Goal: Task Accomplishment & Management: Manage account settings

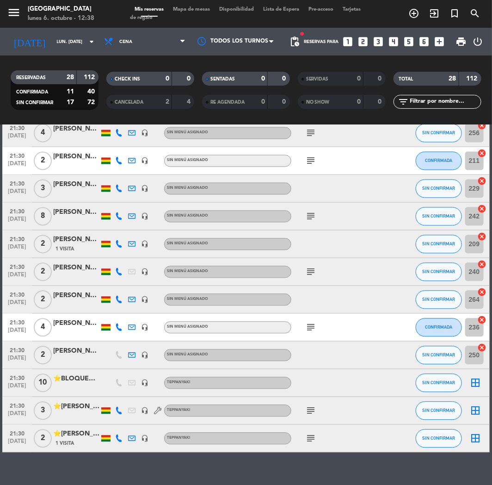
scroll to position [565, 0]
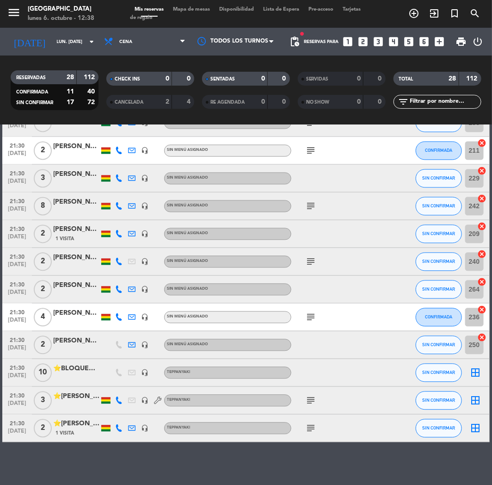
click at [76, 402] on div at bounding box center [76, 405] width 46 height 7
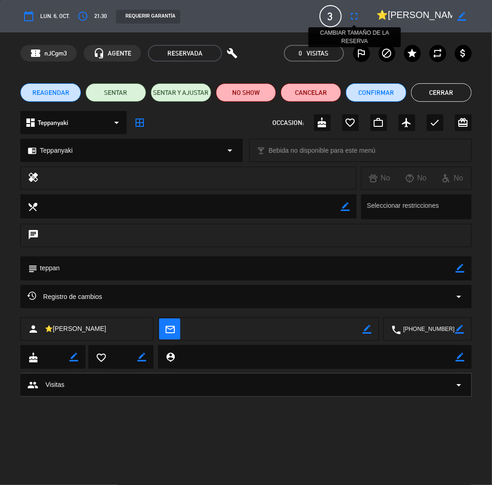
click at [359, 16] on icon "fullscreen" at bounding box center [354, 16] width 11 height 11
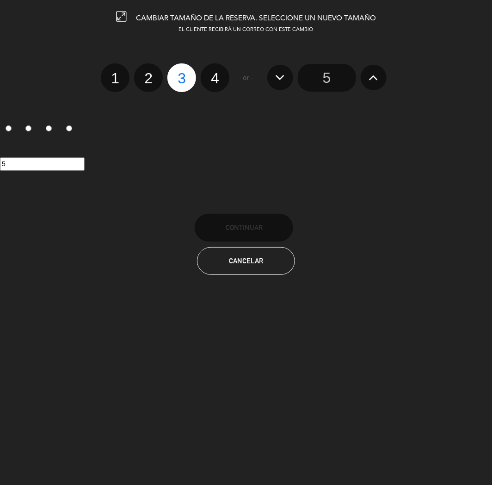
click at [228, 79] on label "4" at bounding box center [215, 77] width 29 height 29
click at [217, 73] on input "4" at bounding box center [214, 70] width 6 height 6
radio input "true"
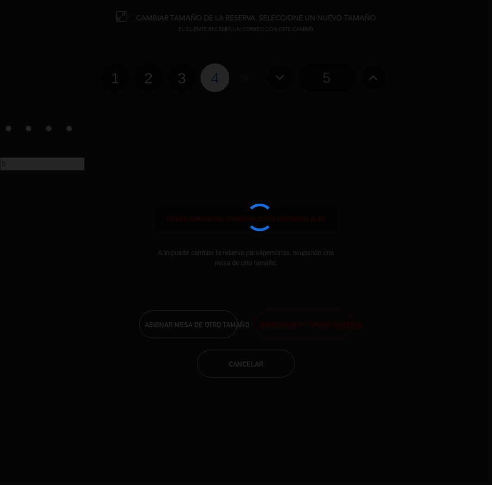
radio input "false"
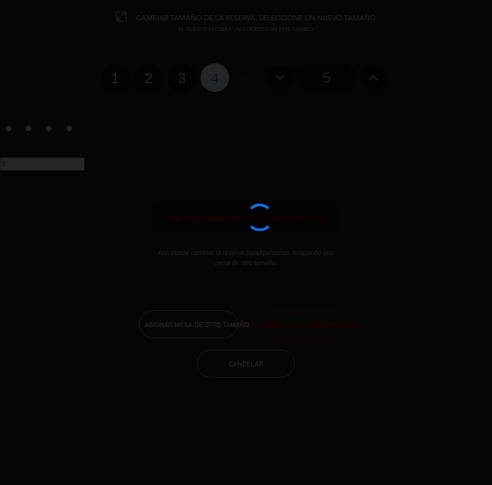
radio input "false"
radio input "true"
click at [228, 79] on div at bounding box center [246, 242] width 492 height 485
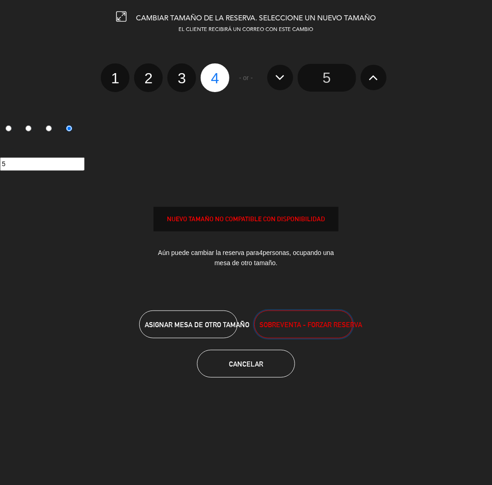
drag, startPoint x: 284, startPoint y: 317, endPoint x: 313, endPoint y: 284, distance: 42.9
click at [284, 317] on button "SOBREVENTA - FORZAR RESERVA" at bounding box center [303, 324] width 99 height 28
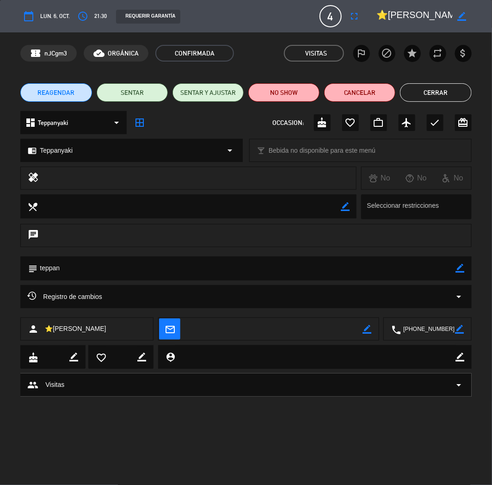
click at [427, 334] on textarea at bounding box center [428, 329] width 54 height 23
copy div
click at [427, 334] on textarea at bounding box center [428, 329] width 54 height 23
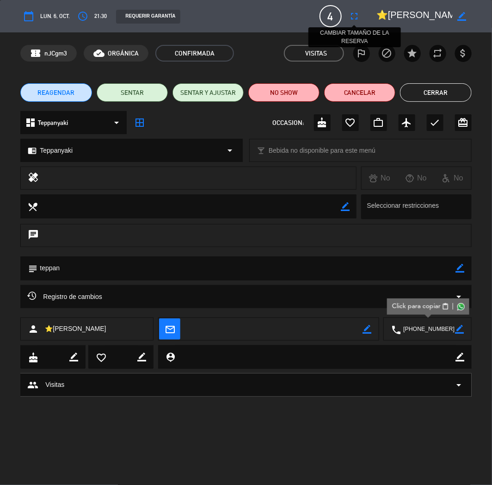
click at [352, 17] on icon "fullscreen" at bounding box center [354, 16] width 11 height 11
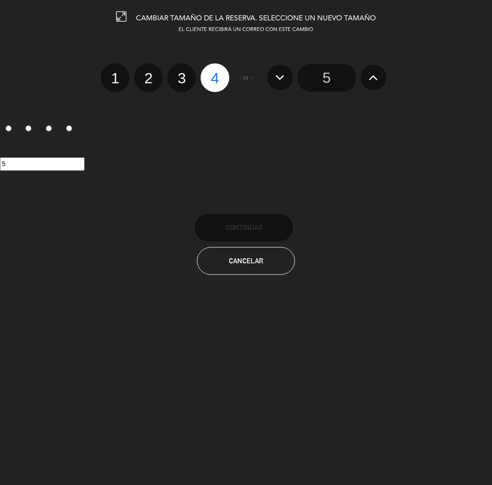
click at [182, 73] on label "3" at bounding box center [181, 77] width 29 height 29
click at [182, 73] on input "3" at bounding box center [181, 70] width 6 height 6
radio input "true"
radio input "false"
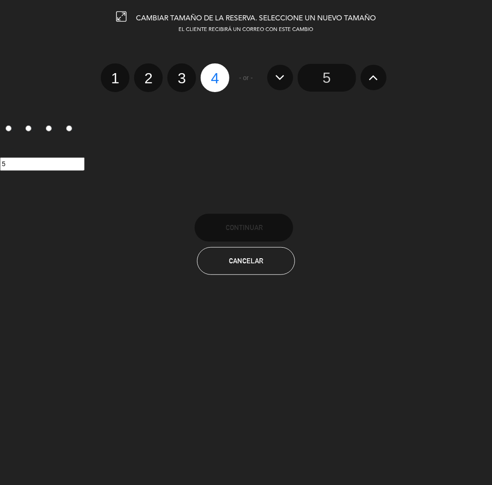
radio input "false"
radio input "true"
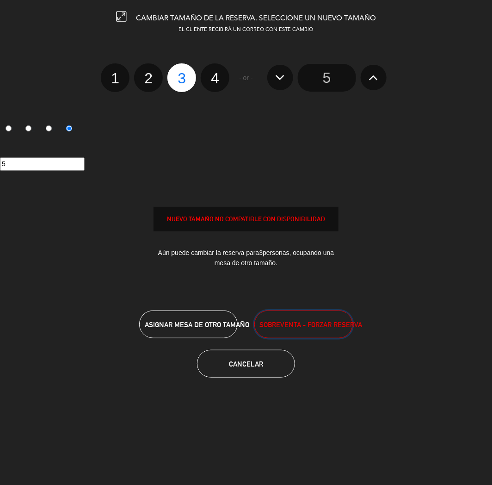
click at [290, 330] on button "SOBREVENTA - FORZAR RESERVA" at bounding box center [303, 324] width 99 height 28
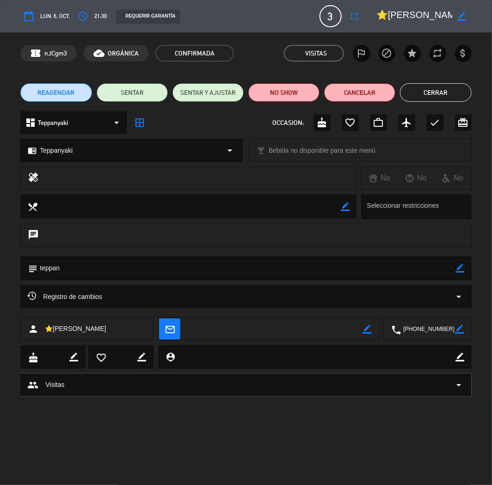
click at [440, 91] on button "Cerrar" at bounding box center [435, 92] width 71 height 19
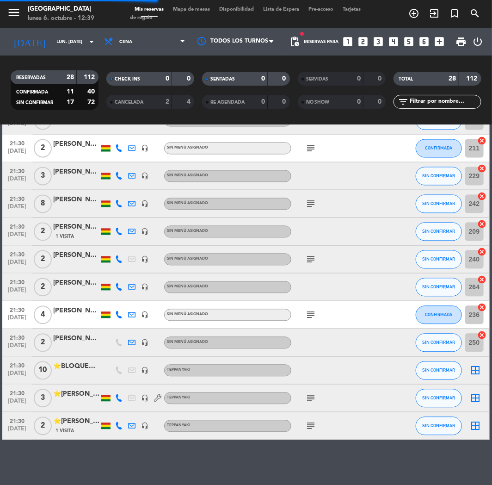
scroll to position [568, 0]
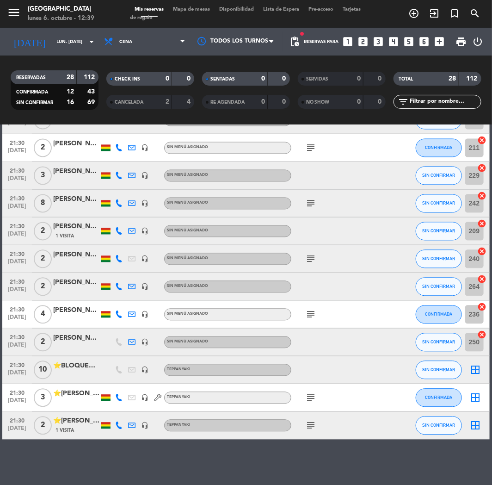
click at [72, 423] on div "⭐[PERSON_NAME]" at bounding box center [76, 421] width 46 height 11
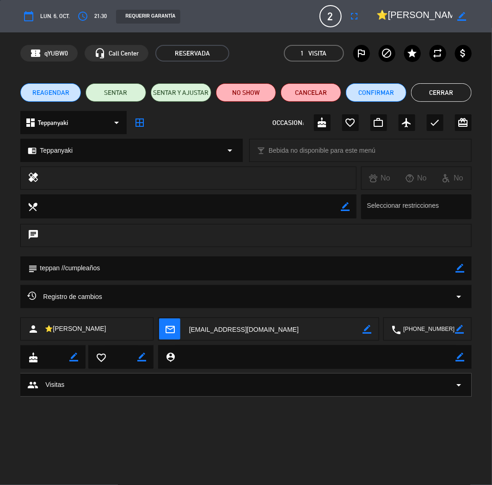
click at [418, 327] on textarea at bounding box center [428, 329] width 54 height 23
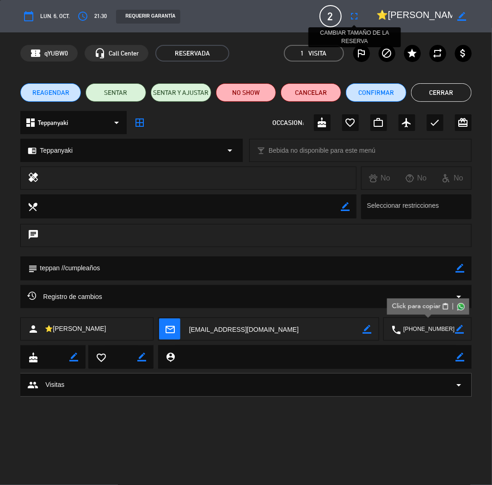
click at [350, 14] on icon "fullscreen" at bounding box center [354, 16] width 11 height 11
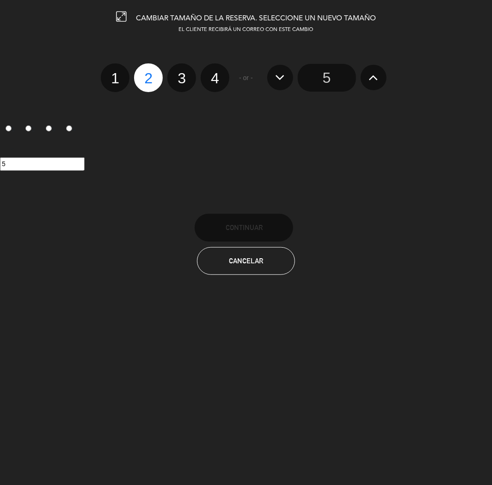
click at [219, 72] on label "4" at bounding box center [215, 77] width 29 height 29
click at [217, 72] on input "4" at bounding box center [214, 70] width 6 height 6
radio input "true"
radio input "false"
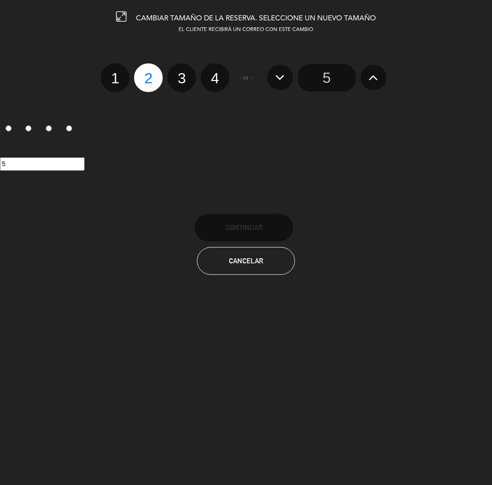
radio input "false"
radio input "true"
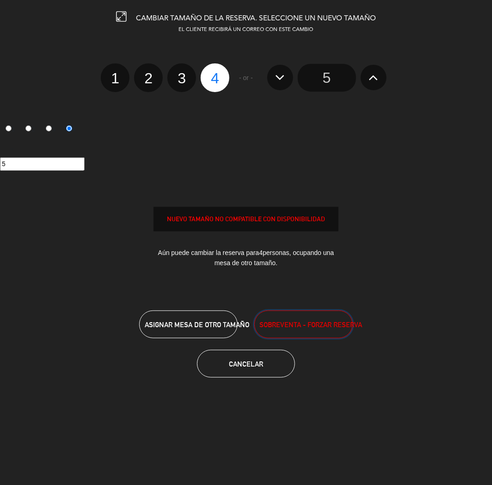
click at [293, 323] on span "SOBREVENTA - FORZAR RESERVA" at bounding box center [310, 324] width 103 height 11
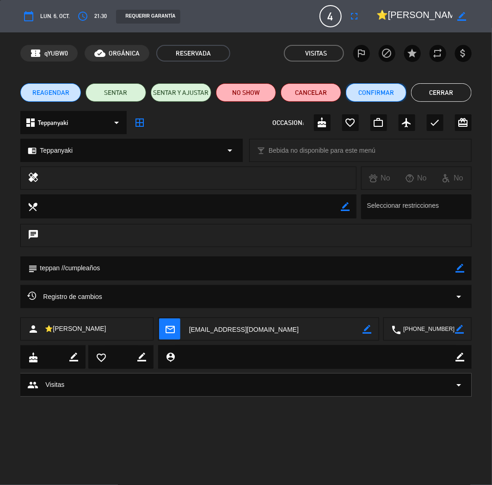
click at [385, 99] on button "Confirmar" at bounding box center [376, 92] width 61 height 19
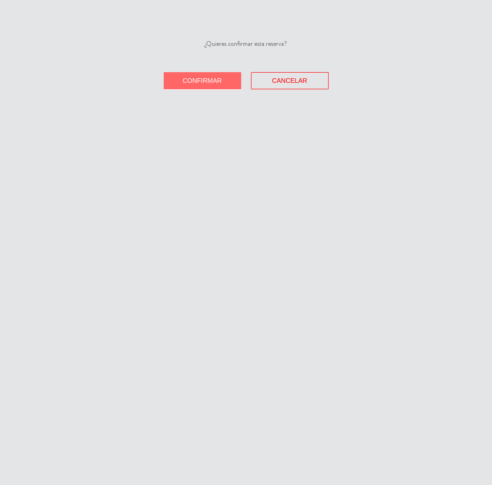
click at [205, 80] on span "Confirmar" at bounding box center [202, 80] width 39 height 7
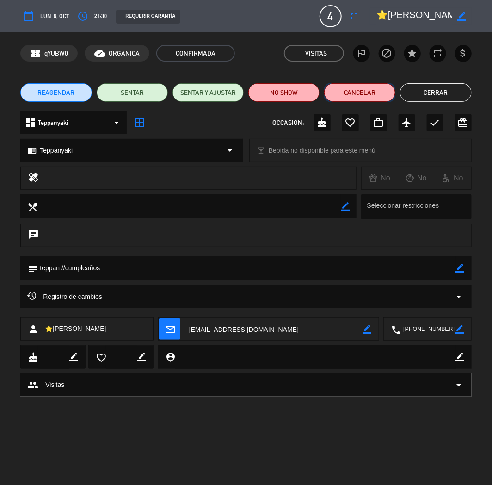
click at [358, 93] on button "Cancelar" at bounding box center [359, 92] width 71 height 19
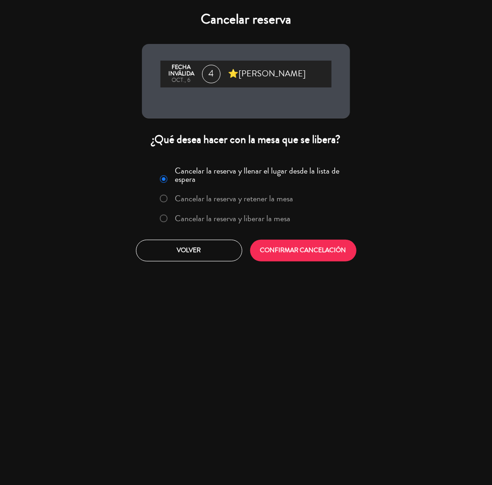
click at [389, 186] on div "Cancelar reserva Fecha inválida oct., 6 4 ⭐[PERSON_NAME] ¿Qué desea hacer con l…" at bounding box center [246, 242] width 492 height 485
click at [199, 247] on button "Volver" at bounding box center [189, 251] width 106 height 22
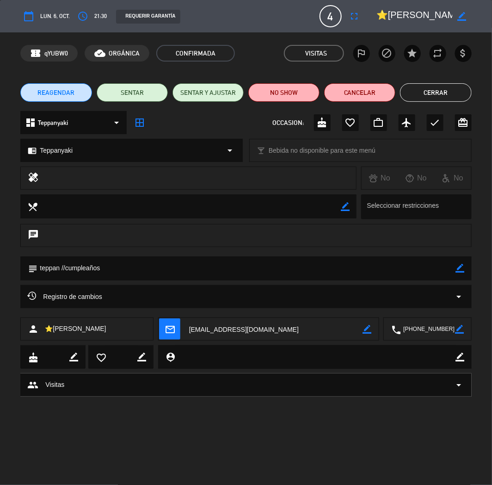
click at [421, 98] on button "Cerrar" at bounding box center [435, 92] width 71 height 19
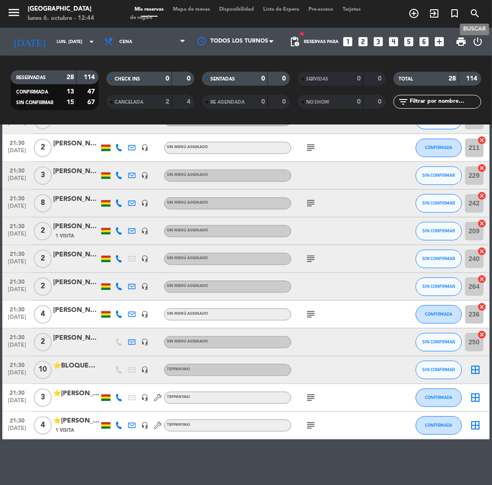
click at [470, 10] on icon "search" at bounding box center [474, 13] width 11 height 11
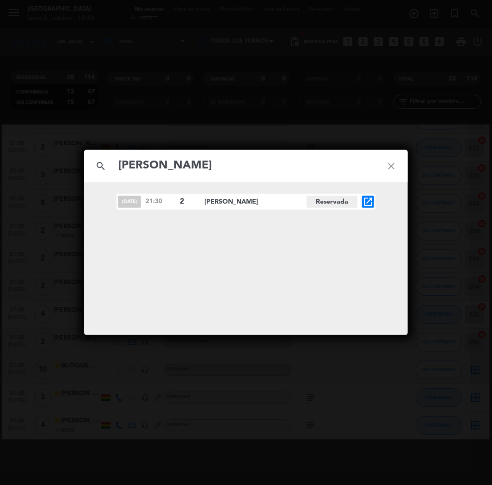
type input "[PERSON_NAME]"
click at [369, 193] on div "[DATE] 21:30 2 [PERSON_NAME][GEOGRAPHIC_DATA] open_in_new" at bounding box center [246, 258] width 324 height 153
click at [369, 201] on icon "open_in_new" at bounding box center [368, 201] width 11 height 11
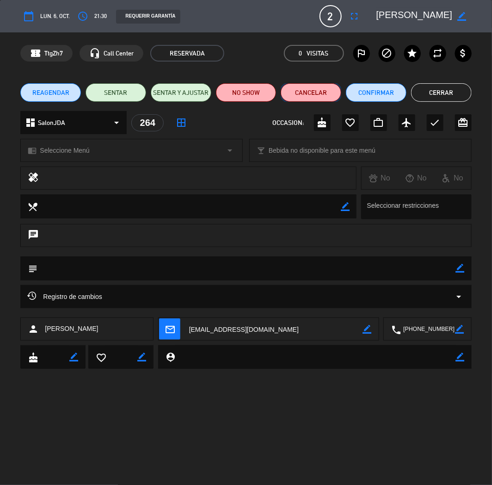
click at [318, 91] on button "Cancelar" at bounding box center [311, 92] width 61 height 19
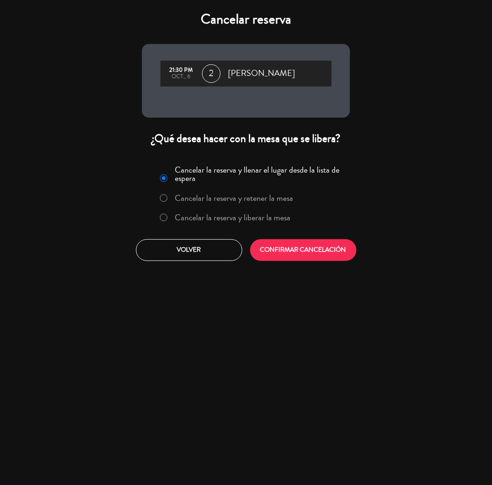
click at [245, 225] on label "Cancelar la reserva y liberar la mesa" at bounding box center [225, 218] width 141 height 17
click at [265, 213] on label "Cancelar la reserva y liberar la mesa" at bounding box center [233, 217] width 116 height 8
click at [273, 241] on button "CONFIRMAR CANCELACIÓN" at bounding box center [303, 250] width 106 height 22
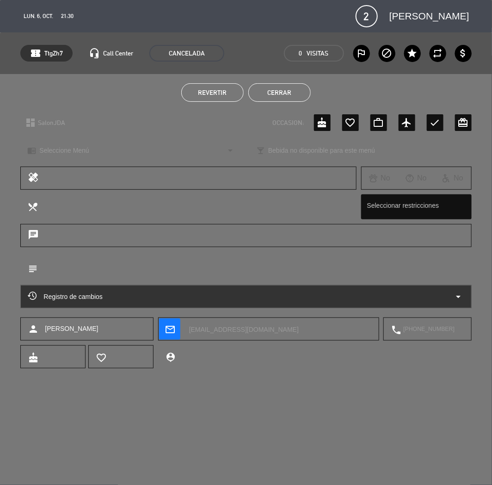
drag, startPoint x: 308, startPoint y: 81, endPoint x: 294, endPoint y: 98, distance: 22.0
click at [308, 86] on div "Revertir Cerrar" at bounding box center [246, 92] width 492 height 37
drag, startPoint x: 294, startPoint y: 98, endPoint x: 321, endPoint y: 65, distance: 42.5
click at [295, 98] on button "Cerrar" at bounding box center [279, 92] width 62 height 19
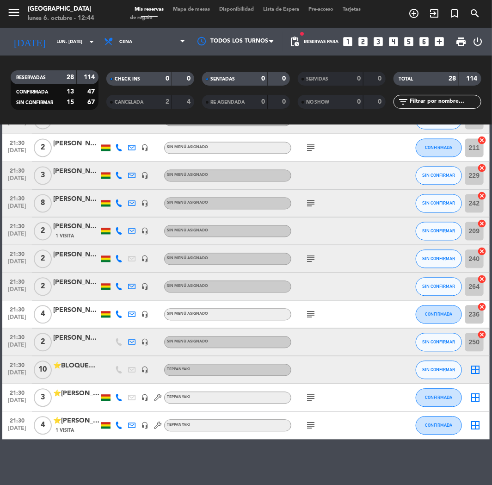
click at [368, 37] on icon "looks_two" at bounding box center [364, 42] width 12 height 12
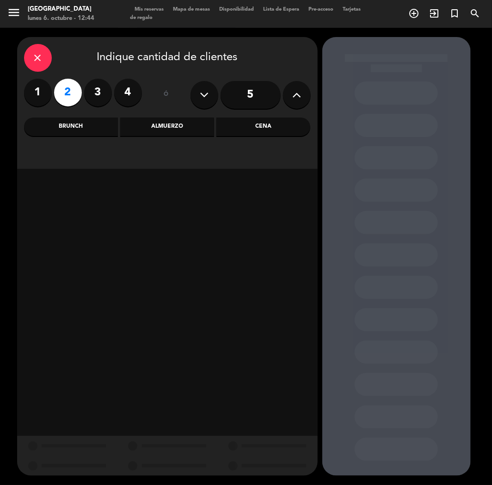
click at [266, 124] on div "Cena" at bounding box center [263, 126] width 94 height 19
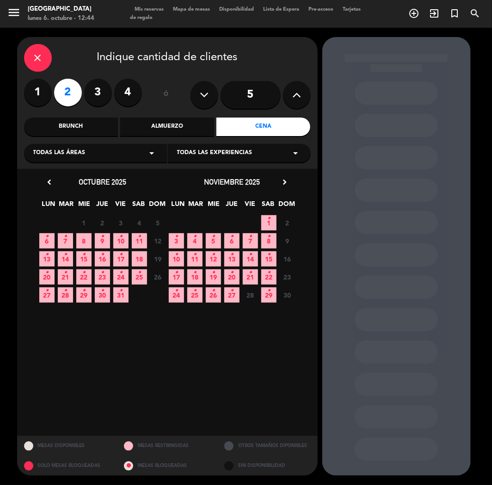
click at [117, 243] on span "10 •" at bounding box center [120, 240] width 15 height 15
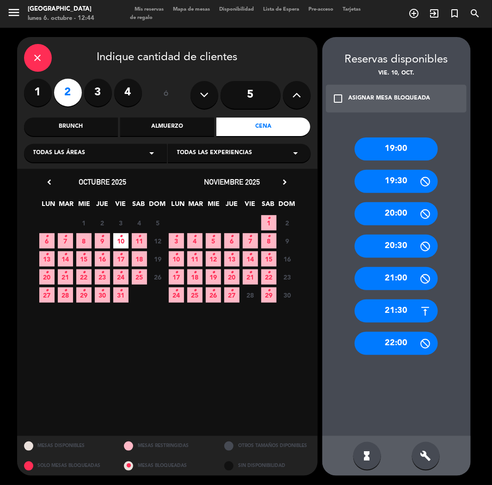
click at [397, 218] on div "20:00" at bounding box center [396, 213] width 83 height 23
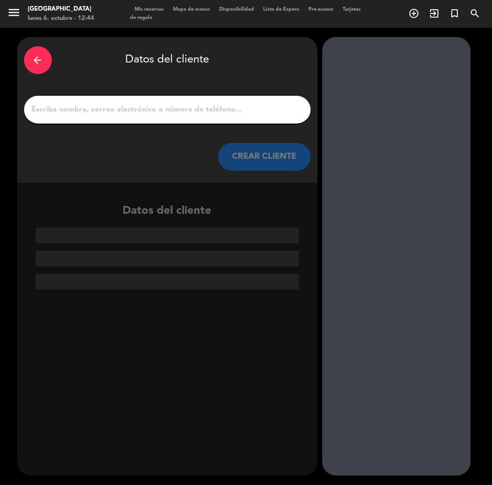
click at [213, 117] on div at bounding box center [167, 110] width 287 height 28
paste input "[PERSON_NAME] [PERSON_NAME]"
click at [211, 110] on input "[PERSON_NAME] [PERSON_NAME]" at bounding box center [167, 109] width 273 height 13
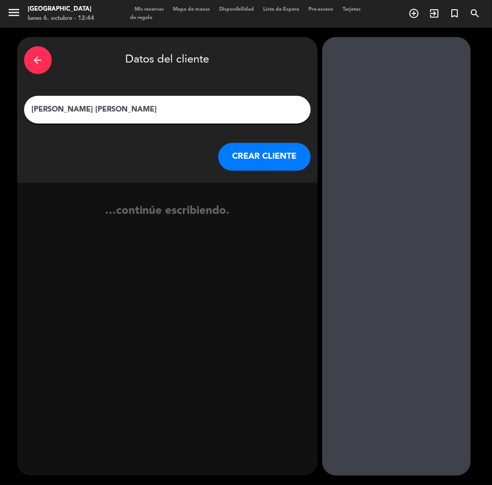
type input "[PERSON_NAME] [PERSON_NAME]"
click at [262, 160] on button "CREAR CLIENTE" at bounding box center [264, 157] width 93 height 28
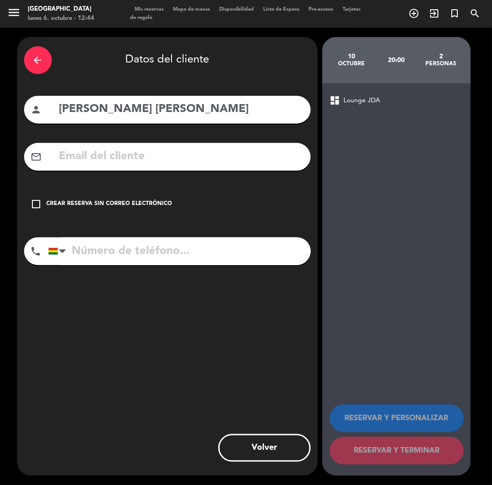
paste input "[PHONE_NUMBER]"
click at [142, 258] on input "[PHONE_NUMBER]" at bounding box center [179, 251] width 263 height 28
type input "[PHONE_NUMBER]"
drag, startPoint x: 137, startPoint y: 200, endPoint x: 241, endPoint y: 264, distance: 121.9
click at [143, 204] on div "Crear reserva sin correo electrónico" at bounding box center [110, 203] width 126 height 9
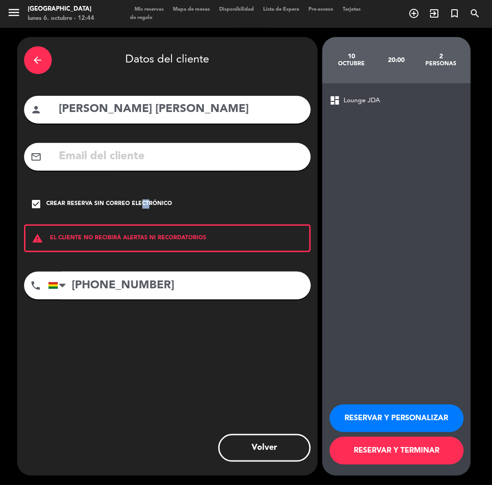
click at [396, 414] on button "RESERVAR Y PERSONALIZAR" at bounding box center [397, 418] width 134 height 28
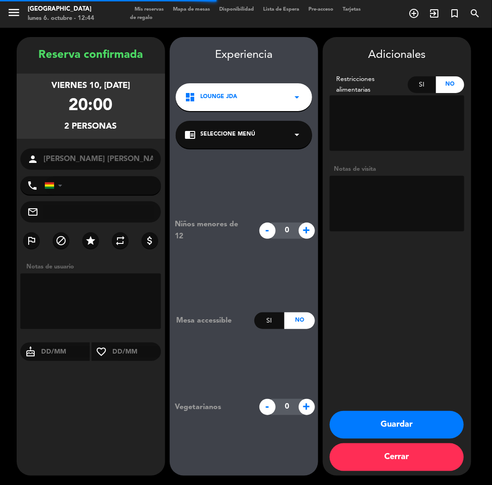
type input "[PHONE_NUMBER]"
drag, startPoint x: 351, startPoint y: 419, endPoint x: 317, endPoint y: 408, distance: 35.0
click at [351, 419] on button "Guardar" at bounding box center [397, 425] width 134 height 28
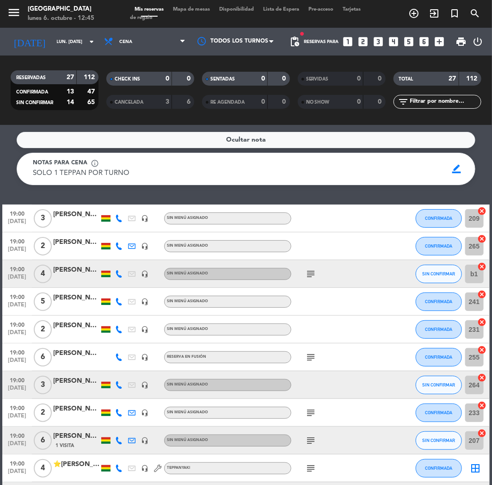
click at [392, 40] on icon "looks_4" at bounding box center [394, 42] width 12 height 12
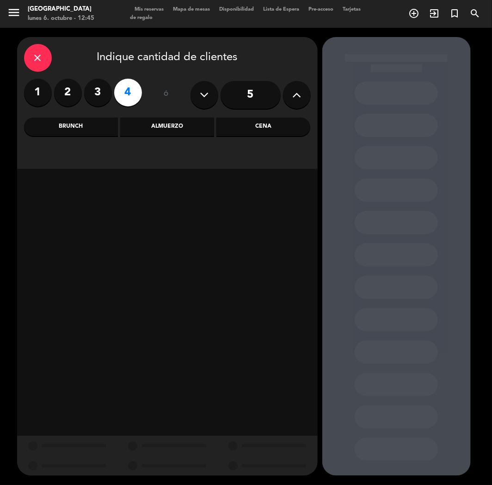
click at [254, 129] on div "Cena" at bounding box center [263, 126] width 94 height 19
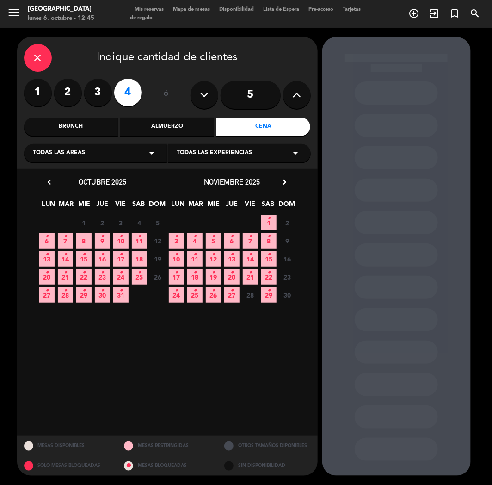
click at [85, 240] on span "8" at bounding box center [83, 240] width 15 height 15
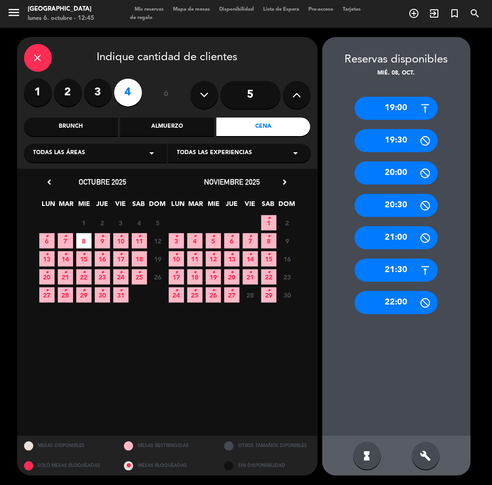
click at [413, 108] on div "19:00" at bounding box center [396, 108] width 83 height 23
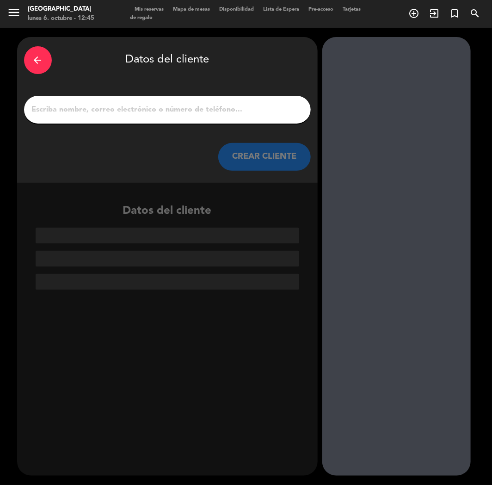
click at [176, 104] on input "1" at bounding box center [167, 109] width 273 height 13
paste input "[PERSON_NAME]"
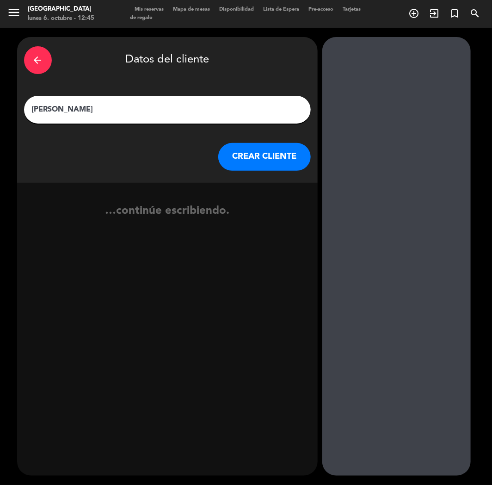
click at [36, 105] on input "[PERSON_NAME]" at bounding box center [167, 109] width 273 height 13
type input "[PERSON_NAME]"
click at [291, 167] on button "CREAR CLIENTE" at bounding box center [264, 157] width 93 height 28
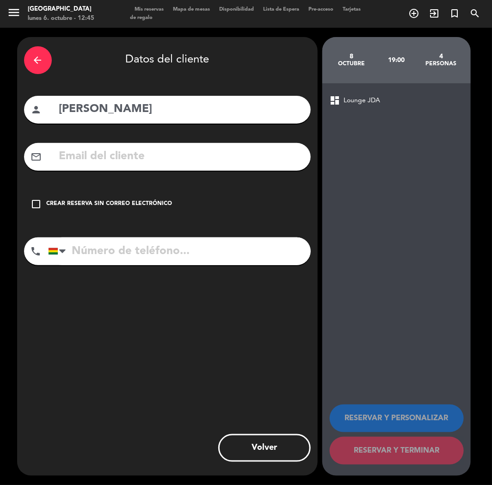
click at [179, 150] on input "text" at bounding box center [181, 156] width 246 height 19
paste input "[EMAIL_ADDRESS][DOMAIN_NAME]"
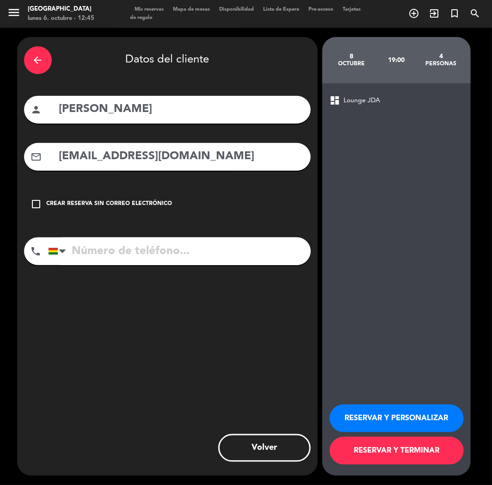
type input "[EMAIL_ADDRESS][DOMAIN_NAME]"
drag, startPoint x: 114, startPoint y: 247, endPoint x: 10, endPoint y: 142, distance: 147.8
click at [114, 247] on input "tel" at bounding box center [179, 251] width 263 height 28
paste input "[PHONE_NUMBER]"
click at [131, 246] on input "tel" at bounding box center [179, 251] width 263 height 28
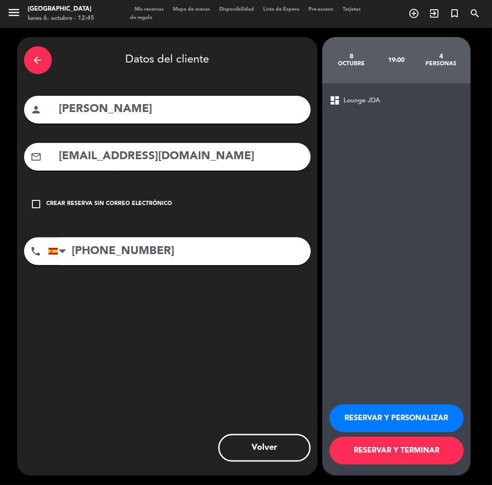
type input "[PHONE_NUMBER]"
click at [375, 423] on button "RESERVAR Y PERSONALIZAR" at bounding box center [397, 418] width 134 height 28
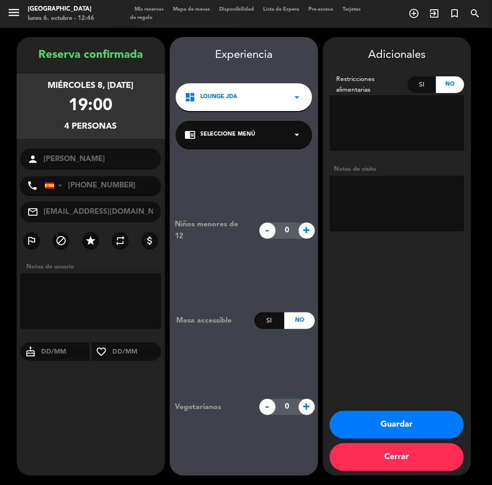
click at [386, 429] on button "Guardar" at bounding box center [397, 425] width 134 height 28
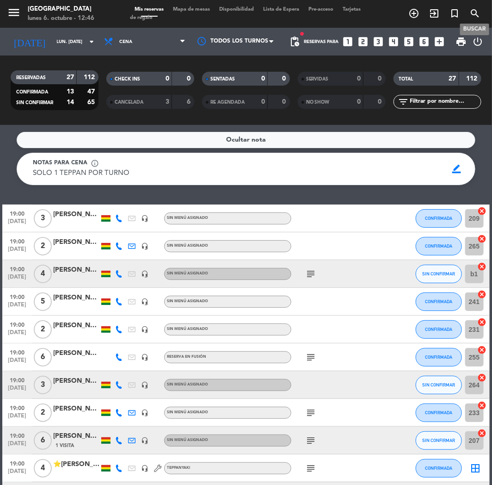
click at [475, 8] on icon "search" at bounding box center [474, 13] width 11 height 11
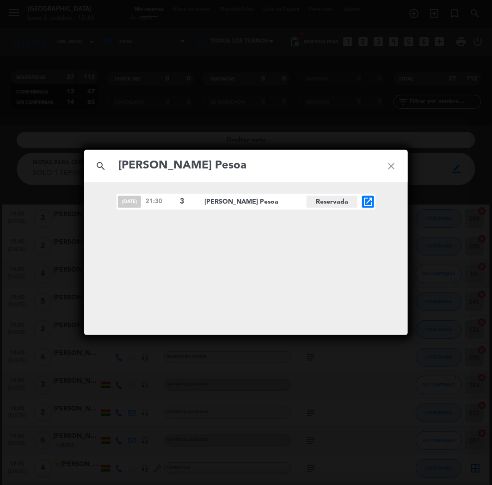
type input "[PERSON_NAME] Pesoa"
click at [371, 204] on icon "open_in_new" at bounding box center [368, 201] width 11 height 11
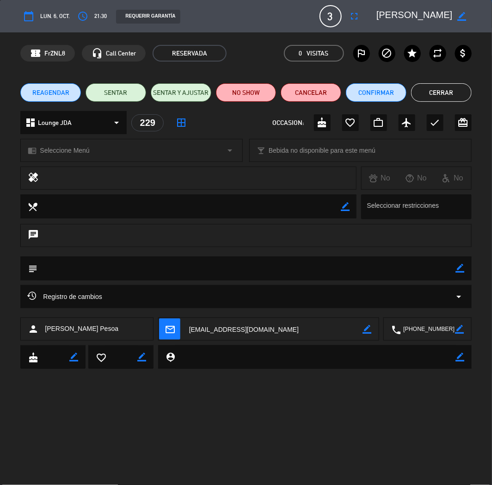
click at [57, 93] on edit-booking-info-modal "calendar_today lun. 6, oct. access_time 21:30 REQUERIR GARANTÍA 3 [PERSON_NAME]…" at bounding box center [246, 242] width 492 height 485
click at [57, 93] on span "REAGENDAR" at bounding box center [50, 93] width 37 height 10
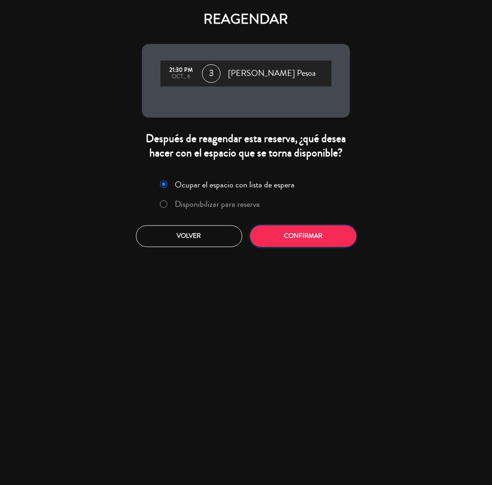
click at [310, 236] on button "Confirmar" at bounding box center [303, 236] width 106 height 22
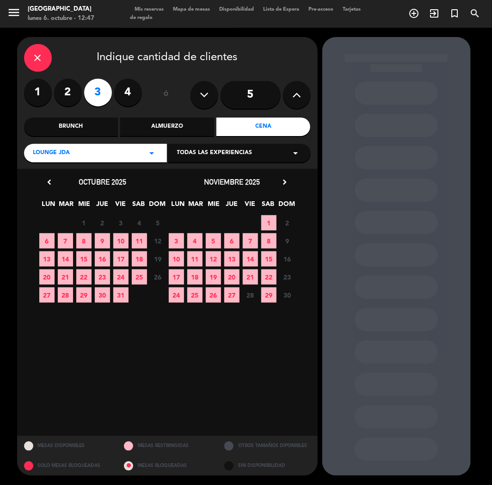
click at [139, 243] on span "11" at bounding box center [139, 240] width 15 height 15
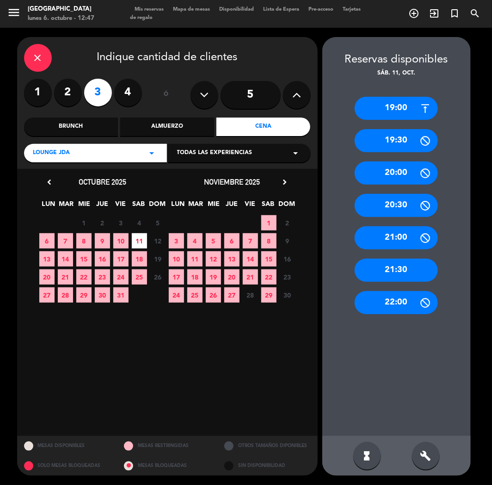
click at [403, 272] on div "21:30" at bounding box center [396, 270] width 83 height 23
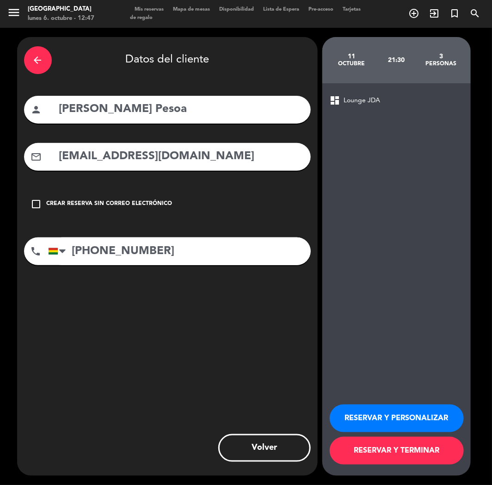
click at [365, 411] on button "RESERVAR Y PERSONALIZAR" at bounding box center [397, 418] width 134 height 28
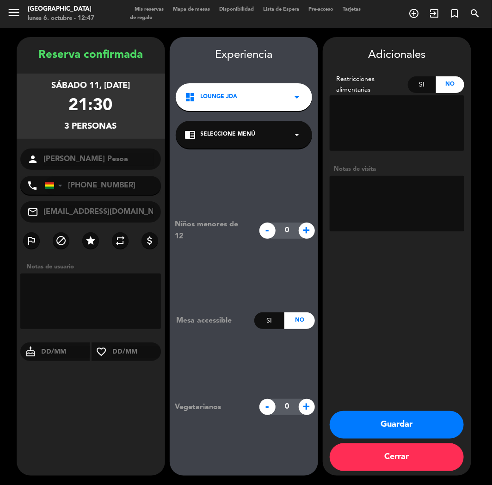
click at [131, 403] on div "Reserva confirmada sábado 11, [DATE] 21:30 3 personas person [PERSON_NAME] Peso…" at bounding box center [91, 265] width 148 height 438
click at [384, 183] on textarea at bounding box center [397, 204] width 135 height 56
type textarea "CUMPLE"
click at [378, 422] on button "Guardar" at bounding box center [397, 425] width 134 height 28
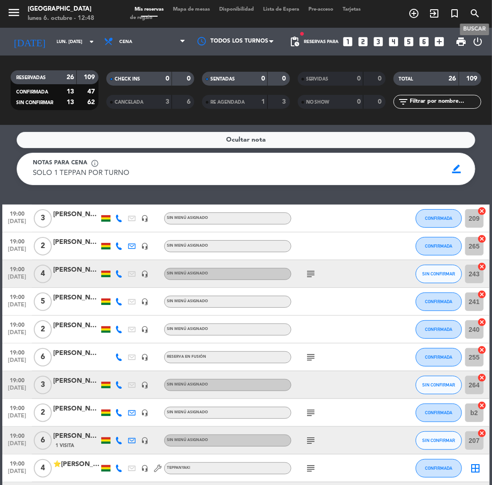
click at [474, 16] on icon "search" at bounding box center [474, 13] width 11 height 11
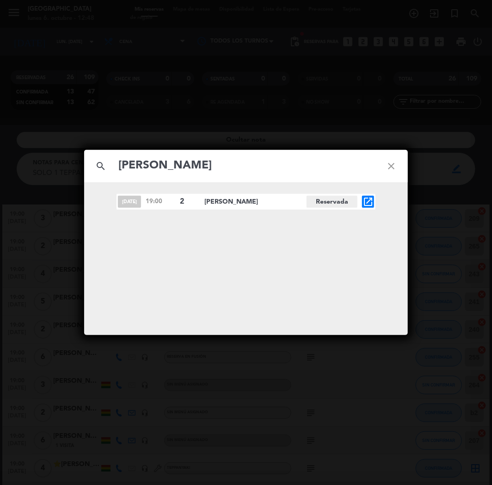
drag, startPoint x: 211, startPoint y: 169, endPoint x: 131, endPoint y: 170, distance: 80.0
click at [131, 170] on input "[PERSON_NAME]" at bounding box center [245, 165] width 257 height 19
type input "F"
paste input "[PERSON_NAME]"
type input "[PERSON_NAME]"
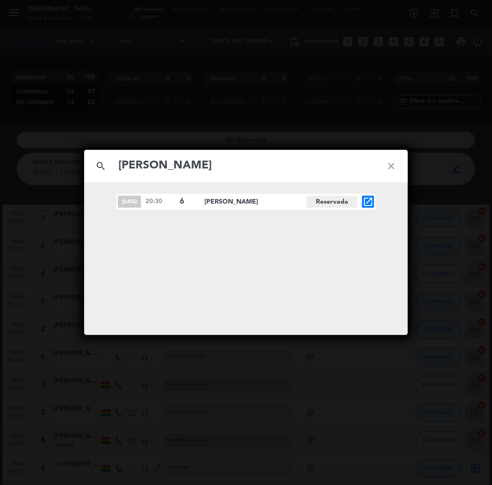
click at [365, 201] on icon "open_in_new" at bounding box center [368, 201] width 11 height 11
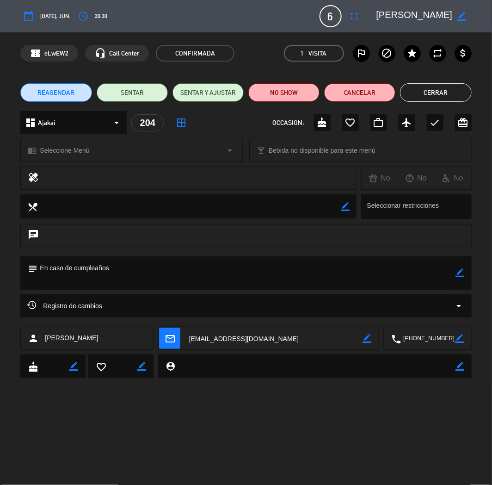
click at [460, 277] on icon "border_color" at bounding box center [460, 272] width 9 height 9
click at [75, 266] on textarea at bounding box center [246, 272] width 418 height 33
click at [459, 271] on icon at bounding box center [460, 272] width 9 height 9
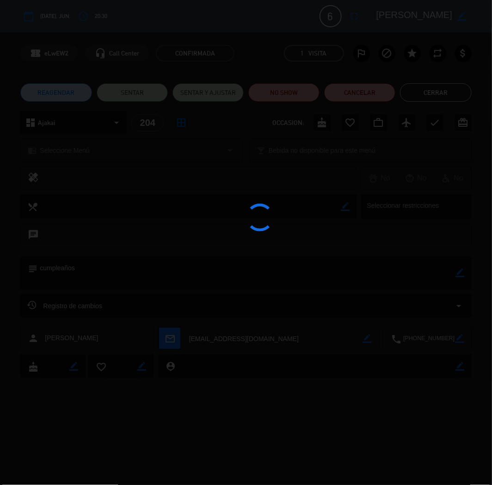
type textarea "cumpleaños"
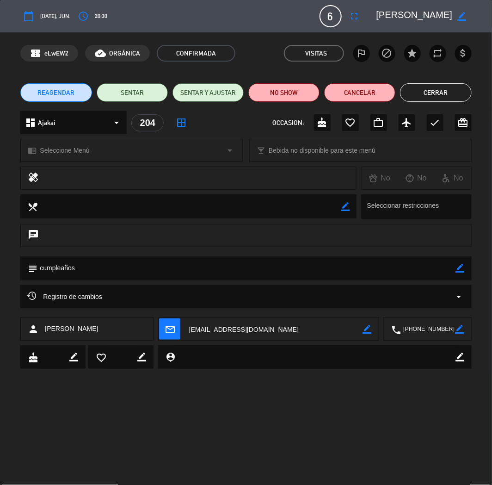
click at [417, 98] on button "Cerrar" at bounding box center [435, 92] width 71 height 19
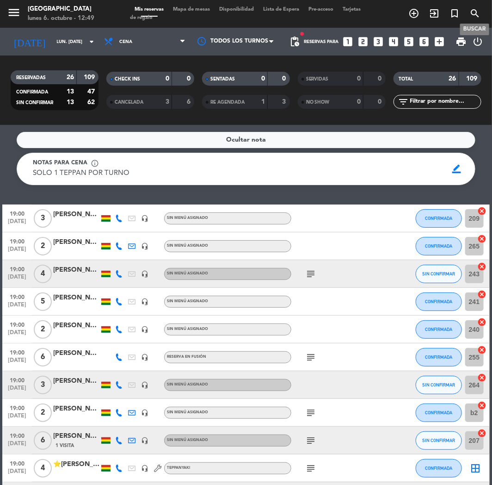
click at [474, 12] on icon "search" at bounding box center [474, 13] width 11 height 11
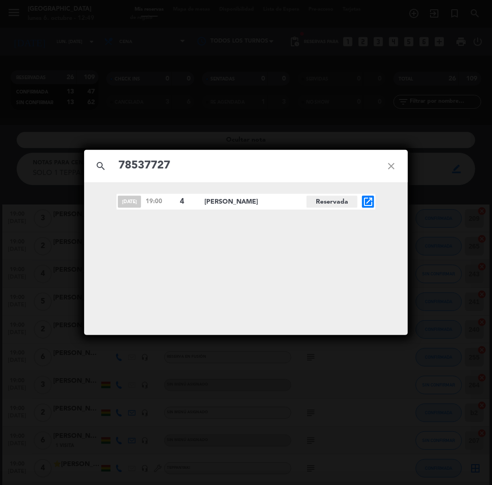
type input "78537727"
click at [360, 202] on div "[DATE] 19:00 4 [PERSON_NAME] Reservada open_in_new" at bounding box center [246, 202] width 259 height 16
click at [370, 200] on icon "open_in_new" at bounding box center [368, 201] width 11 height 11
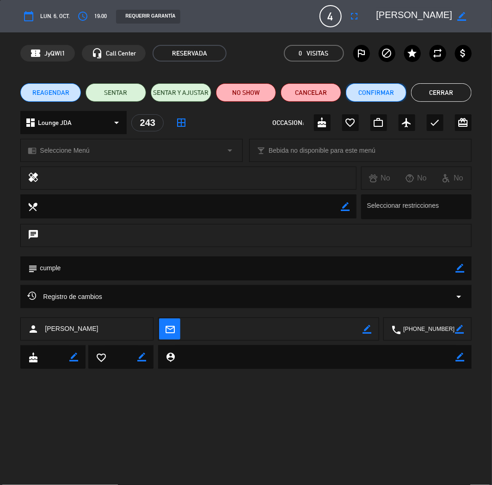
click at [364, 89] on button "Confirmar" at bounding box center [376, 92] width 61 height 19
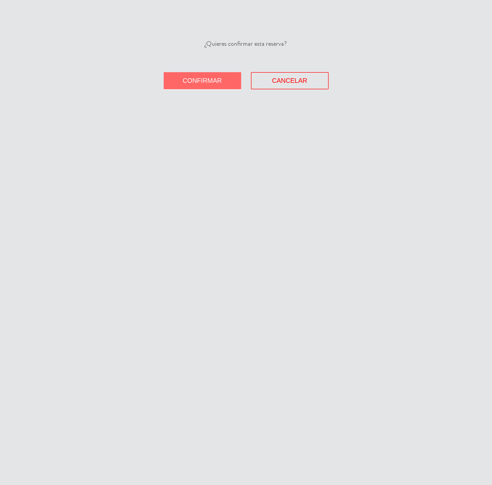
click at [227, 73] on button "Confirmar" at bounding box center [203, 80] width 78 height 17
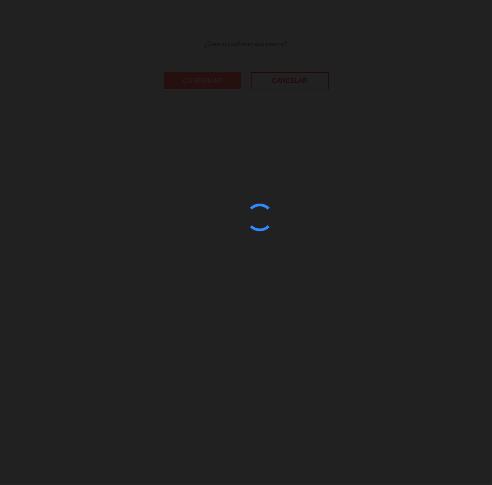
click at [227, 73] on div at bounding box center [246, 242] width 492 height 485
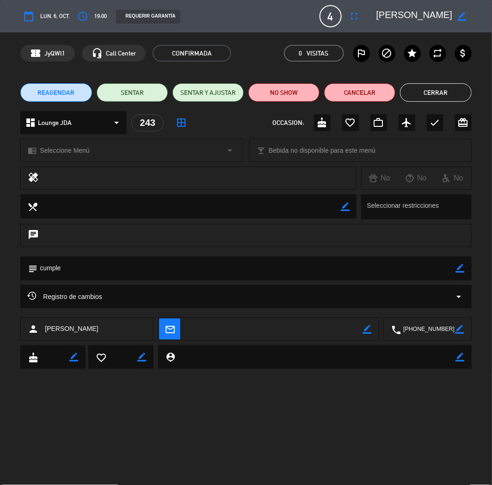
click at [427, 89] on button "Cerrar" at bounding box center [435, 92] width 71 height 19
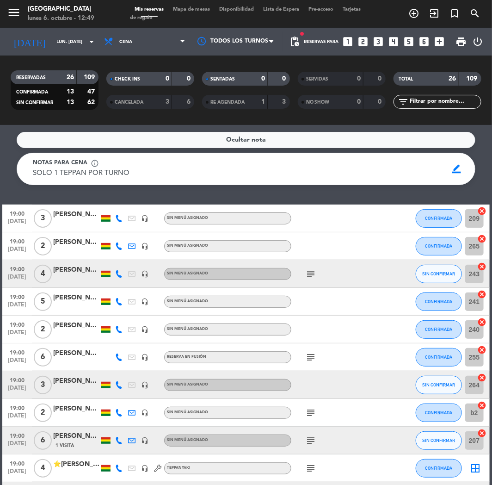
click at [394, 42] on icon "looks_4" at bounding box center [394, 42] width 12 height 12
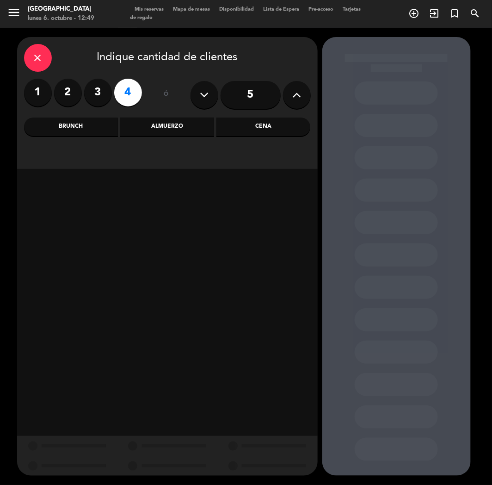
click at [72, 117] on div "close Indique cantidad de clientes 1 2 3 4 ó 5 Brunch Almuerzo Cena" at bounding box center [167, 103] width 301 height 132
click at [72, 124] on div "Brunch" at bounding box center [71, 126] width 94 height 19
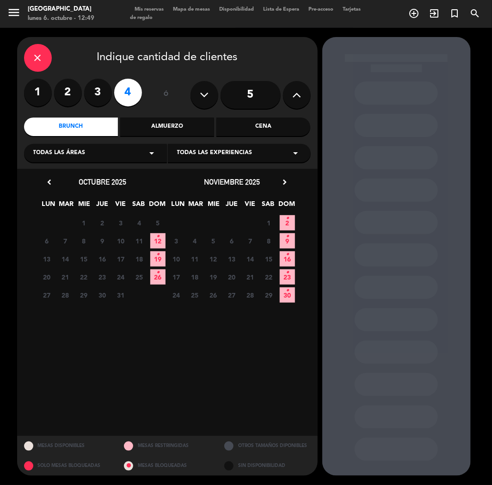
click at [158, 233] on icon "•" at bounding box center [157, 236] width 3 height 15
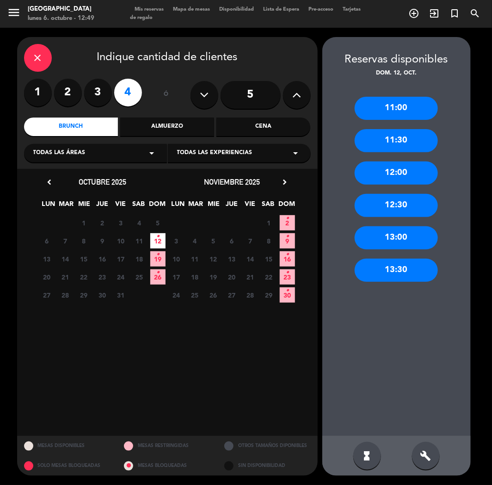
click at [391, 172] on div "12:00" at bounding box center [396, 172] width 83 height 23
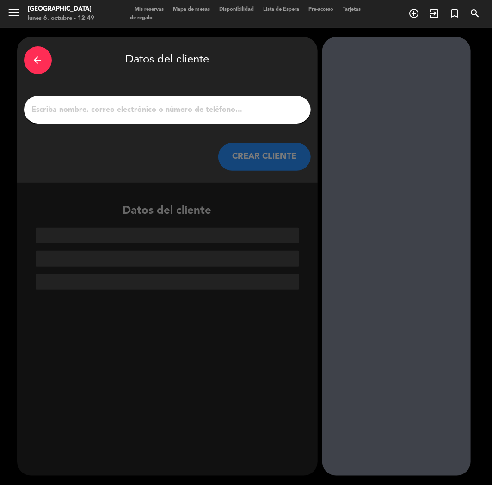
click at [225, 117] on div at bounding box center [167, 110] width 287 height 28
paste input "[PERSON_NAME]"
click at [221, 109] on input "[PERSON_NAME]" at bounding box center [167, 109] width 273 height 13
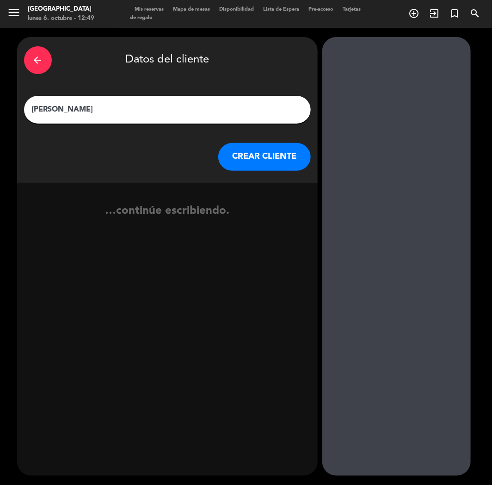
type input "[PERSON_NAME]"
drag, startPoint x: 250, startPoint y: 147, endPoint x: 248, endPoint y: 152, distance: 4.8
click at [248, 152] on button "CREAR CLIENTE" at bounding box center [264, 157] width 93 height 28
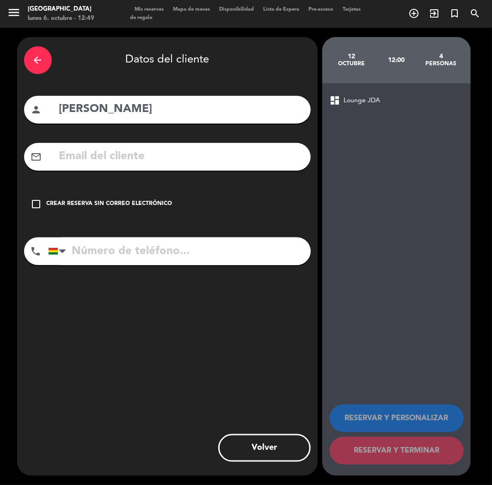
click at [94, 158] on input "text" at bounding box center [181, 156] width 246 height 19
paste input "[EMAIL_ADDRESS][DOMAIN_NAME]"
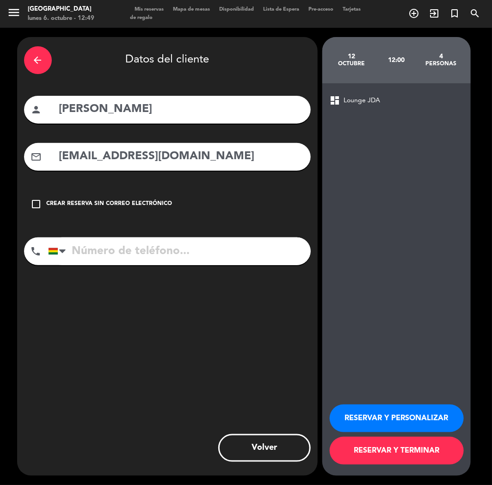
type input "[EMAIL_ADDRESS][DOMAIN_NAME]"
drag, startPoint x: 74, startPoint y: 241, endPoint x: 50, endPoint y: 276, distance: 42.9
click at [74, 242] on input "tel" at bounding box center [179, 251] width 263 height 28
paste input "[PHONE_NUMBER]"
click at [105, 250] on input "tel" at bounding box center [179, 251] width 263 height 28
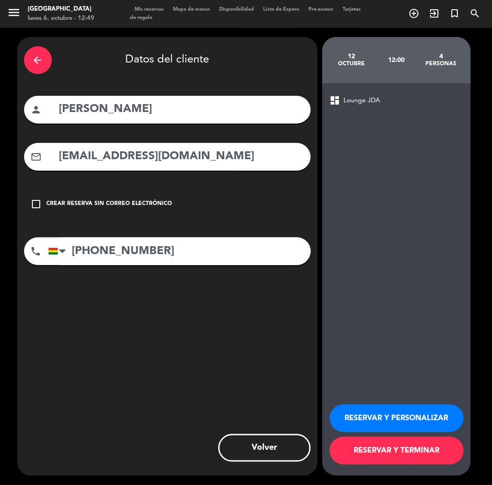
type input "[PHONE_NUMBER]"
click at [364, 413] on button "RESERVAR Y PERSONALIZAR" at bounding box center [397, 418] width 134 height 28
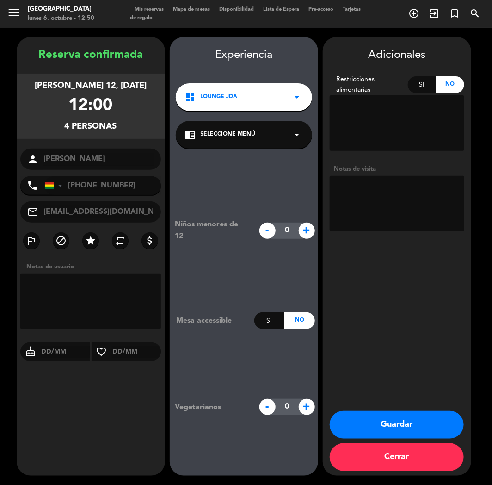
click at [359, 429] on button "Guardar" at bounding box center [397, 425] width 134 height 28
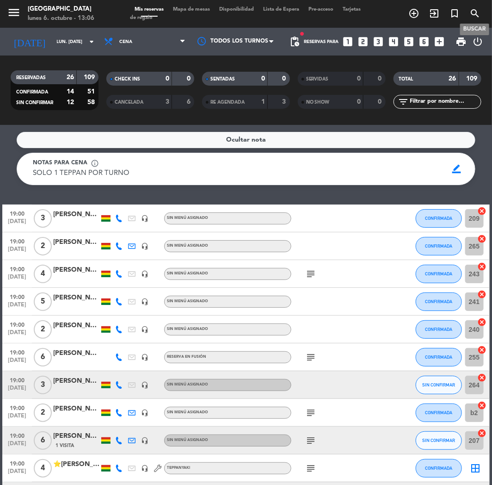
click at [476, 12] on icon "search" at bounding box center [474, 13] width 11 height 11
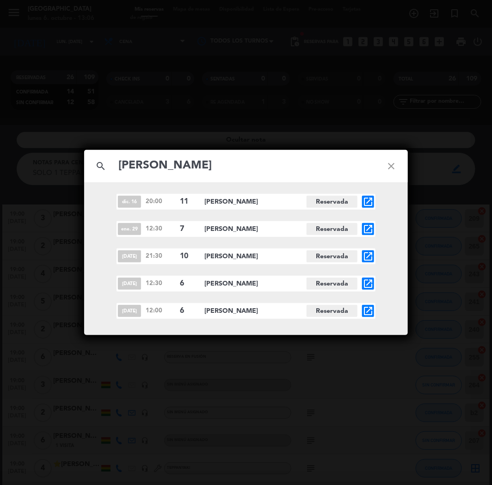
type input "[PERSON_NAME]"
click at [367, 284] on icon "open_in_new" at bounding box center [368, 283] width 11 height 11
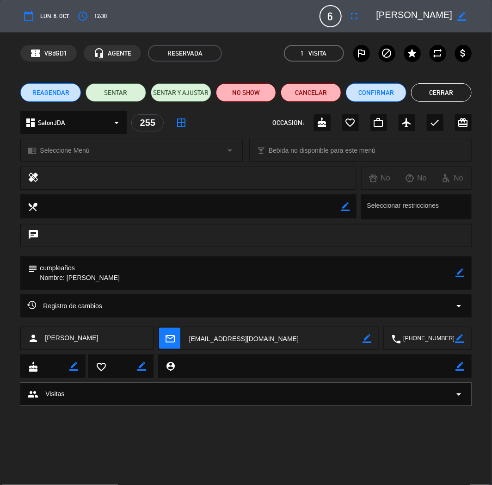
click at [421, 331] on textarea at bounding box center [428, 338] width 54 height 23
click at [418, 336] on textarea at bounding box center [428, 338] width 54 height 23
drag, startPoint x: 446, startPoint y: 90, endPoint x: 450, endPoint y: 34, distance: 56.1
click at [446, 88] on button "Cerrar" at bounding box center [441, 92] width 61 height 19
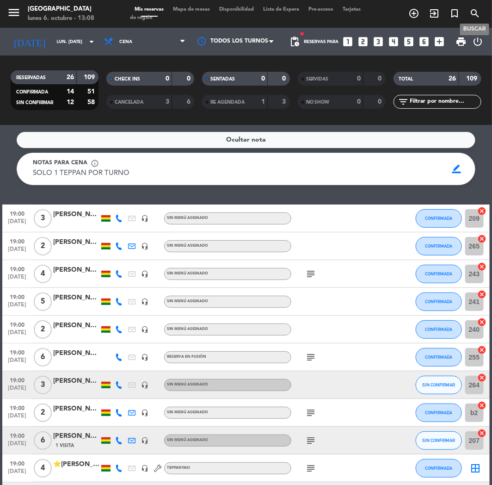
click at [482, 12] on span "search" at bounding box center [475, 14] width 20 height 16
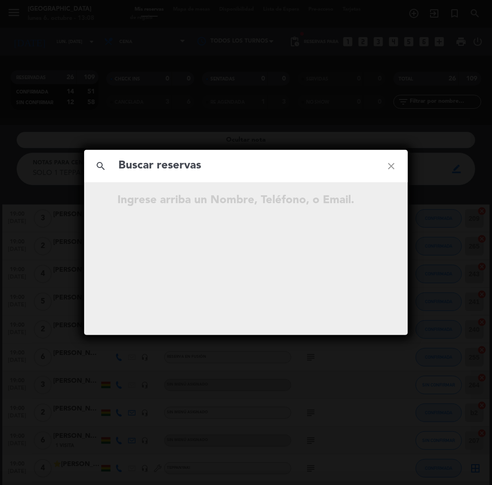
click at [187, 164] on input "text" at bounding box center [245, 165] width 257 height 19
click at [147, 165] on input "[PHONE_NUMBER]" at bounding box center [245, 165] width 257 height 19
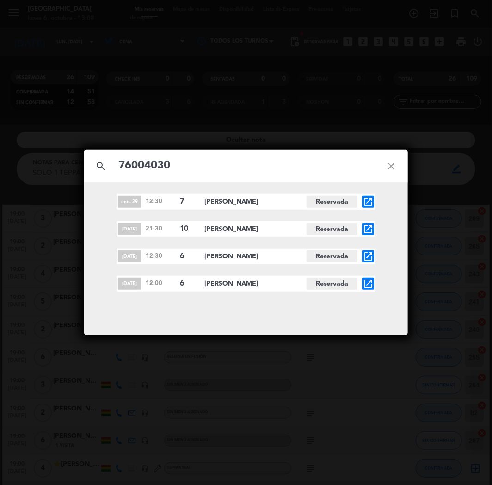
type input "76004030"
click at [364, 260] on icon "open_in_new" at bounding box center [368, 256] width 11 height 11
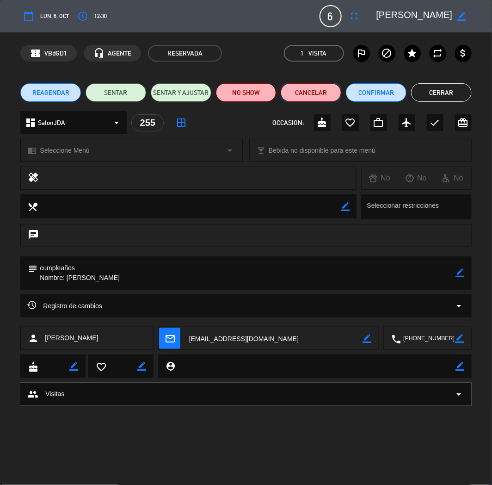
click at [332, 89] on button "Cancelar" at bounding box center [311, 92] width 61 height 19
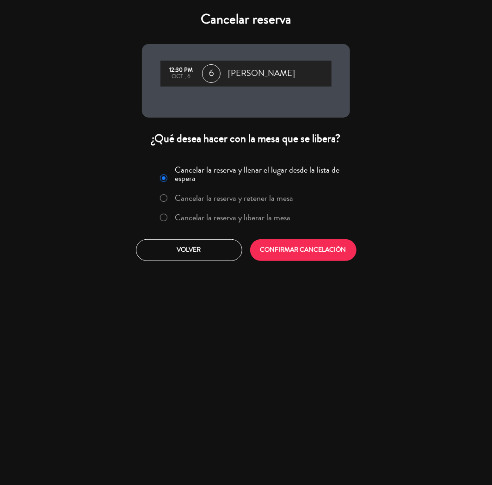
click at [214, 218] on label "Cancelar la reserva y liberar la mesa" at bounding box center [233, 217] width 116 height 8
click at [289, 249] on button "CONFIRMAR CANCELACIÓN" at bounding box center [303, 250] width 106 height 22
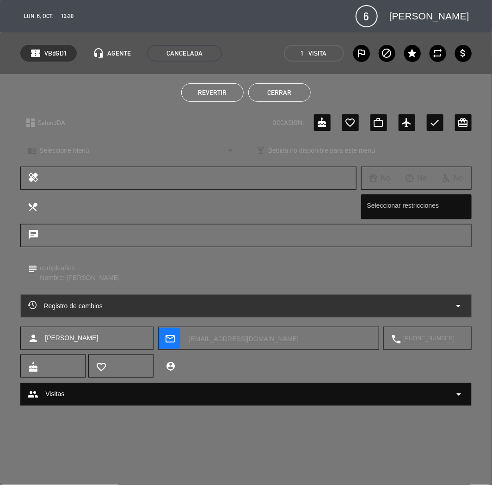
click at [276, 93] on button "Cerrar" at bounding box center [279, 92] width 62 height 19
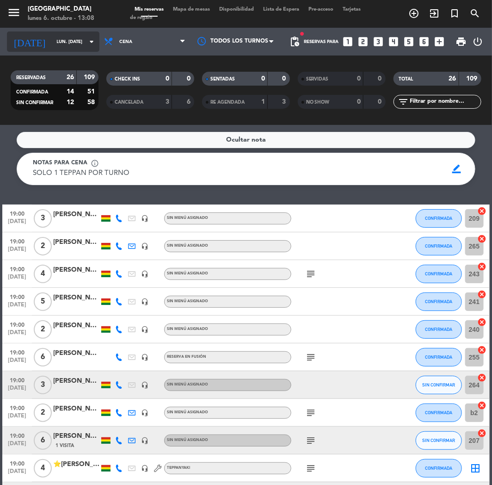
click at [59, 39] on input "lun. [DATE]" at bounding box center [83, 42] width 62 height 14
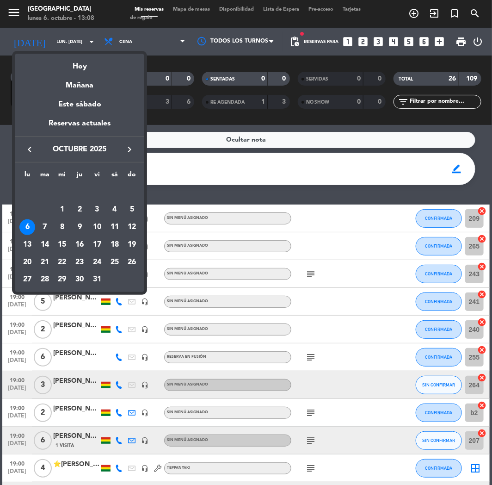
click at [35, 228] on td "6" at bounding box center [28, 227] width 18 height 18
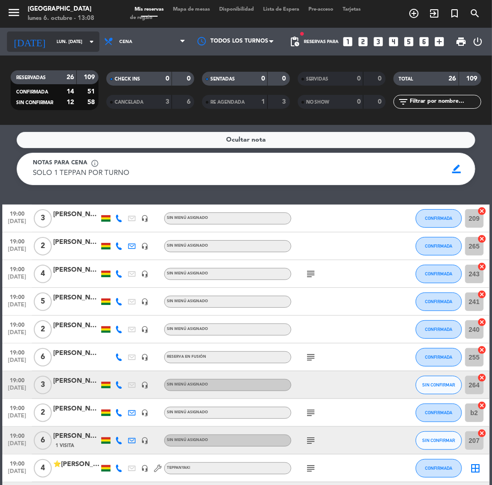
click at [62, 44] on input "lun. [DATE]" at bounding box center [83, 42] width 62 height 14
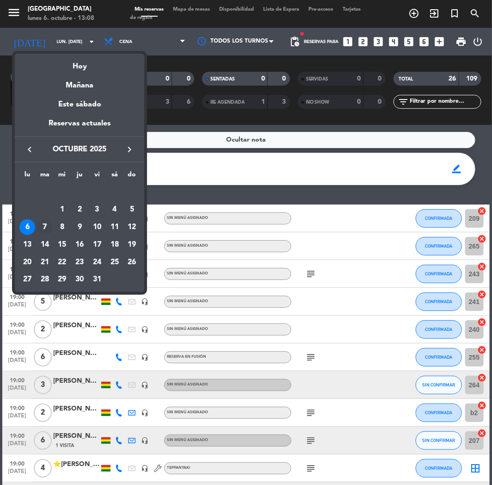
click at [43, 226] on div "7" at bounding box center [45, 227] width 16 height 16
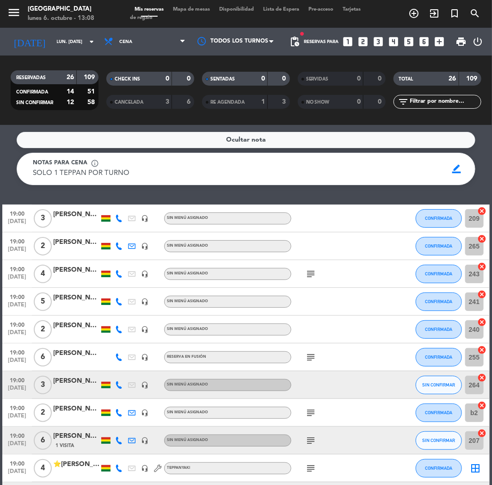
type input "[DATE] oct."
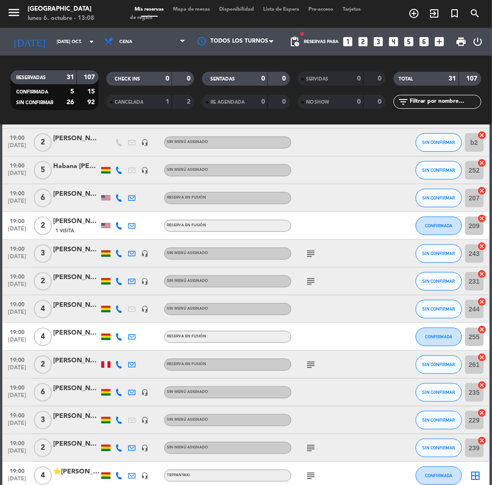
scroll to position [154, 0]
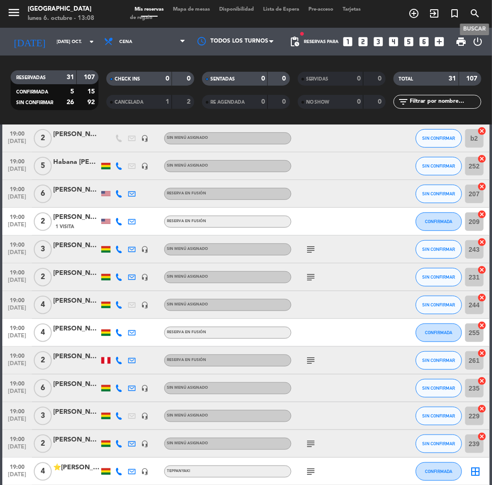
click at [470, 8] on icon "search" at bounding box center [474, 13] width 11 height 11
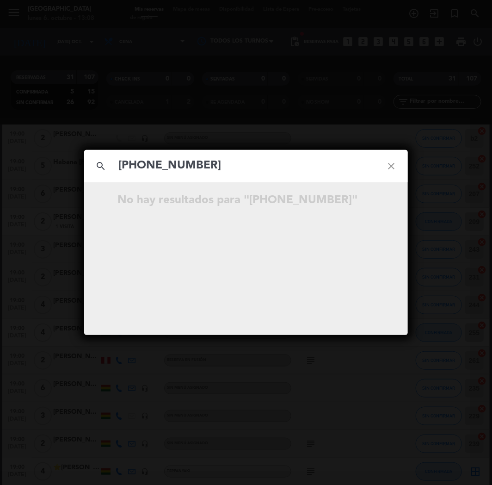
click at [145, 166] on input "[PHONE_NUMBER]" at bounding box center [245, 165] width 257 height 19
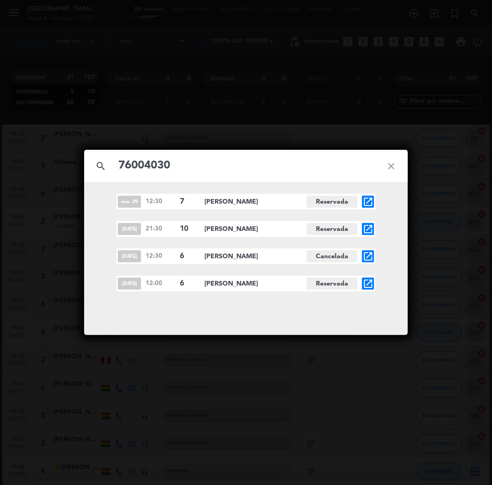
type input "76004030"
click at [372, 253] on icon "open_in_new" at bounding box center [368, 256] width 11 height 11
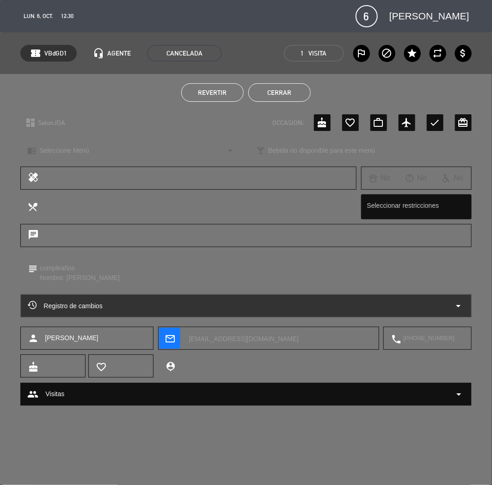
click at [223, 92] on span "Revertir" at bounding box center [212, 92] width 29 height 7
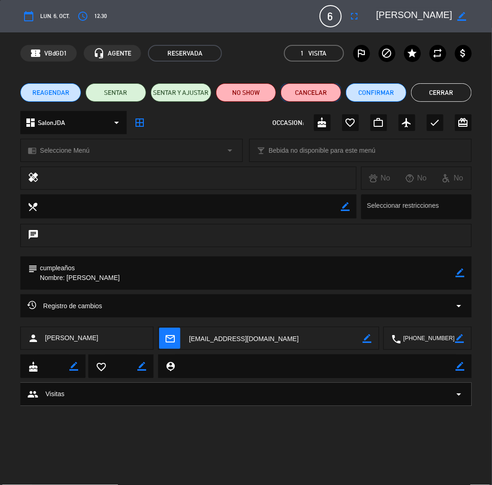
click at [290, 94] on button "Cancelar" at bounding box center [311, 92] width 61 height 19
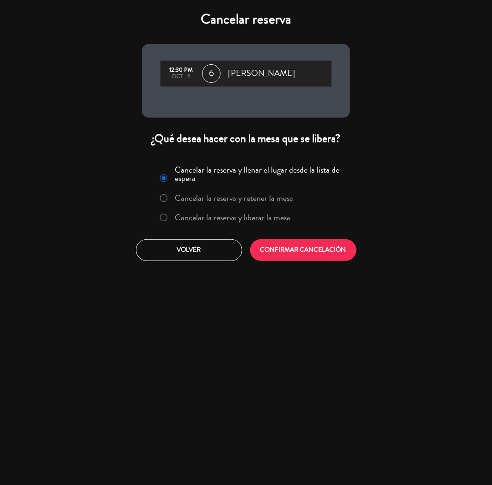
click at [271, 215] on label "Cancelar la reserva y liberar la mesa" at bounding box center [233, 217] width 116 height 8
click at [294, 260] on button "CONFIRMAR CANCELACIÓN" at bounding box center [303, 250] width 106 height 22
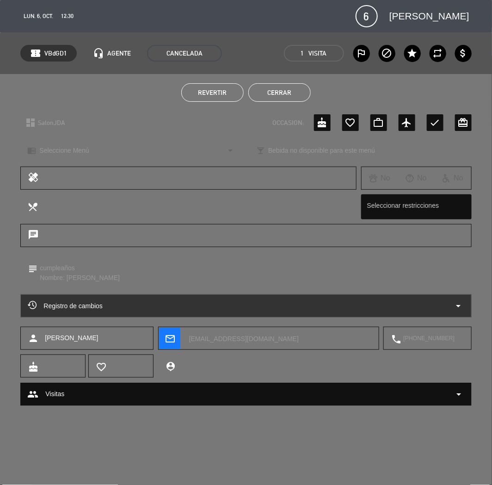
drag, startPoint x: 301, startPoint y: 78, endPoint x: 284, endPoint y: 94, distance: 23.6
click at [293, 87] on div "Revertir Cerrar" at bounding box center [246, 92] width 492 height 37
click at [284, 94] on button "Cerrar" at bounding box center [279, 92] width 62 height 19
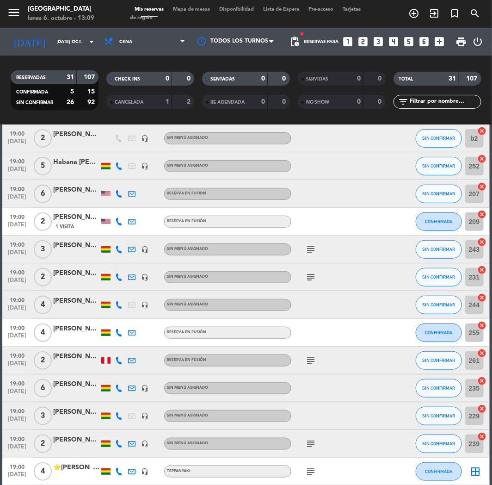
click at [284, 94] on div "SENTADAS 0 0" at bounding box center [246, 83] width 96 height 23
click at [477, 12] on icon "search" at bounding box center [474, 13] width 11 height 11
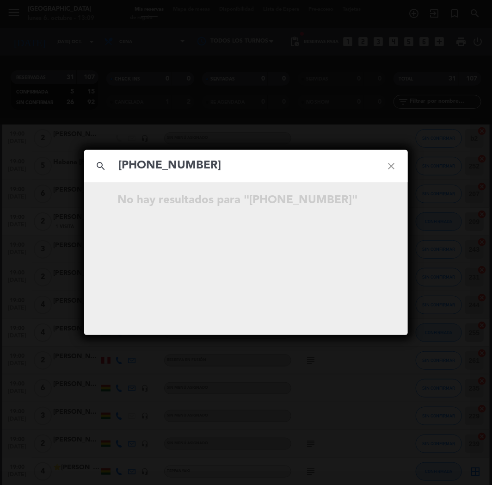
click at [147, 160] on input "[PHONE_NUMBER]" at bounding box center [245, 165] width 257 height 19
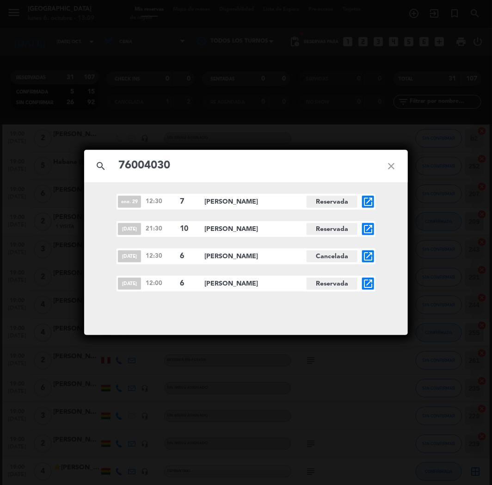
type input "76004030"
click at [369, 280] on icon "open_in_new" at bounding box center [368, 283] width 11 height 11
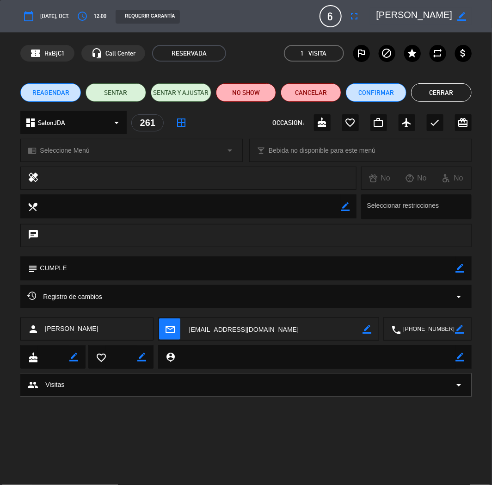
click at [428, 91] on button "Cerrar" at bounding box center [441, 92] width 61 height 19
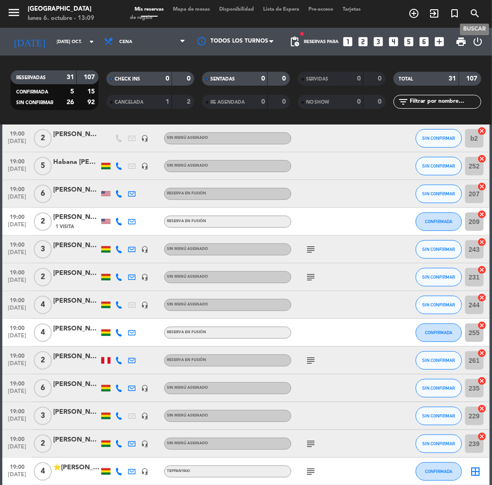
click at [472, 12] on icon "search" at bounding box center [474, 13] width 11 height 11
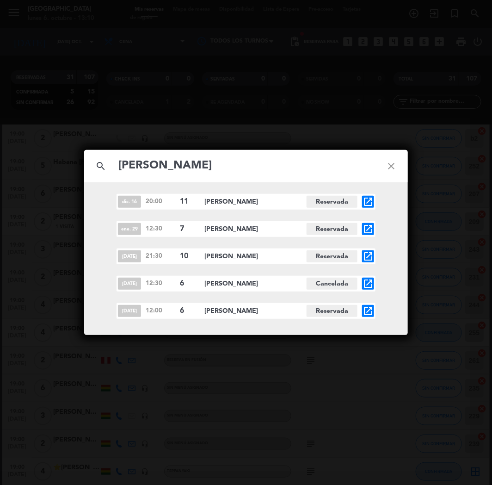
type input "[PERSON_NAME]"
click at [389, 167] on icon "close" at bounding box center [391, 165] width 33 height 33
click at [391, 166] on icon "close" at bounding box center [391, 165] width 33 height 33
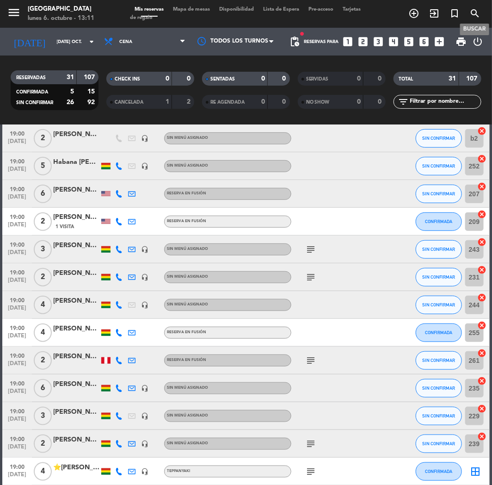
click at [469, 8] on span "search" at bounding box center [475, 14] width 20 height 16
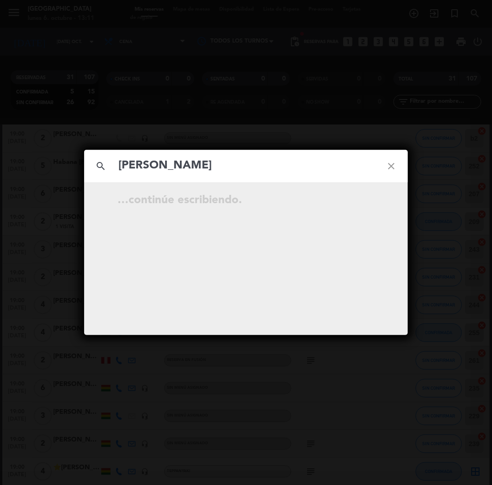
type input "[PERSON_NAME]"
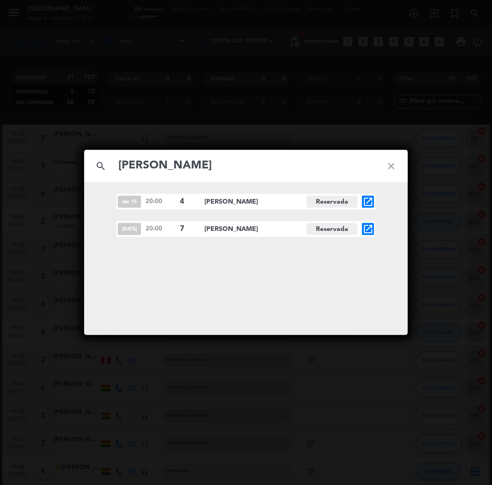
click at [372, 228] on icon "open_in_new" at bounding box center [368, 228] width 11 height 11
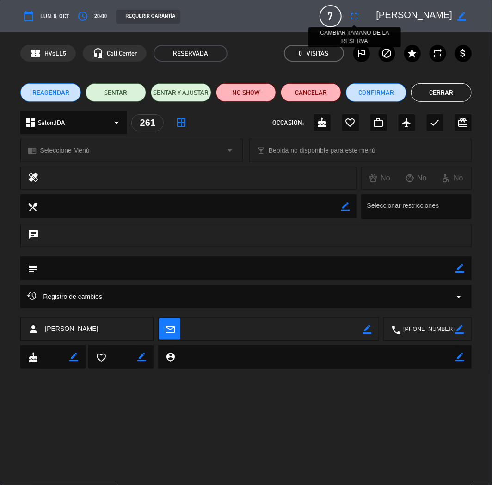
click at [358, 12] on icon "fullscreen" at bounding box center [354, 16] width 11 height 11
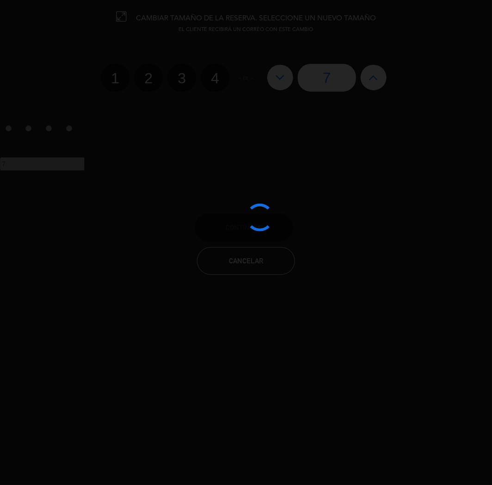
click at [373, 77] on div at bounding box center [246, 242] width 492 height 485
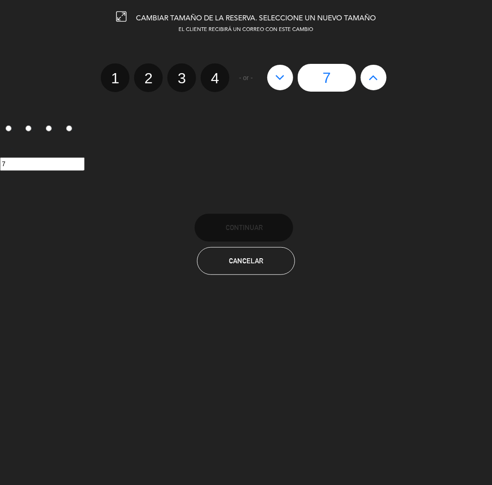
click at [375, 76] on icon at bounding box center [374, 77] width 10 height 15
type input "8"
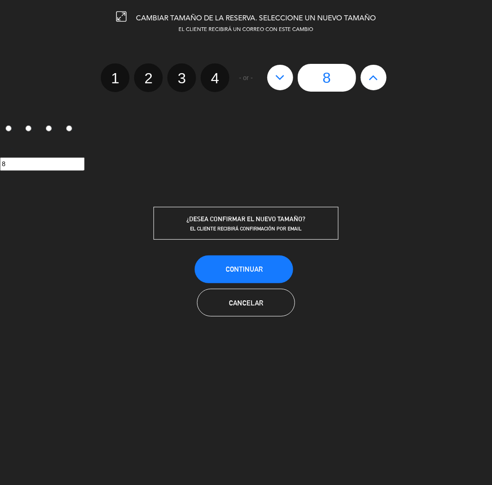
click at [267, 225] on span "EL CLIENTE RECIBIRÁ CONFIRMACIÓN POR EMAIL" at bounding box center [246, 228] width 111 height 6
click at [252, 265] on span "Continuar" at bounding box center [244, 269] width 37 height 8
click at [0, 0] on div at bounding box center [0, 0] width 0 height 0
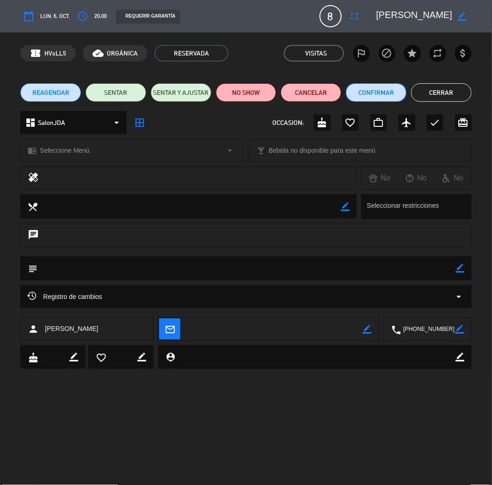
click at [367, 94] on button "Confirmar" at bounding box center [376, 92] width 61 height 19
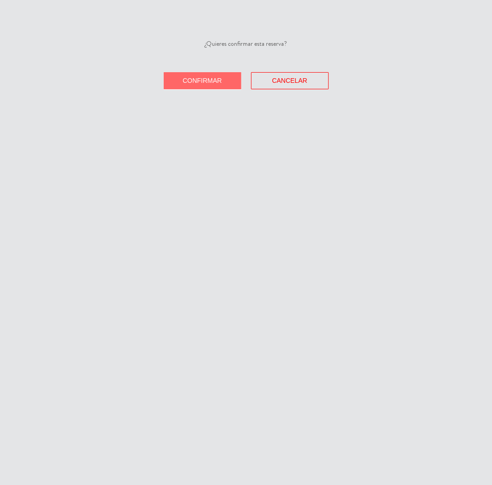
click at [237, 89] on button "Confirmar" at bounding box center [203, 80] width 78 height 17
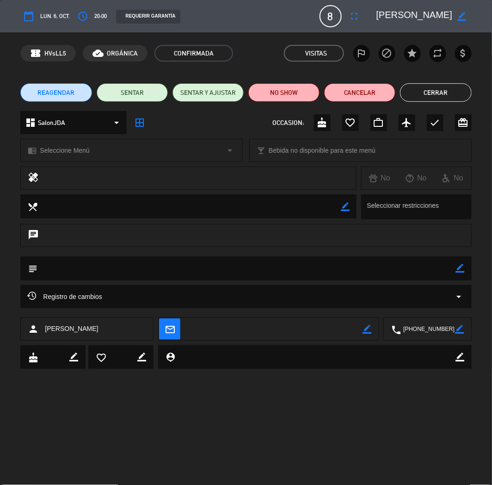
drag, startPoint x: 417, startPoint y: 99, endPoint x: 435, endPoint y: 61, distance: 42.0
click at [417, 99] on button "Cerrar" at bounding box center [435, 92] width 71 height 19
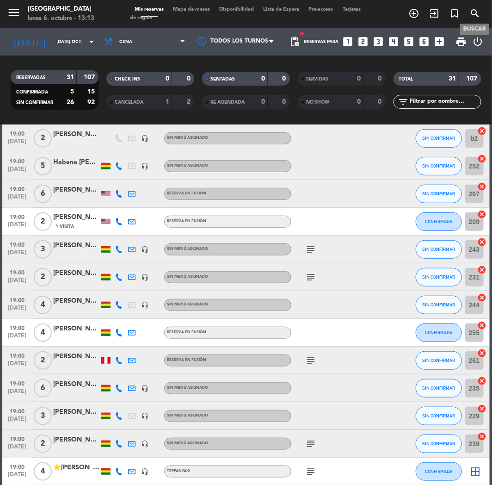
click at [481, 16] on span "search" at bounding box center [475, 14] width 20 height 16
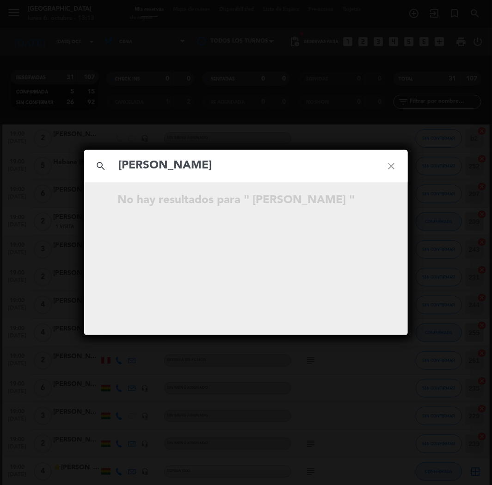
click at [125, 166] on input "[PERSON_NAME]" at bounding box center [245, 165] width 257 height 19
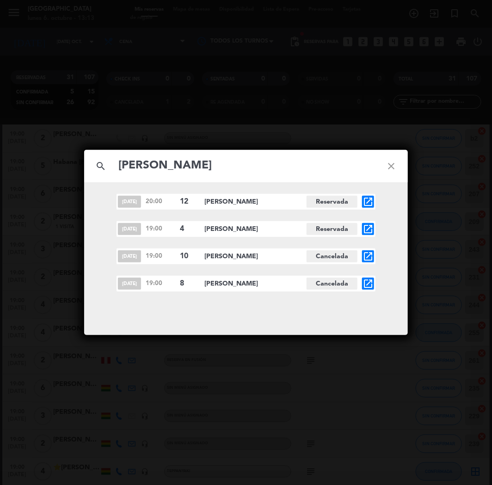
type input "[PERSON_NAME]"
click at [370, 253] on icon "open_in_new" at bounding box center [368, 256] width 11 height 11
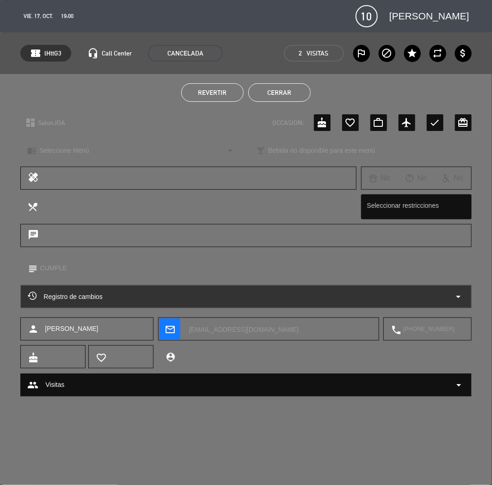
click at [191, 91] on button "Revertir" at bounding box center [212, 92] width 62 height 19
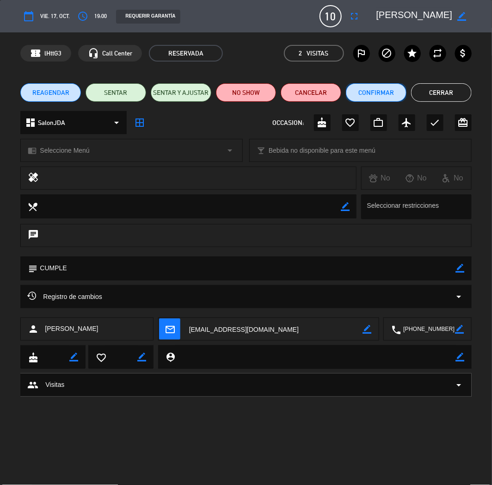
click at [373, 93] on button "Confirmar" at bounding box center [376, 92] width 61 height 19
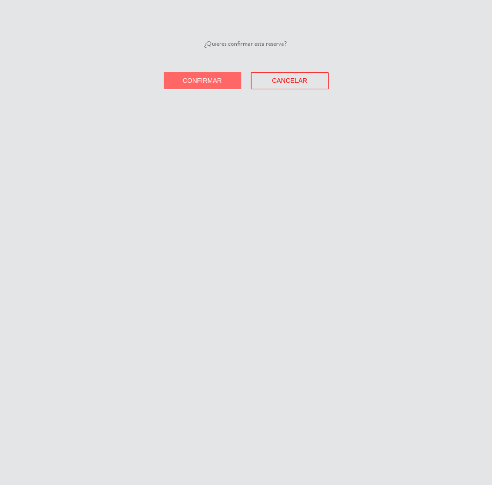
click at [209, 82] on span "Confirmar" at bounding box center [202, 80] width 39 height 7
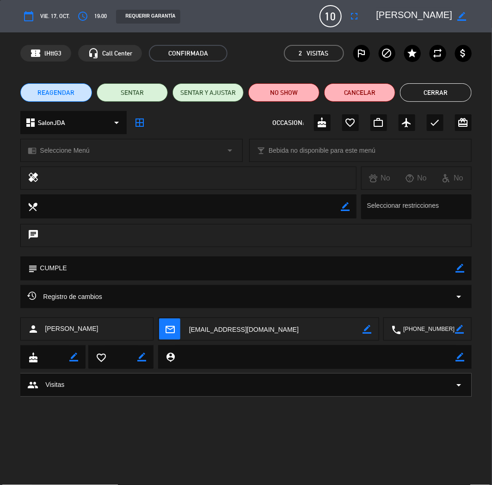
drag, startPoint x: 399, startPoint y: 387, endPoint x: 419, endPoint y: 190, distance: 198.1
click at [405, 376] on div "group Visitas arrow_drop_down" at bounding box center [245, 384] width 451 height 23
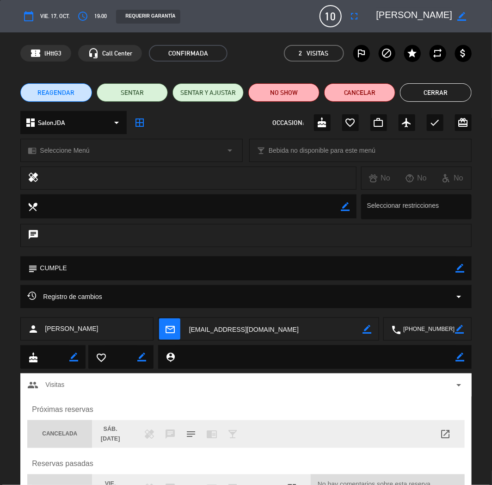
click at [447, 85] on button "Cerrar" at bounding box center [435, 92] width 71 height 19
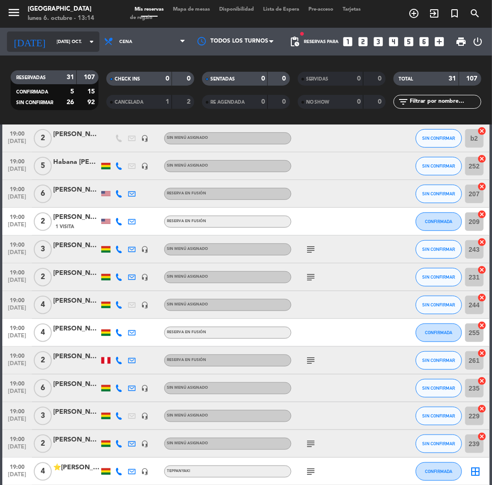
click at [70, 47] on input "[DATE] oct." at bounding box center [83, 42] width 62 height 14
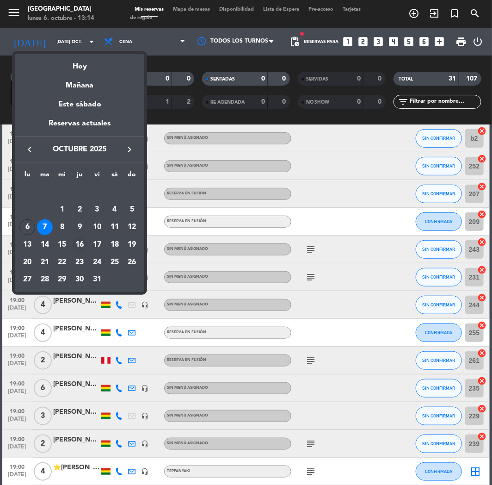
click at [79, 242] on div "16" at bounding box center [80, 245] width 16 height 16
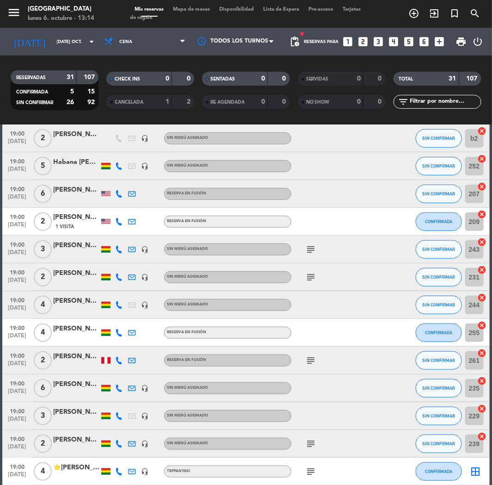
type input "[DEMOGRAPHIC_DATA] [DATE]"
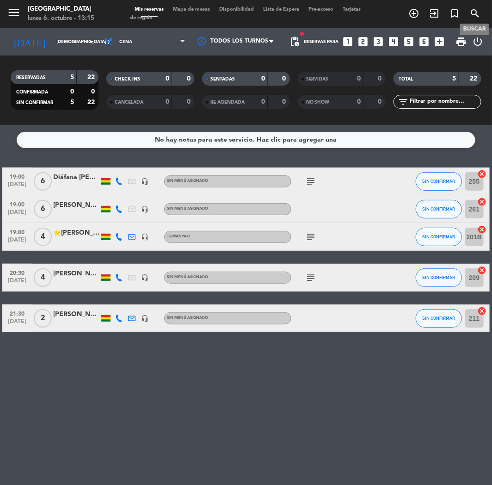
click at [474, 11] on icon "search" at bounding box center [474, 13] width 11 height 11
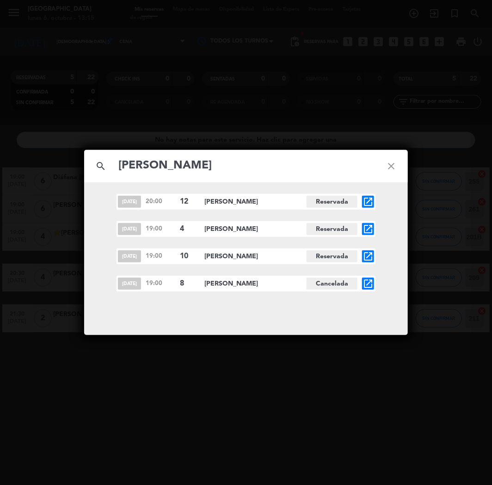
type input "[PERSON_NAME]"
click at [365, 256] on icon "open_in_new" at bounding box center [368, 256] width 11 height 11
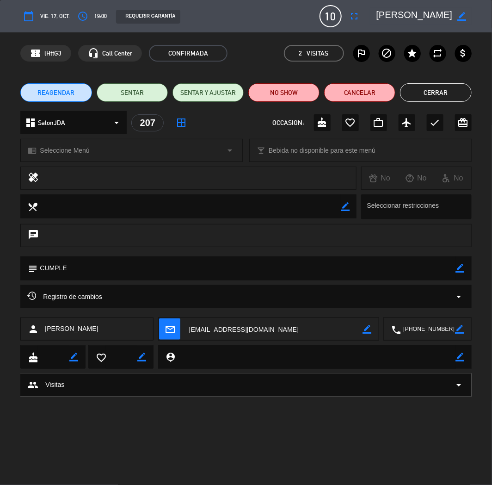
click at [62, 95] on span "REAGENDAR" at bounding box center [55, 93] width 37 height 10
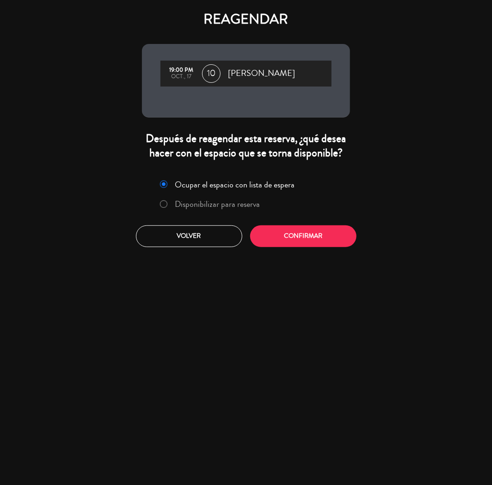
click at [191, 201] on label "Disponibilizar para reserva" at bounding box center [217, 204] width 85 height 8
click at [285, 229] on button "Confirmar" at bounding box center [303, 236] width 106 height 22
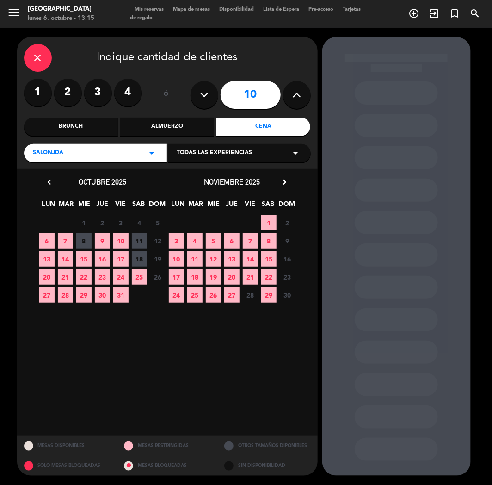
click at [99, 260] on span "16" at bounding box center [102, 258] width 15 height 15
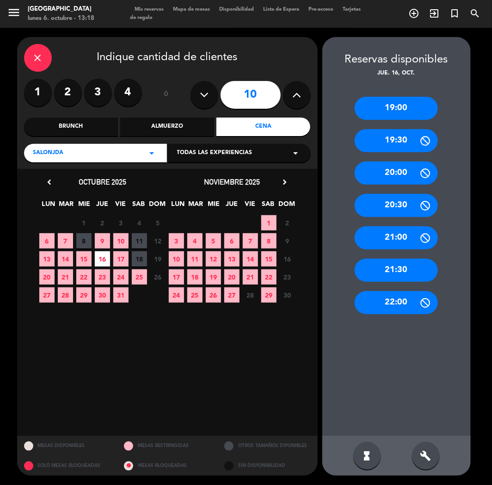
click at [405, 110] on div "19:00" at bounding box center [396, 108] width 83 height 23
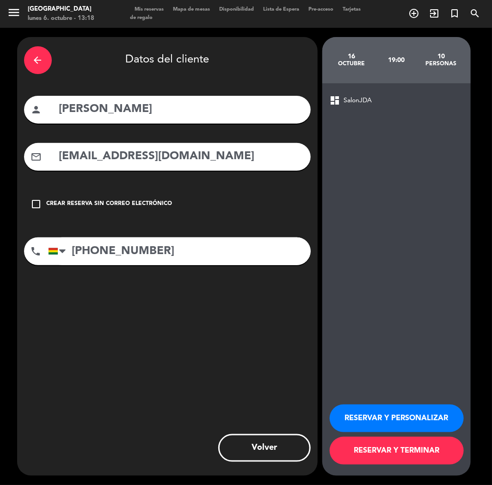
click at [391, 420] on button "RESERVAR Y PERSONALIZAR" at bounding box center [397, 418] width 134 height 28
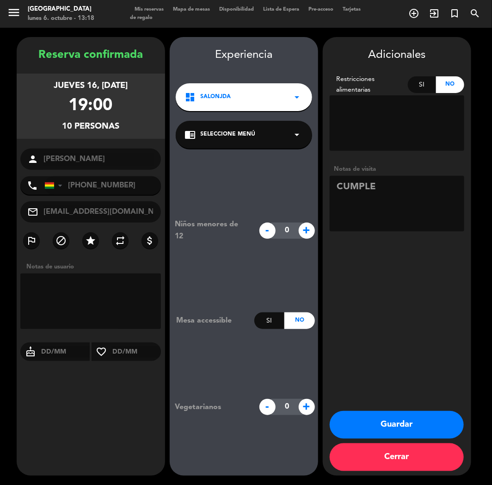
click at [137, 423] on div "Reserva confirmada jueves 16, [DATE] 19:00 10 personas person [PERSON_NAME] pho…" at bounding box center [91, 265] width 148 height 438
click at [399, 430] on button "Guardar" at bounding box center [397, 425] width 134 height 28
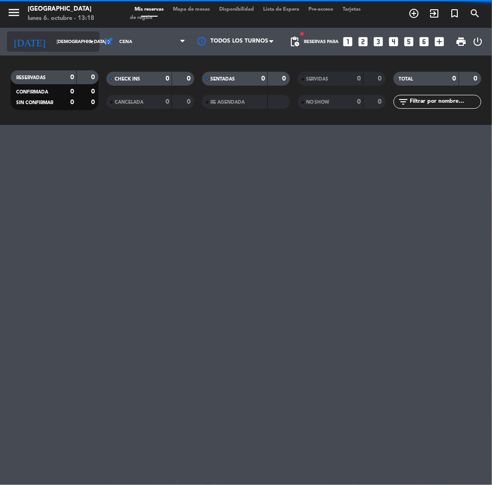
click at [88, 43] on icon "arrow_drop_down" at bounding box center [91, 41] width 11 height 11
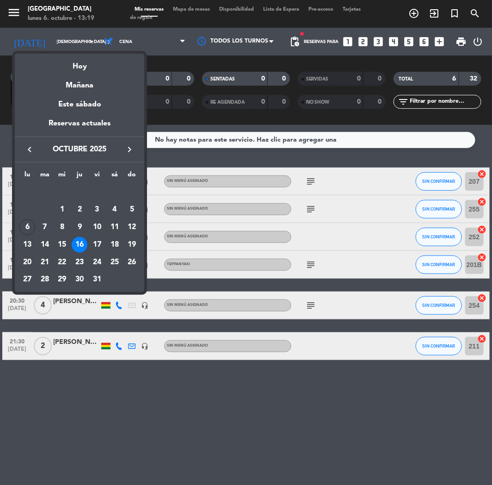
click at [162, 380] on div at bounding box center [246, 242] width 492 height 485
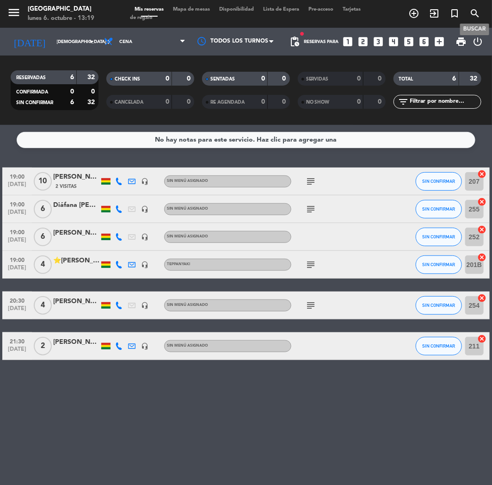
click at [473, 12] on icon "search" at bounding box center [474, 13] width 11 height 11
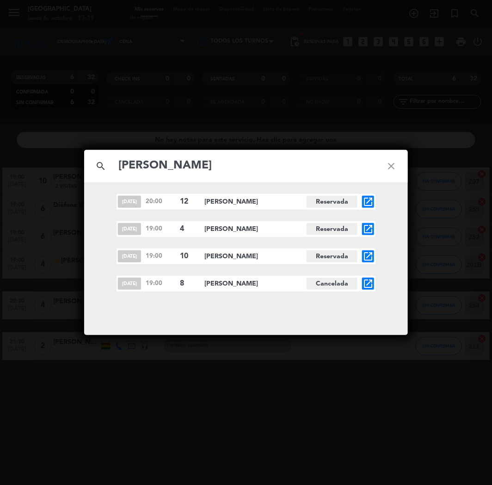
type input "[PERSON_NAME]"
click at [370, 253] on icon "open_in_new" at bounding box center [368, 256] width 11 height 11
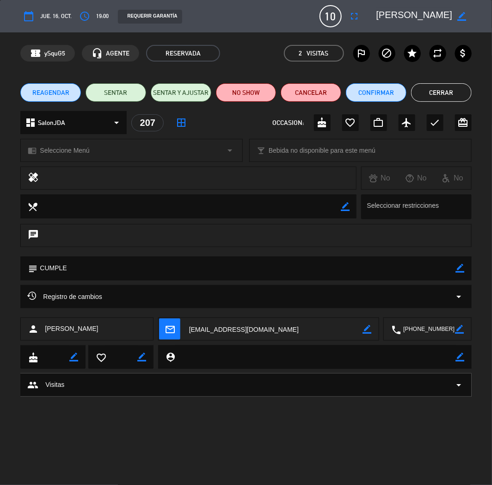
click at [336, 20] on span "10" at bounding box center [331, 16] width 22 height 22
click at [350, 17] on icon "fullscreen" at bounding box center [354, 16] width 11 height 11
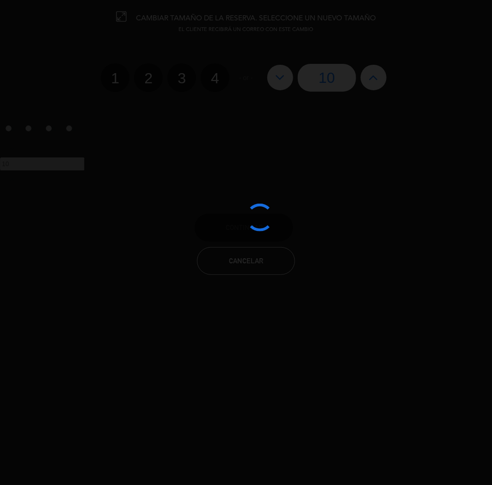
click at [376, 74] on div at bounding box center [246, 242] width 492 height 485
click at [376, 73] on icon at bounding box center [374, 77] width 10 height 15
type input "11"
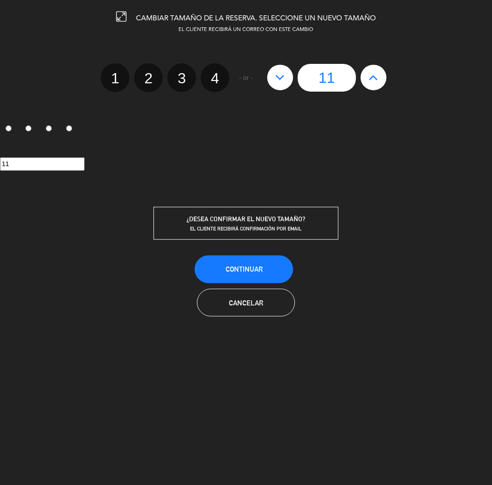
click at [376, 73] on icon at bounding box center [374, 77] width 10 height 15
type input "12"
click at [240, 262] on button "Continuar" at bounding box center [244, 269] width 99 height 28
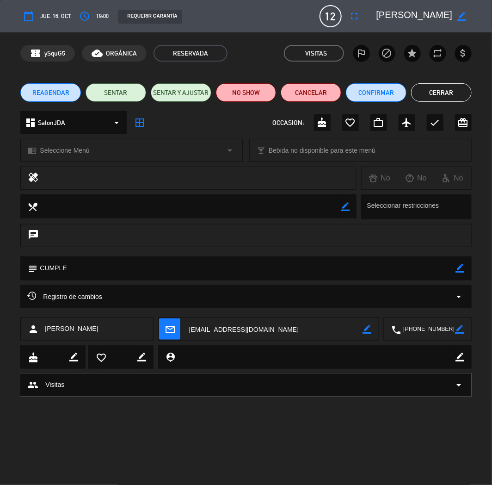
click at [450, 88] on button "Cerrar" at bounding box center [441, 92] width 61 height 19
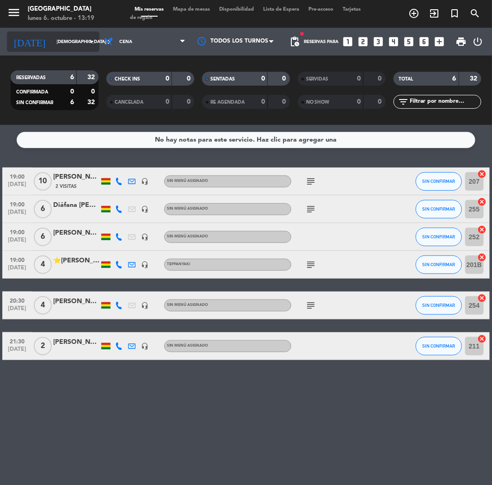
click at [61, 41] on input "[DEMOGRAPHIC_DATA] [DATE]" at bounding box center [83, 42] width 62 height 14
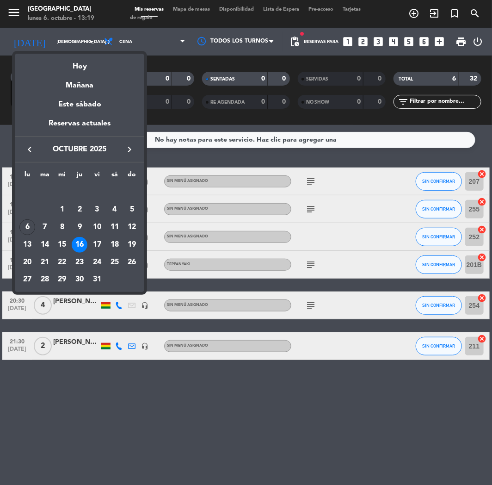
click at [405, 149] on div at bounding box center [246, 242] width 492 height 485
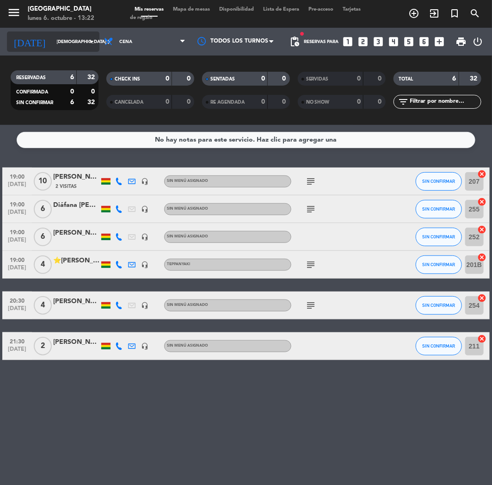
click at [73, 40] on input "[DEMOGRAPHIC_DATA] [DATE]" at bounding box center [83, 42] width 62 height 14
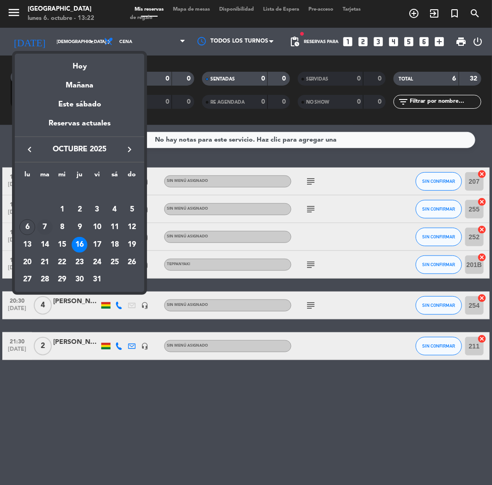
click at [49, 228] on div "7" at bounding box center [45, 227] width 16 height 16
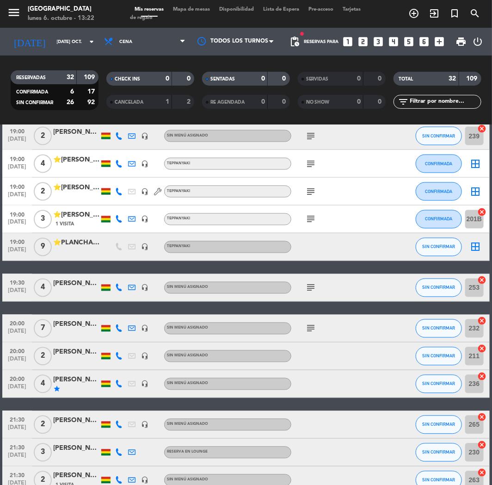
scroll to position [463, 0]
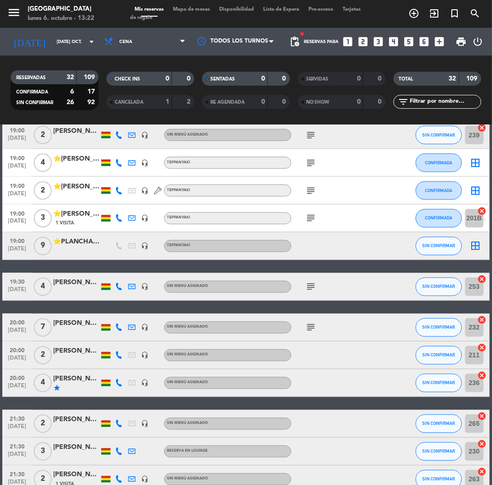
click at [86, 241] on div "⭐PLANCHA 36 BLOQUEADA" at bounding box center [76, 242] width 46 height 11
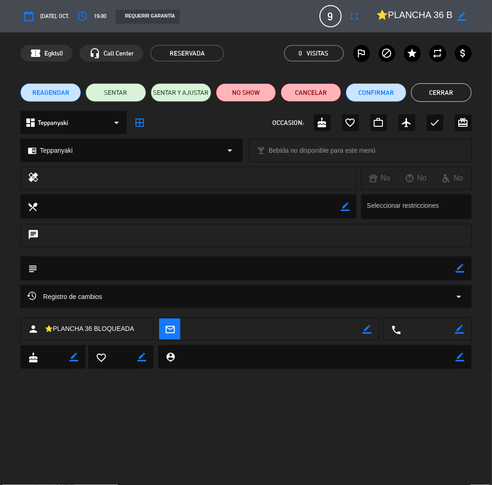
click at [440, 91] on button "Cerrar" at bounding box center [441, 92] width 61 height 19
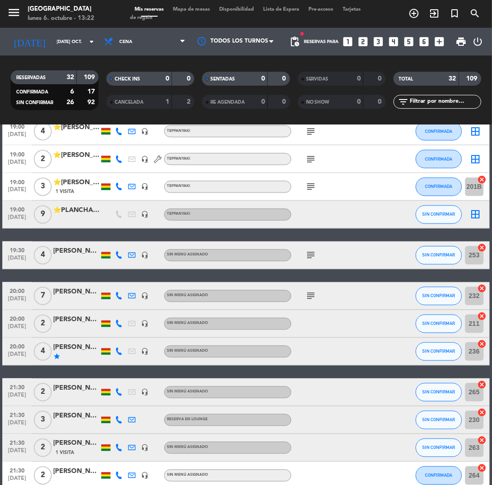
scroll to position [655, 0]
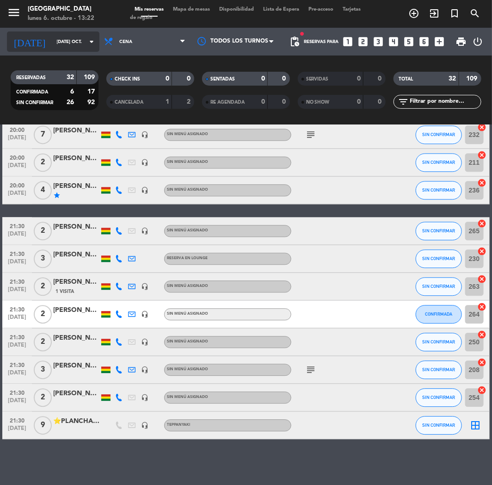
click at [90, 36] on icon "arrow_drop_down" at bounding box center [91, 41] width 11 height 11
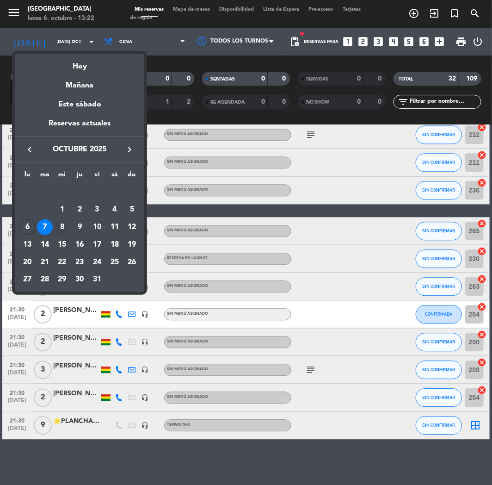
click at [63, 222] on div "8" at bounding box center [63, 227] width 16 height 16
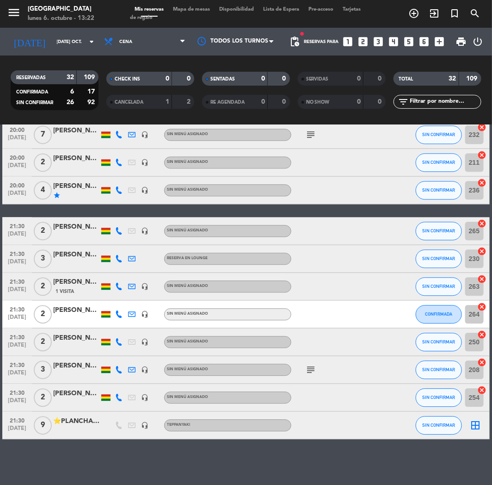
type input "mié. [DATE]"
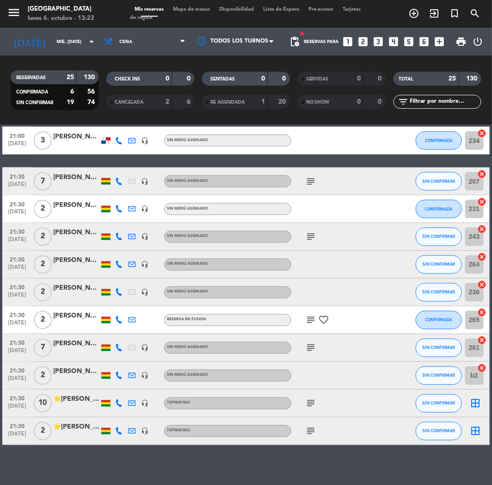
scroll to position [474, 0]
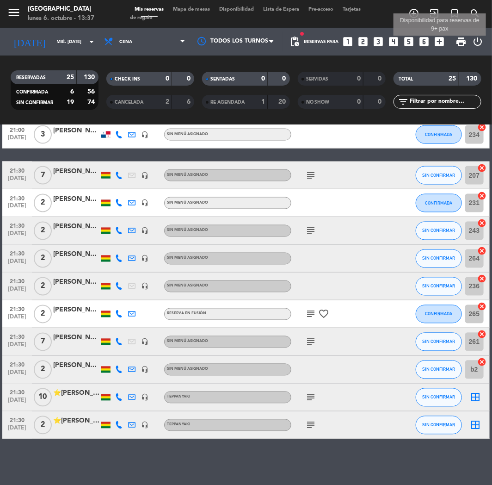
click at [438, 42] on icon "add_box" at bounding box center [440, 42] width 12 height 12
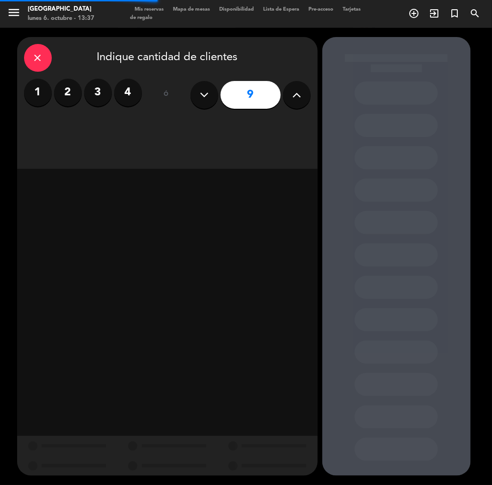
click at [290, 96] on button at bounding box center [297, 95] width 28 height 28
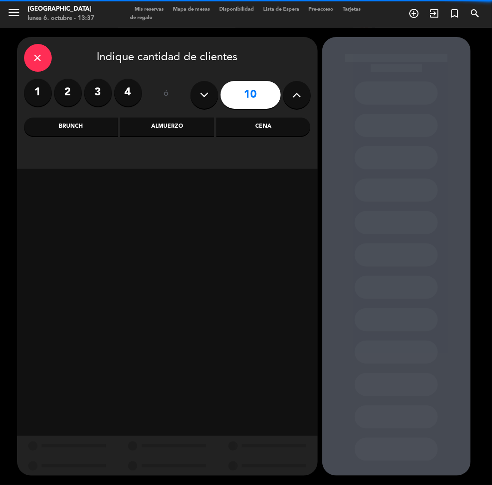
click at [290, 96] on button at bounding box center [297, 95] width 28 height 28
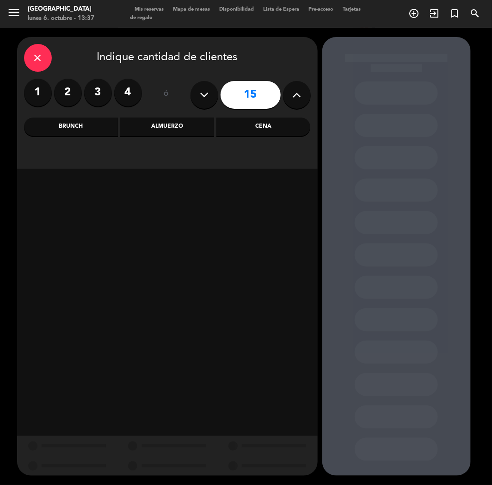
click at [290, 96] on button at bounding box center [297, 95] width 28 height 28
click at [198, 93] on button at bounding box center [205, 95] width 28 height 28
type input "15"
click at [251, 128] on div "Cena" at bounding box center [263, 126] width 94 height 19
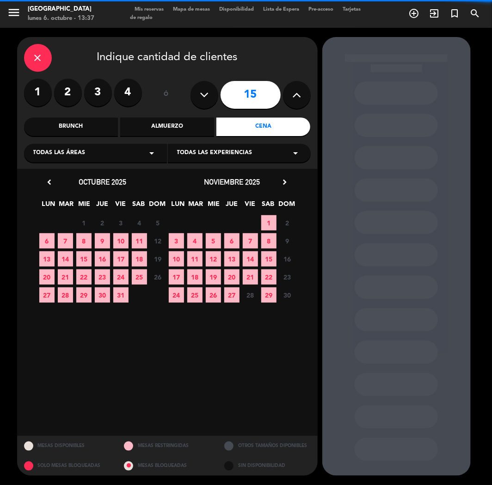
click at [49, 239] on span "6" at bounding box center [46, 240] width 15 height 15
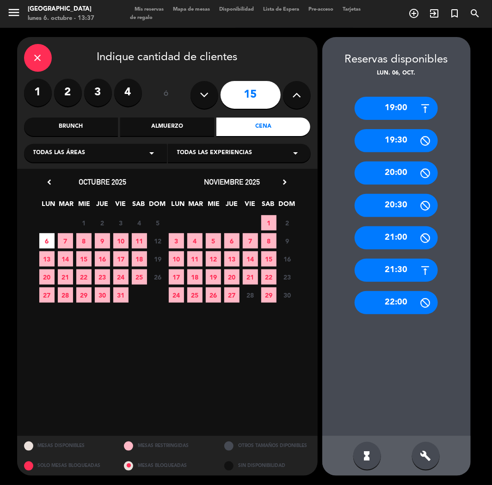
click at [387, 279] on div "21:30" at bounding box center [396, 270] width 83 height 23
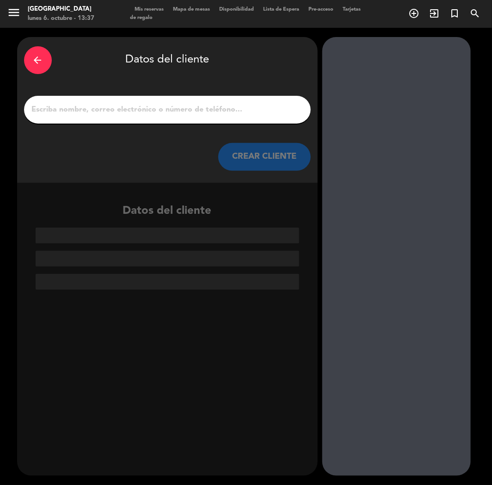
paste input "[PERSON_NAME]"
click at [199, 112] on input "1" at bounding box center [167, 109] width 273 height 13
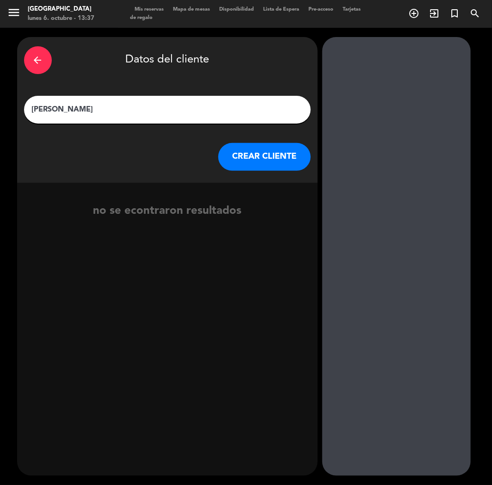
click at [36, 106] on input "[PERSON_NAME]" at bounding box center [167, 109] width 273 height 13
click at [63, 110] on input "[PERSON_NAME]" at bounding box center [167, 109] width 273 height 13
type input "[PERSON_NAME]"
click at [259, 151] on button "CREAR CLIENTE" at bounding box center [264, 157] width 93 height 28
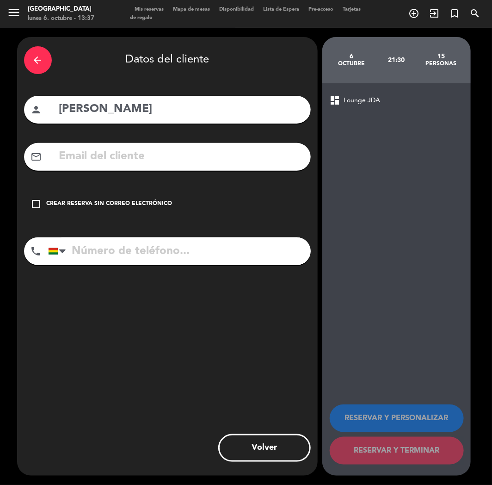
click at [100, 148] on input "text" at bounding box center [181, 156] width 246 height 19
paste input "[PERSON_NAME][EMAIL_ADDRESS][DOMAIN_NAME]"
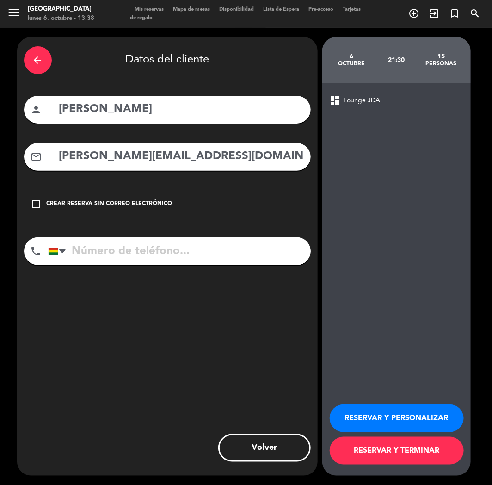
type input "[PERSON_NAME][EMAIL_ADDRESS][DOMAIN_NAME]"
paste input "[PHONE_NUMBER]"
click at [140, 256] on input "[PHONE_NUMBER]" at bounding box center [179, 251] width 263 height 28
type input "[PHONE_NUMBER]"
click at [395, 436] on div "RESERVAR Y PERSONALIZAR RESERVAR Y TERMINAR" at bounding box center [397, 430] width 134 height 91
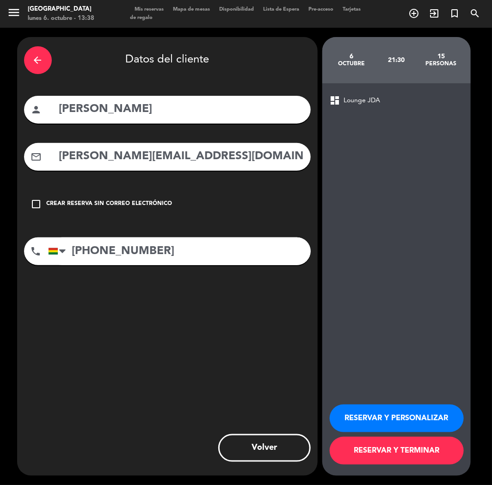
click at [395, 423] on button "RESERVAR Y PERSONALIZAR" at bounding box center [397, 418] width 134 height 28
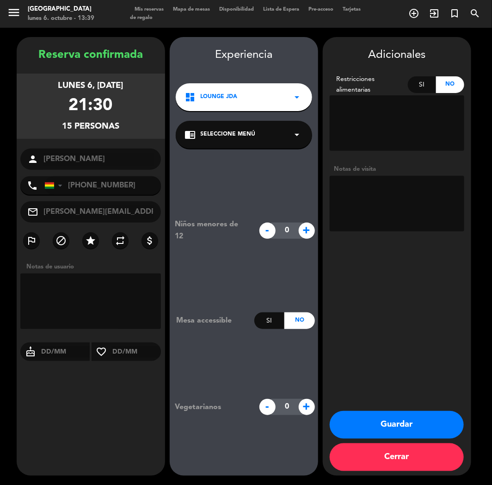
click at [384, 423] on button "Guardar" at bounding box center [397, 425] width 134 height 28
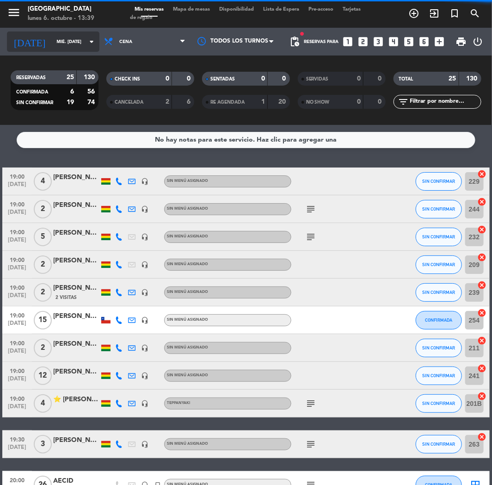
click at [69, 39] on input "mié. [DATE]" at bounding box center [83, 42] width 62 height 14
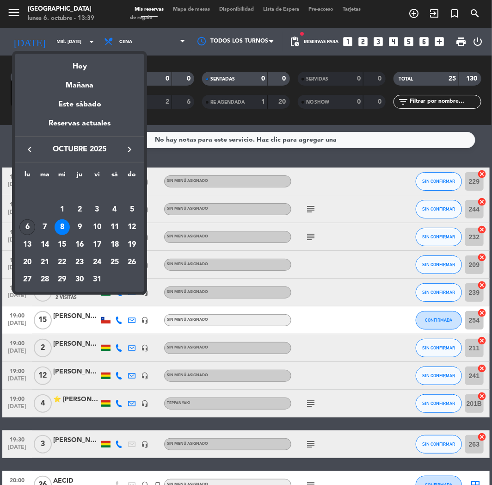
click at [33, 224] on div "6" at bounding box center [27, 227] width 16 height 16
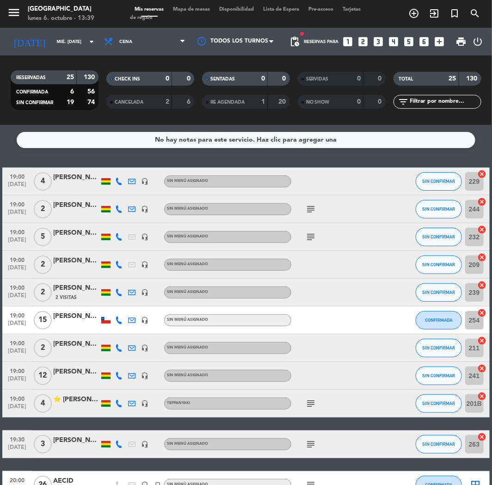
type input "lun. [DATE]"
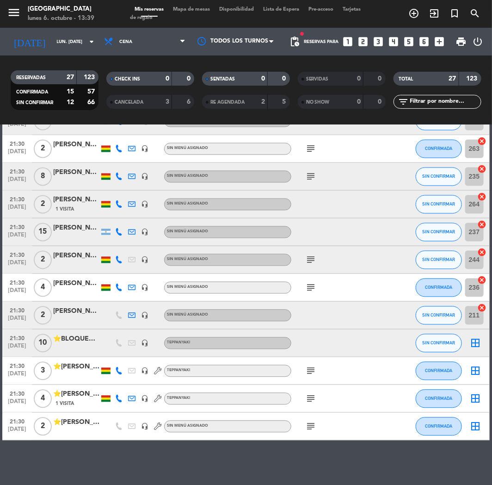
scroll to position [540, 0]
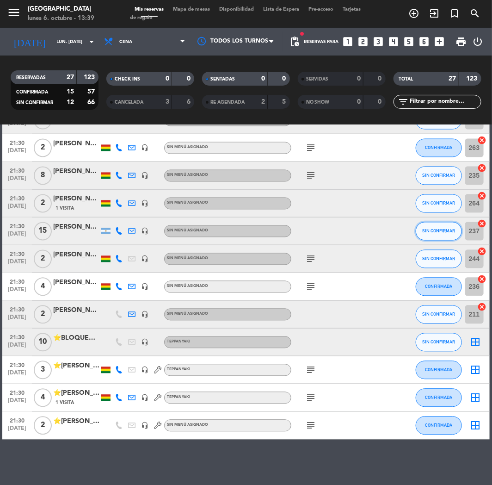
click at [436, 229] on span "SIN CONFIRMAR" at bounding box center [438, 230] width 33 height 5
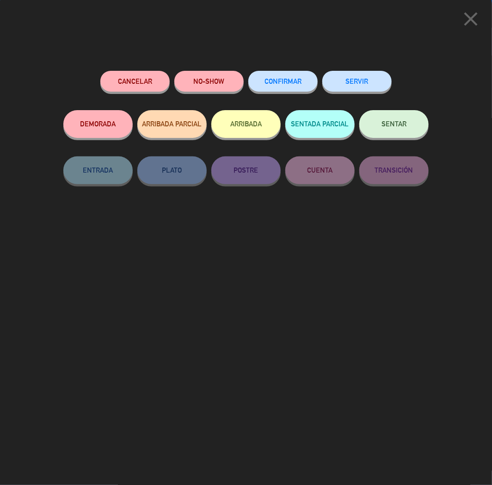
click at [280, 72] on div "CONFIRMAR" at bounding box center [282, 90] width 69 height 39
click at [276, 75] on button "CONFIRMAR" at bounding box center [282, 81] width 69 height 21
click at [0, 0] on div at bounding box center [0, 0] width 0 height 0
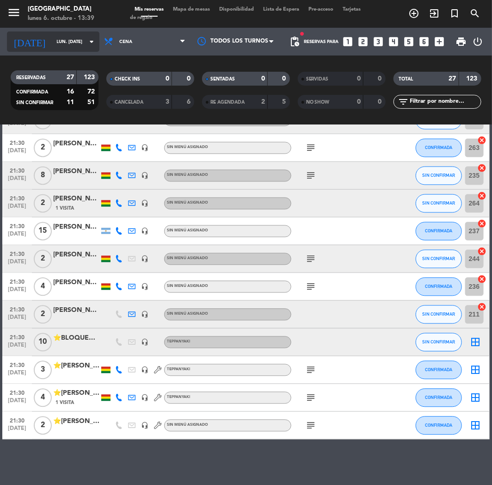
click at [77, 43] on input "lun. [DATE]" at bounding box center [83, 42] width 62 height 14
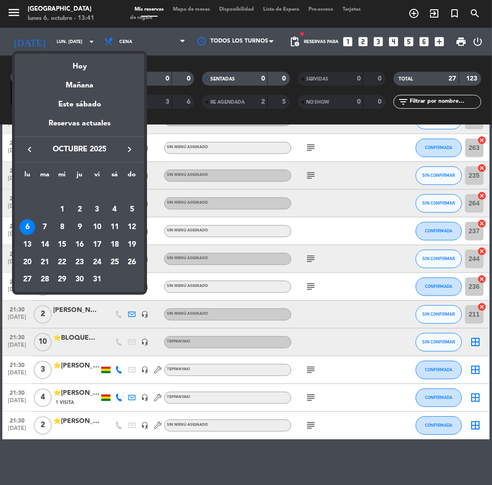
click at [477, 9] on div at bounding box center [246, 242] width 492 height 485
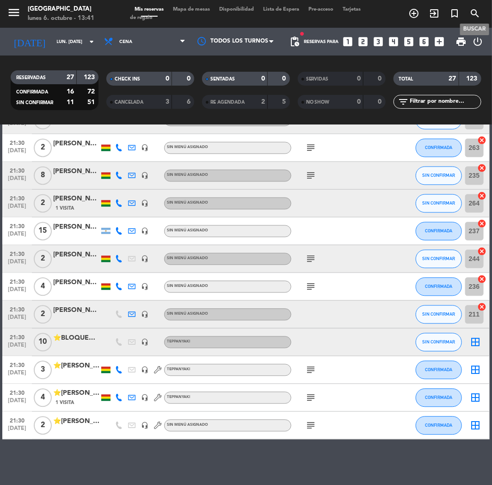
click at [477, 9] on icon "search" at bounding box center [474, 13] width 11 height 11
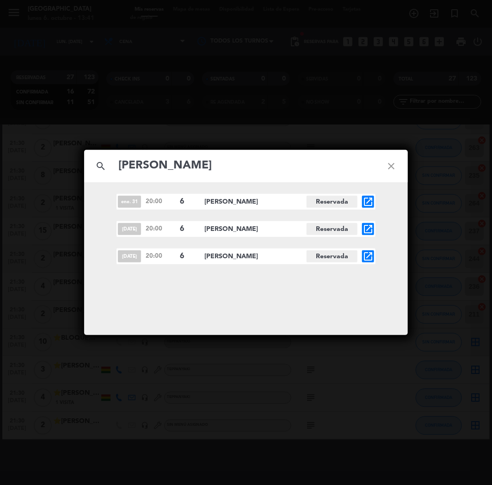
type input "[PERSON_NAME]"
click at [369, 257] on icon "open_in_new" at bounding box center [368, 256] width 11 height 11
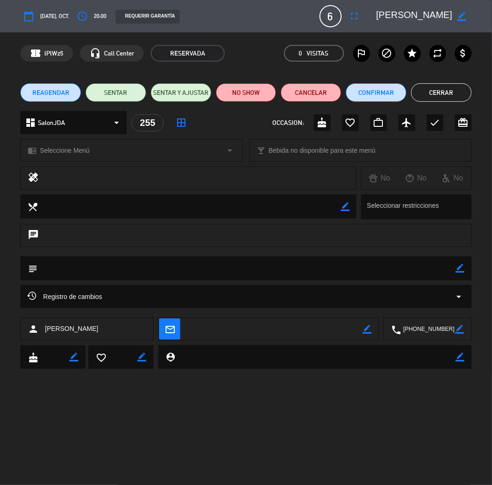
click at [69, 90] on button "REAGENDAR" at bounding box center [50, 92] width 61 height 19
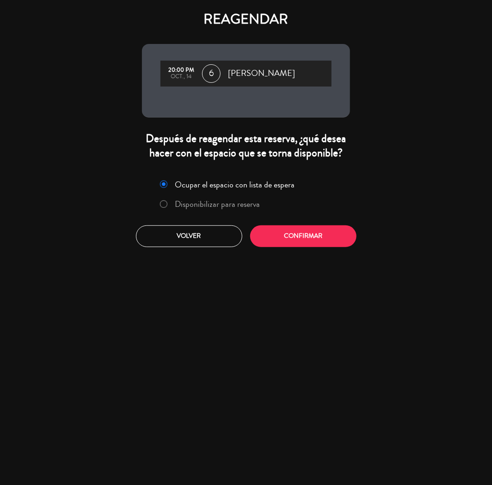
click at [175, 203] on label "Disponibilizar para reserva" at bounding box center [217, 204] width 85 height 8
drag, startPoint x: 279, startPoint y: 222, endPoint x: 280, endPoint y: 228, distance: 6.6
click at [280, 228] on div "Ocupar el espacio con lista de espera Disponibilizar para reserva Volver Confir…" at bounding box center [246, 212] width 222 height 84
click at [283, 234] on button "Confirmar" at bounding box center [303, 236] width 106 height 22
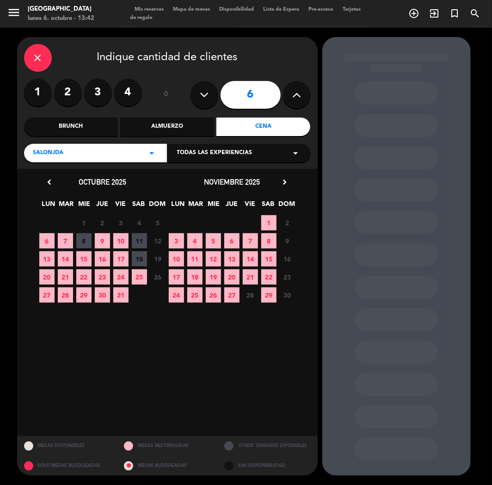
click at [82, 259] on span "15" at bounding box center [83, 258] width 15 height 15
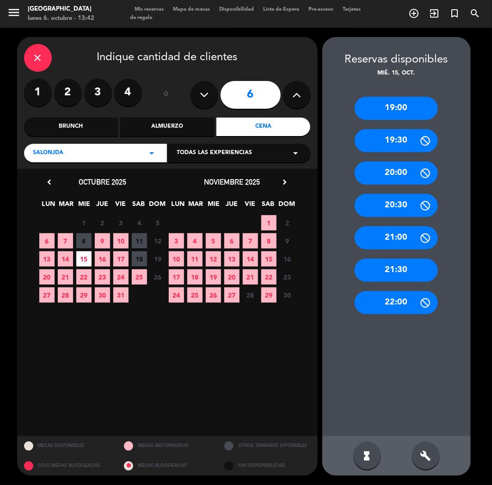
click at [85, 260] on span "15" at bounding box center [83, 258] width 15 height 15
click at [385, 170] on div "20:00" at bounding box center [396, 172] width 83 height 23
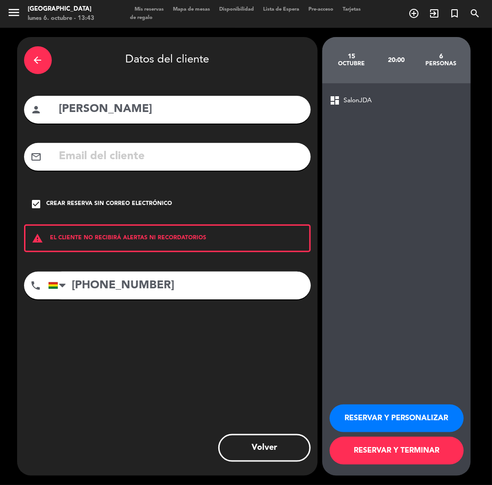
click at [374, 412] on button "RESERVAR Y PERSONALIZAR" at bounding box center [397, 418] width 134 height 28
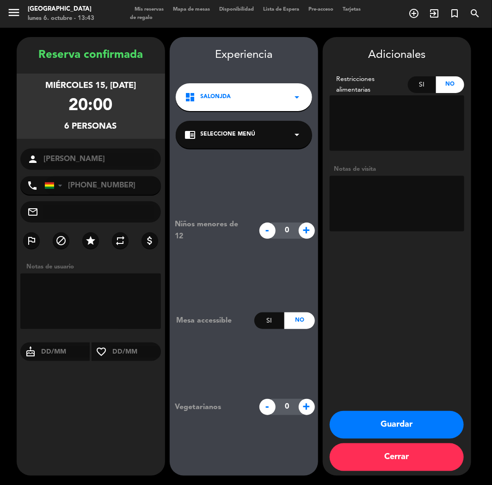
click at [383, 207] on textarea at bounding box center [397, 204] width 135 height 56
click at [398, 308] on div "Adicionales Restricciones alimentarias Si No Notas de visita Guardar Cerrar" at bounding box center [397, 256] width 148 height 438
click at [388, 419] on button "Guardar" at bounding box center [397, 425] width 134 height 28
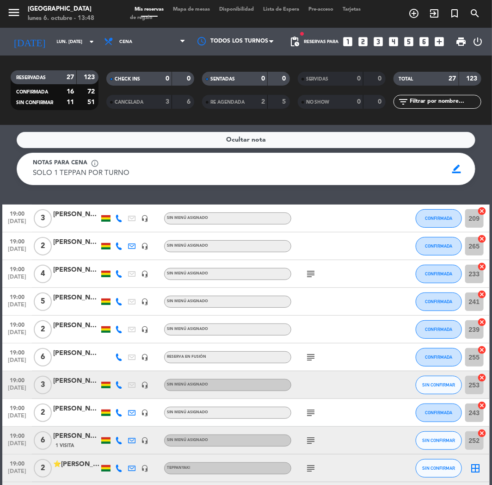
click at [423, 42] on icon "looks_6" at bounding box center [425, 42] width 12 height 12
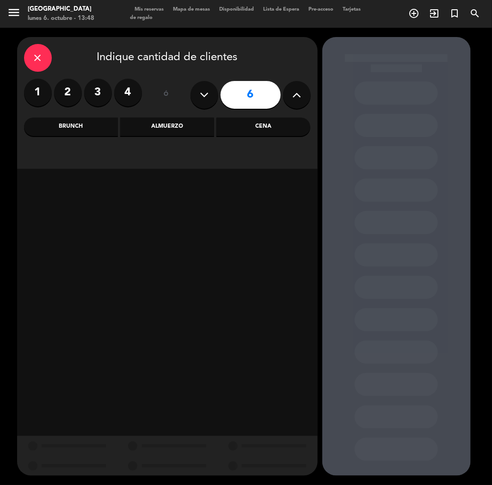
click at [251, 125] on div "Cena" at bounding box center [263, 126] width 94 height 19
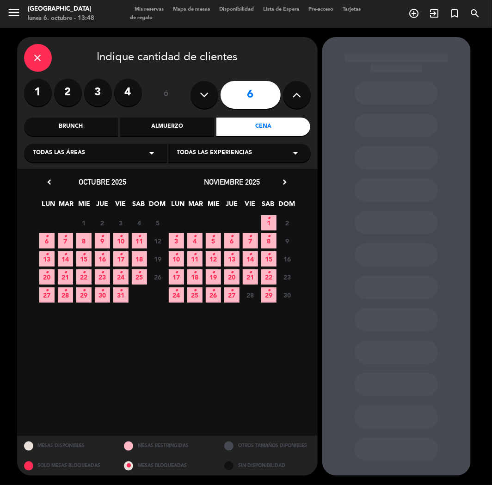
click at [66, 234] on icon "•" at bounding box center [65, 236] width 3 height 15
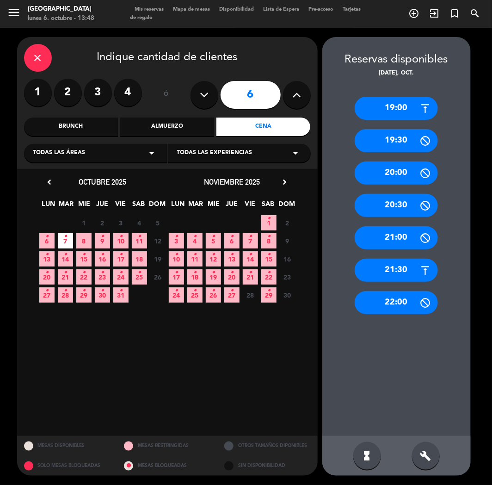
click at [395, 170] on div "20:00" at bounding box center [396, 172] width 83 height 23
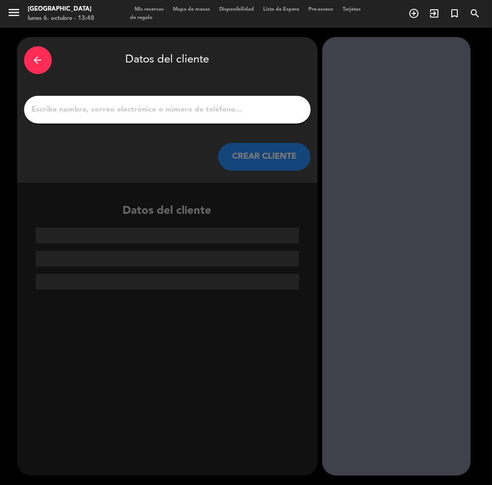
click at [107, 98] on div at bounding box center [167, 110] width 287 height 28
paste input "Procaps l"
click at [104, 111] on input "Procaps l" at bounding box center [167, 109] width 273 height 13
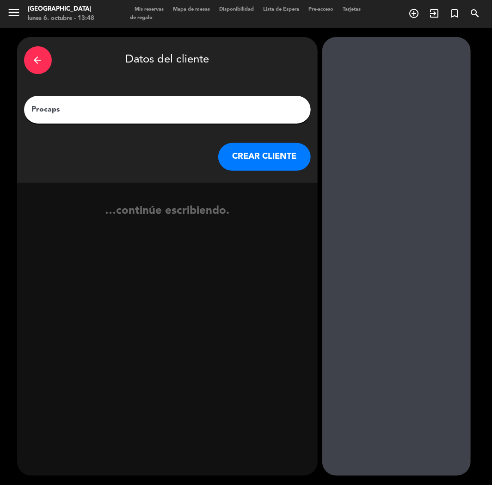
type input "Procaps"
click at [269, 147] on button "CREAR CLIENTE" at bounding box center [264, 157] width 93 height 28
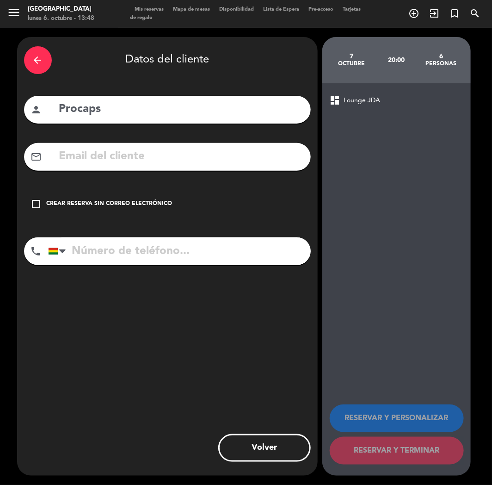
click at [75, 162] on input "text" at bounding box center [181, 156] width 246 height 19
paste input "[EMAIL_ADDRESS][DOMAIN_NAME]"
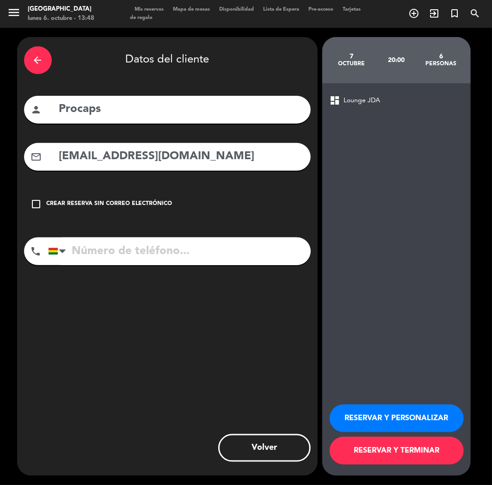
type input "[EMAIL_ADDRESS][DOMAIN_NAME]"
click at [102, 267] on div "phone [GEOGRAPHIC_DATA] +1 [GEOGRAPHIC_DATA] +44 [GEOGRAPHIC_DATA] ([GEOGRAPHIC…" at bounding box center [167, 254] width 287 height 34
click at [103, 258] on input "tel" at bounding box center [179, 251] width 263 height 28
paste input "[PHONE_NUMBER]"
click at [101, 253] on input "tel" at bounding box center [179, 251] width 263 height 28
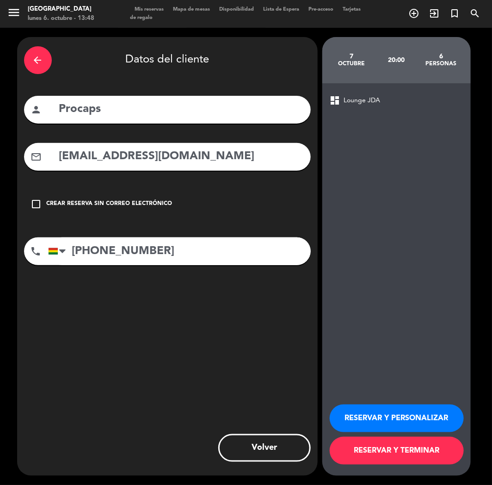
type input "[PHONE_NUMBER]"
click at [369, 417] on button "RESERVAR Y PERSONALIZAR" at bounding box center [397, 418] width 134 height 28
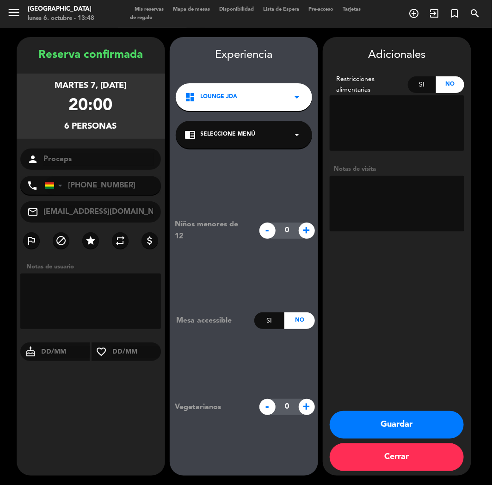
click at [411, 424] on button "Guardar" at bounding box center [397, 425] width 134 height 28
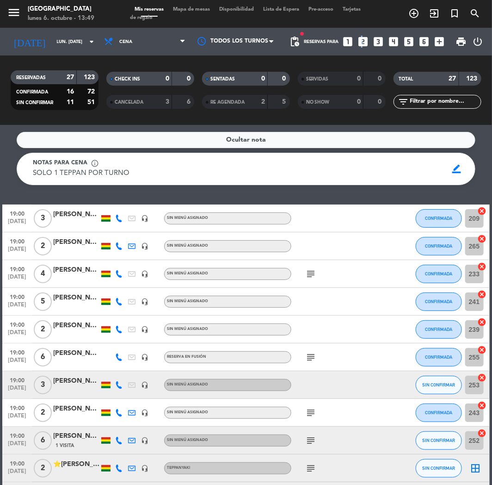
click at [361, 45] on icon "looks_two" at bounding box center [364, 42] width 12 height 12
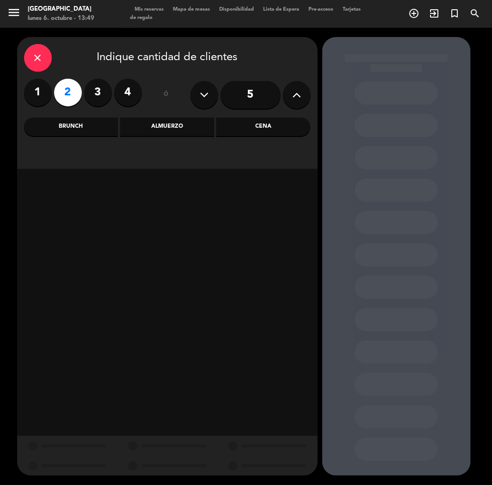
click at [266, 125] on div "Cena" at bounding box center [263, 126] width 94 height 19
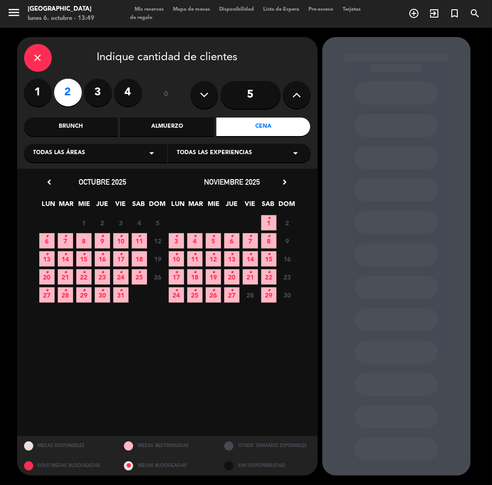
click at [138, 237] on icon "•" at bounding box center [139, 236] width 3 height 15
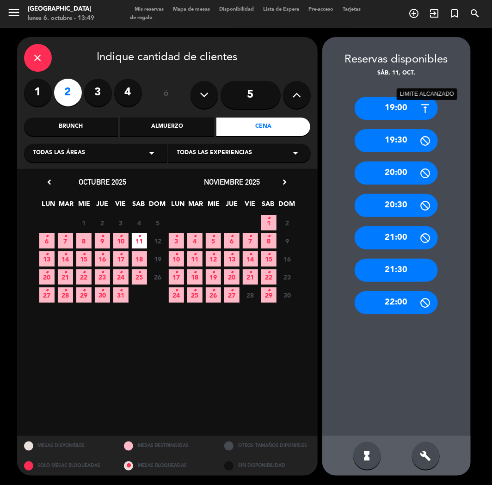
click at [419, 114] on icon at bounding box center [425, 109] width 12 height 12
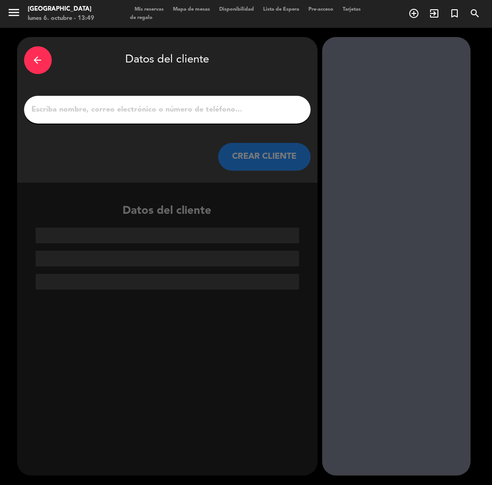
paste input "[PHONE_NUMBER]"
type input "[PHONE_NUMBER]"
click at [192, 112] on input "[PHONE_NUMBER]" at bounding box center [167, 109] width 273 height 13
click at [105, 109] on input "1" at bounding box center [167, 109] width 273 height 13
paste input "[PERSON_NAME]"
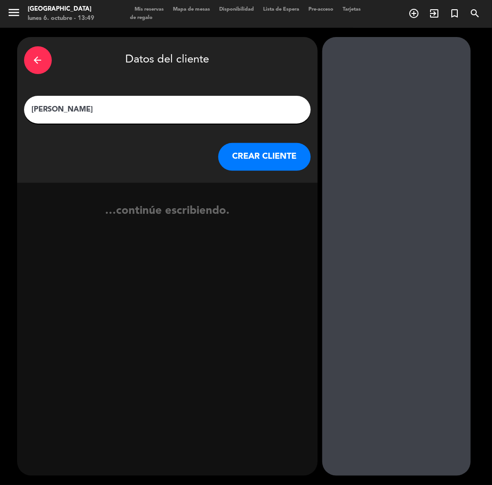
type input "[PERSON_NAME]"
click at [262, 149] on button "CREAR CLIENTE" at bounding box center [264, 157] width 93 height 28
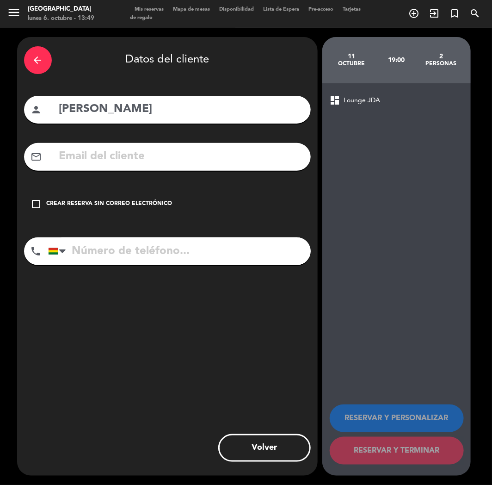
paste input "[PHONE_NUMBER]"
click at [137, 253] on input "tel" at bounding box center [179, 251] width 263 height 28
type input "[PHONE_NUMBER]"
click at [90, 198] on div "check_box_outline_blank Crear reserva sin correo electrónico" at bounding box center [167, 204] width 287 height 28
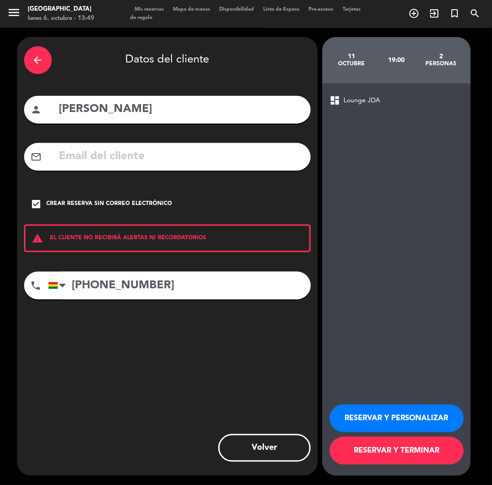
click at [418, 413] on button "RESERVAR Y PERSONALIZAR" at bounding box center [397, 418] width 134 height 28
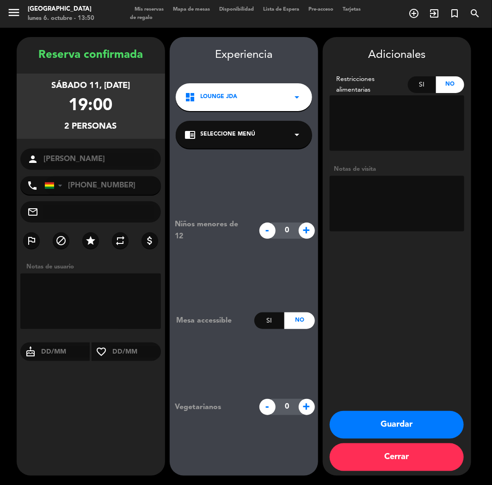
click at [411, 419] on button "Guardar" at bounding box center [397, 425] width 134 height 28
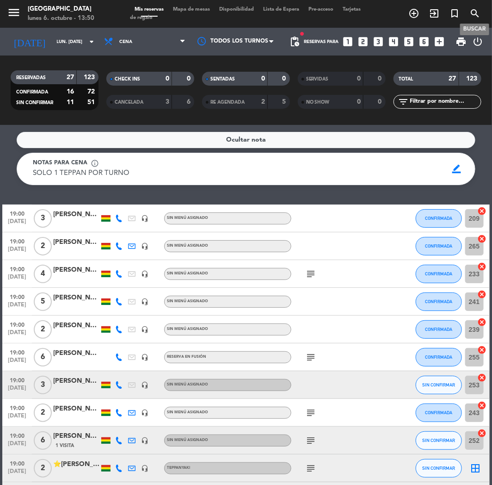
click at [476, 12] on icon "search" at bounding box center [474, 13] width 11 height 11
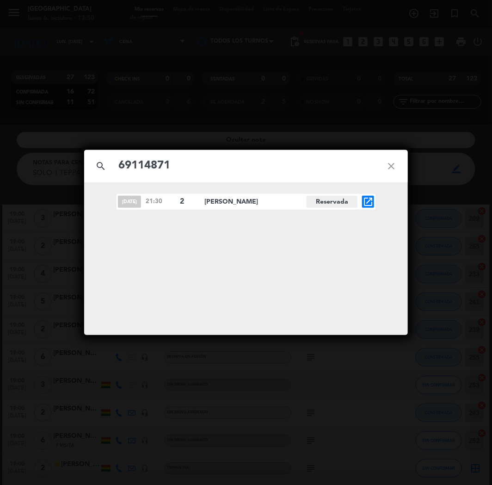
type input "69114871"
click at [369, 200] on icon "open_in_new" at bounding box center [368, 201] width 11 height 11
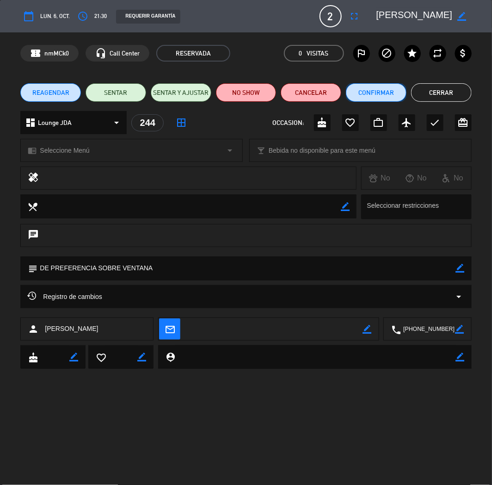
click at [381, 93] on button "Confirmar" at bounding box center [376, 92] width 61 height 19
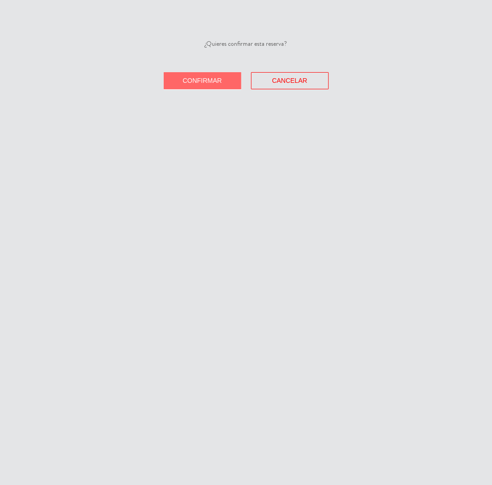
click at [195, 78] on span "Confirmar" at bounding box center [202, 80] width 39 height 7
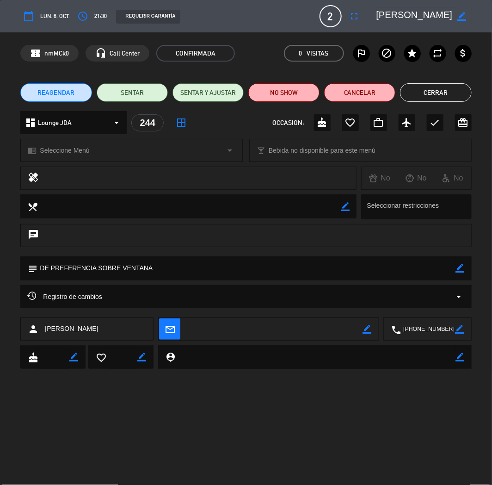
click at [410, 88] on button "Cerrar" at bounding box center [435, 92] width 71 height 19
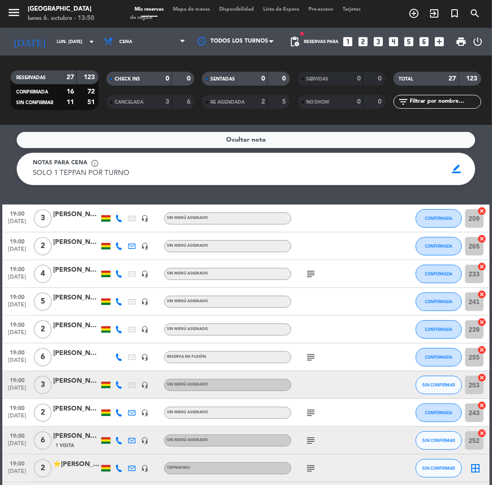
click at [380, 44] on icon "looks_3" at bounding box center [379, 42] width 12 height 12
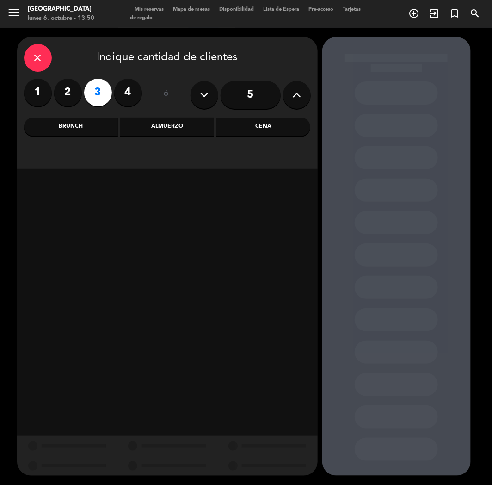
click at [256, 122] on div "Cena" at bounding box center [263, 126] width 94 height 19
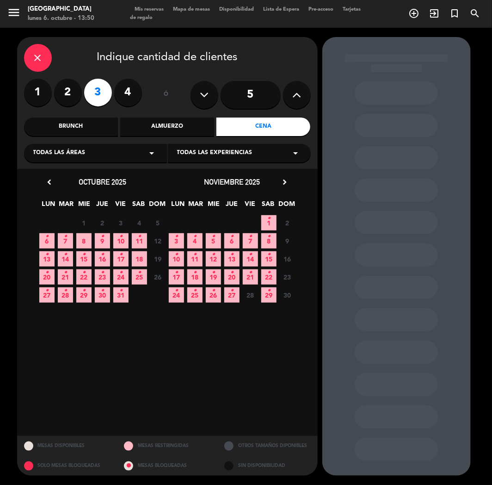
click at [64, 242] on icon "•" at bounding box center [65, 236] width 3 height 15
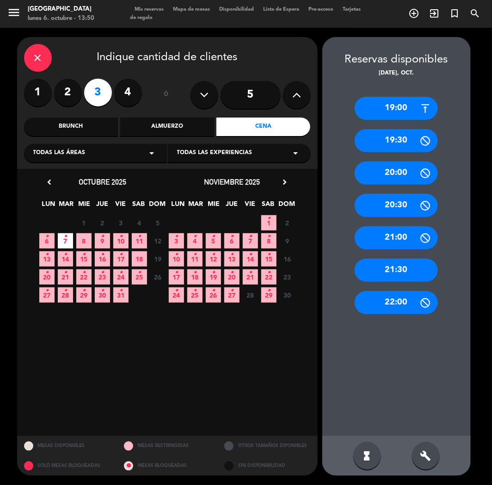
click at [401, 272] on div "21:30" at bounding box center [396, 270] width 83 height 23
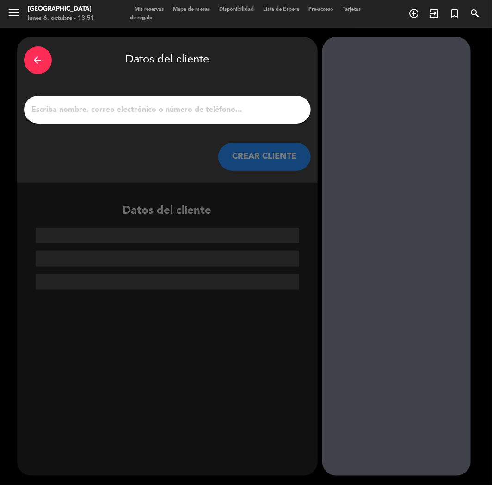
click at [93, 105] on input "1" at bounding box center [167, 109] width 273 height 13
paste input "[PERSON_NAME]"
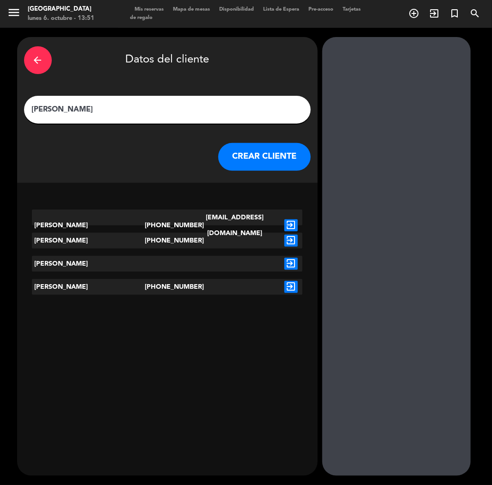
click at [37, 105] on input "[PERSON_NAME]" at bounding box center [167, 109] width 273 height 13
click at [37, 108] on input "[PERSON_NAME]" at bounding box center [167, 109] width 273 height 13
click at [35, 108] on input "[PERSON_NAME]" at bounding box center [167, 109] width 273 height 13
type input "[PERSON_NAME]"
click at [278, 155] on button "CREAR CLIENTE" at bounding box center [264, 157] width 93 height 28
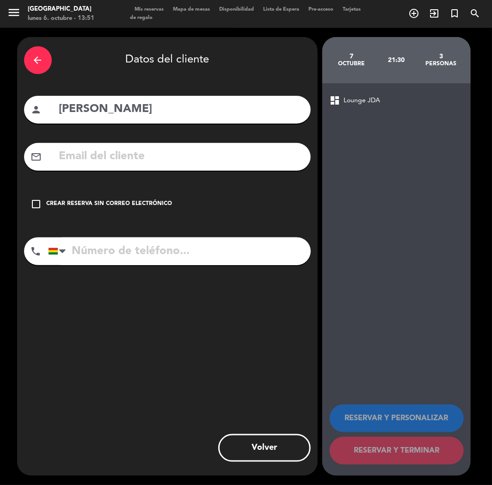
paste input "[PHONE_NUMBER]"
click at [99, 250] on input "[PHONE_NUMBER]" at bounding box center [179, 251] width 263 height 28
type input "[PHONE_NUMBER]"
drag, startPoint x: 109, startPoint y: 201, endPoint x: 332, endPoint y: 271, distance: 233.8
click at [129, 205] on div "Crear reserva sin correo electrónico" at bounding box center [110, 203] width 126 height 9
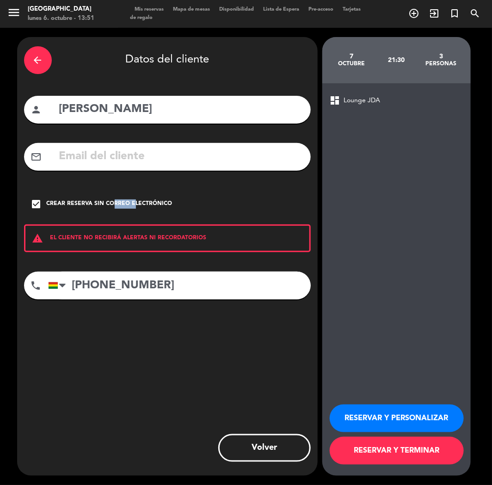
click at [391, 419] on button "RESERVAR Y PERSONALIZAR" at bounding box center [397, 418] width 134 height 28
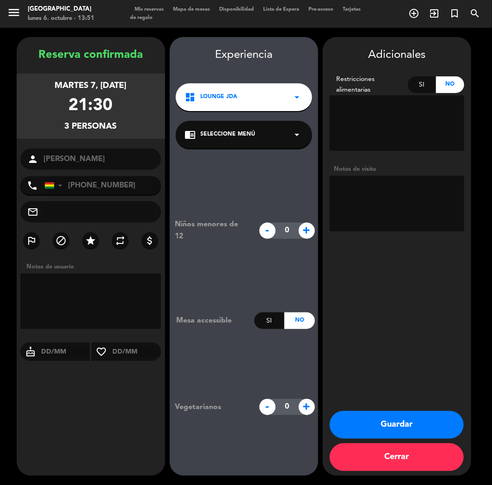
click at [395, 420] on button "Guardar" at bounding box center [397, 425] width 134 height 28
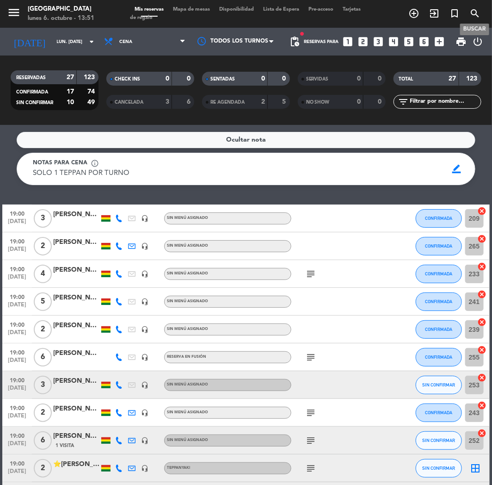
click at [477, 10] on icon "search" at bounding box center [474, 13] width 11 height 11
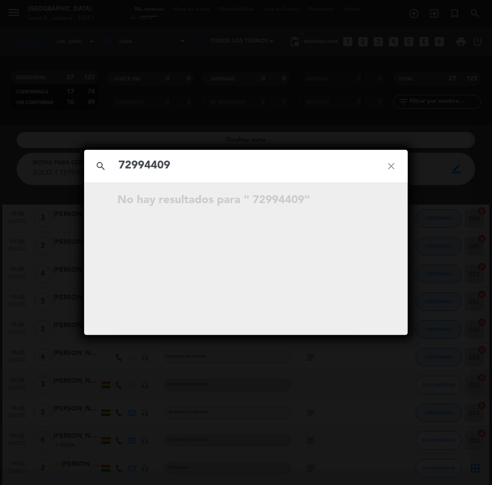
click at [123, 162] on input "72994409" at bounding box center [245, 165] width 257 height 19
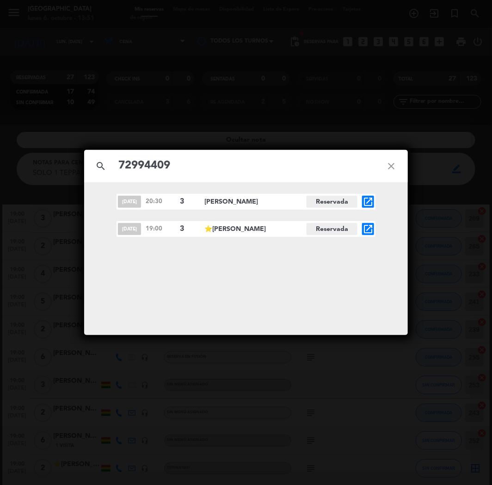
type input "72994409"
click at [366, 201] on icon "open_in_new" at bounding box center [368, 201] width 11 height 11
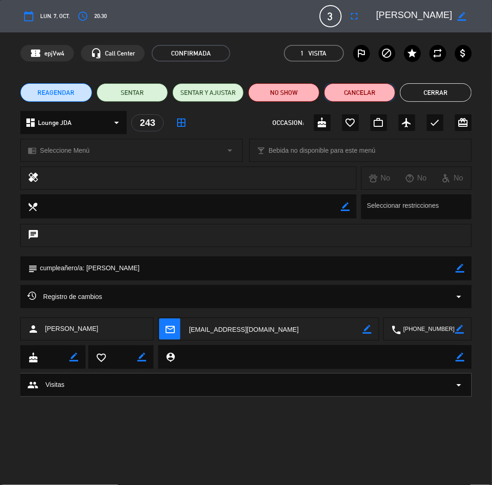
click at [359, 92] on button "Cancelar" at bounding box center [359, 92] width 71 height 19
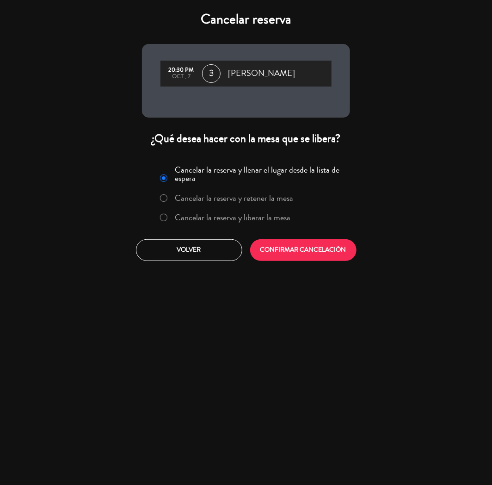
drag, startPoint x: 200, startPoint y: 219, endPoint x: 238, endPoint y: 221, distance: 38.0
click at [201, 220] on label "Cancelar la reserva y liberar la mesa" at bounding box center [233, 217] width 116 height 8
click at [204, 257] on button "Volver" at bounding box center [189, 250] width 106 height 22
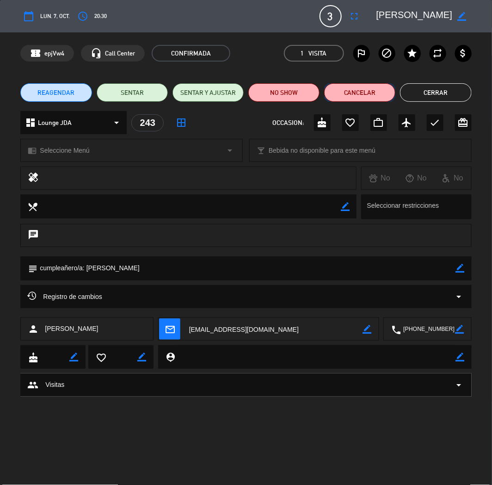
click at [348, 91] on button "Cancelar" at bounding box center [359, 92] width 71 height 19
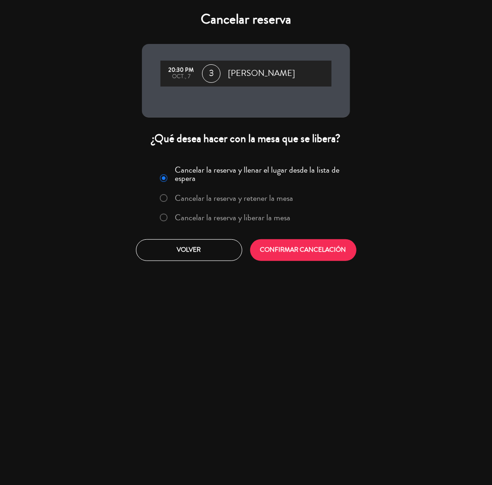
click at [220, 216] on label "Cancelar la reserva y liberar la mesa" at bounding box center [233, 217] width 116 height 8
click at [276, 245] on button "CONFIRMAR CANCELACIÓN" at bounding box center [303, 250] width 106 height 22
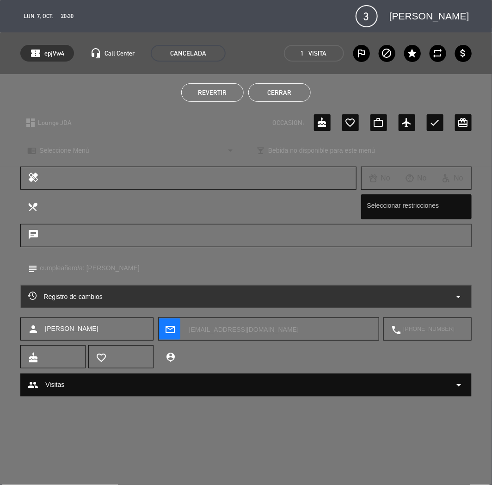
click at [266, 93] on button "Cerrar" at bounding box center [279, 92] width 62 height 19
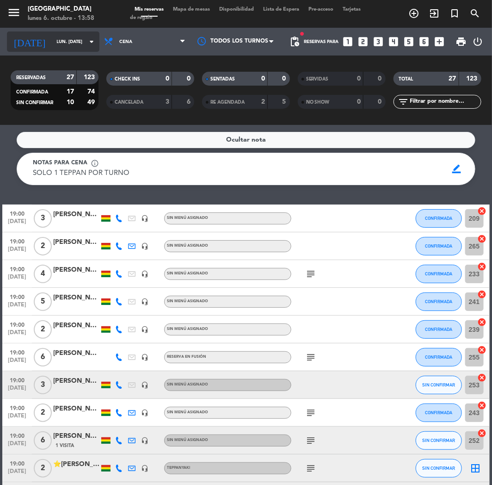
click at [54, 31] on div "[DATE] lun. [DATE] arrow_drop_down" at bounding box center [53, 41] width 93 height 20
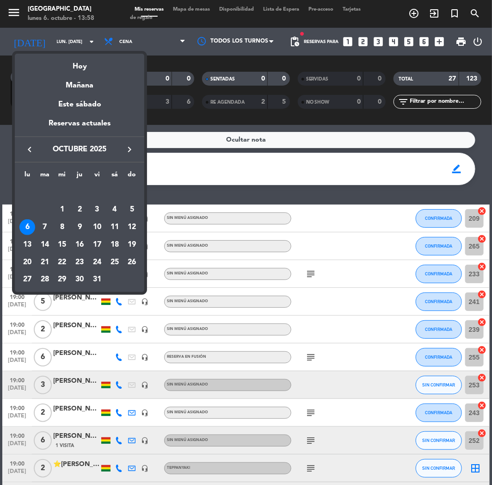
click at [185, 169] on div at bounding box center [246, 242] width 492 height 485
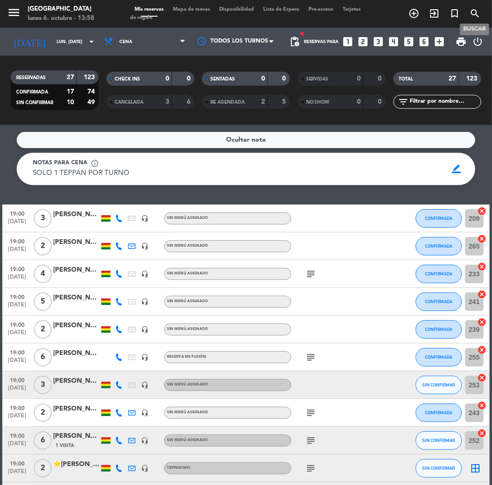
click at [472, 11] on icon "search" at bounding box center [474, 13] width 11 height 11
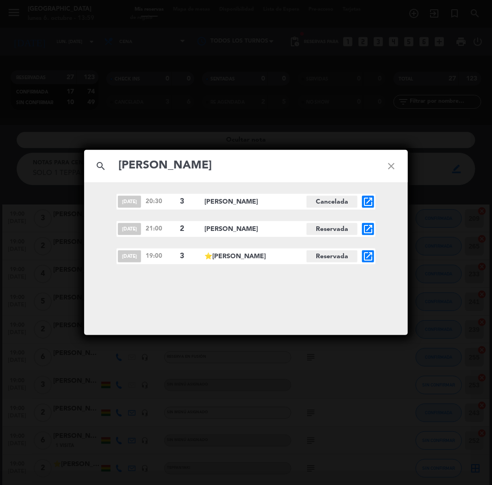
type input "[PERSON_NAME]"
click at [369, 258] on icon "open_in_new" at bounding box center [368, 256] width 11 height 11
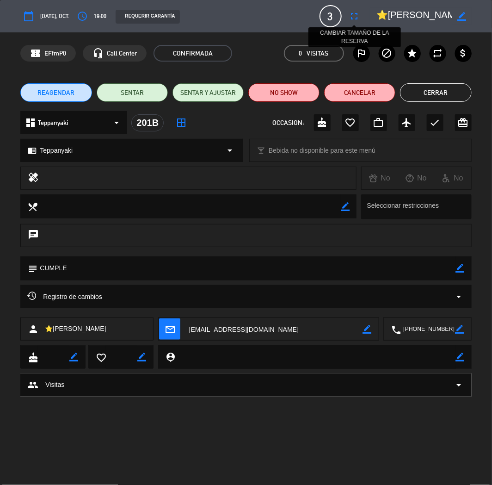
click at [357, 12] on icon "fullscreen" at bounding box center [354, 16] width 11 height 11
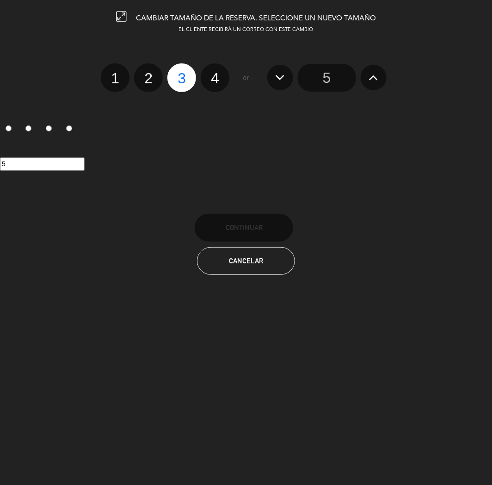
click at [215, 77] on label "4" at bounding box center [215, 77] width 29 height 29
click at [215, 73] on input "4" at bounding box center [214, 70] width 6 height 6
radio input "true"
radio input "false"
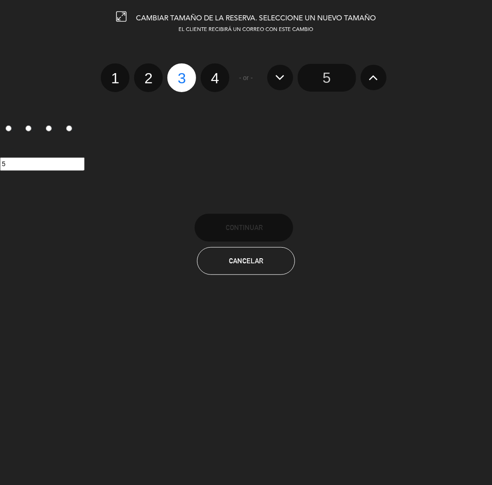
radio input "false"
radio input "true"
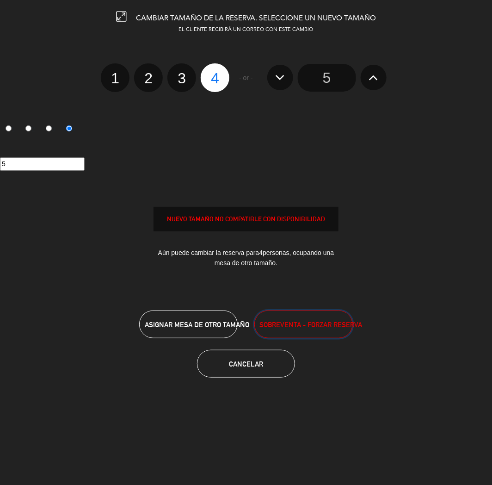
click at [286, 311] on button "SOBREVENTA - FORZAR RESERVA" at bounding box center [303, 324] width 99 height 28
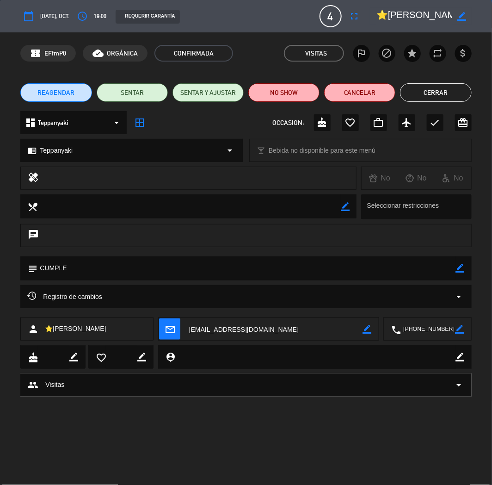
drag, startPoint x: 423, startPoint y: 90, endPoint x: 355, endPoint y: 66, distance: 72.1
click at [420, 88] on button "Cerrar" at bounding box center [435, 92] width 71 height 19
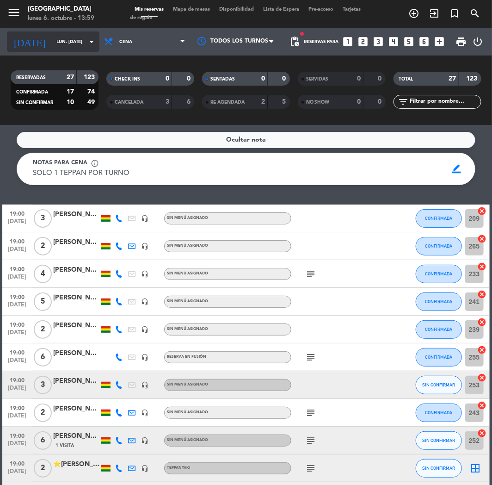
click at [62, 49] on div "[DATE] lun. [DATE] arrow_drop_down" at bounding box center [53, 41] width 93 height 20
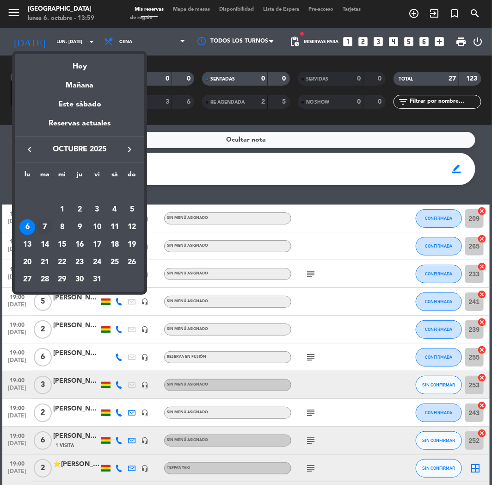
click at [48, 228] on div "7" at bounding box center [45, 227] width 16 height 16
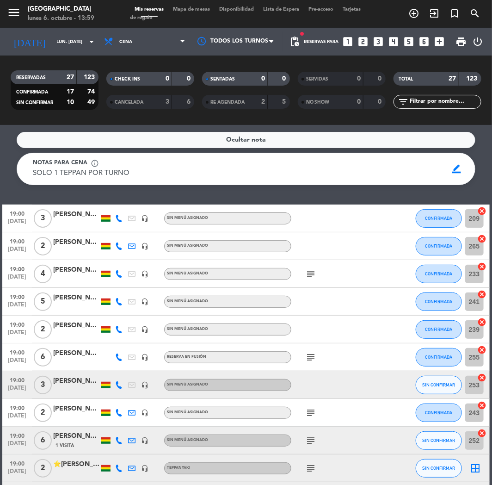
type input "[DATE] oct."
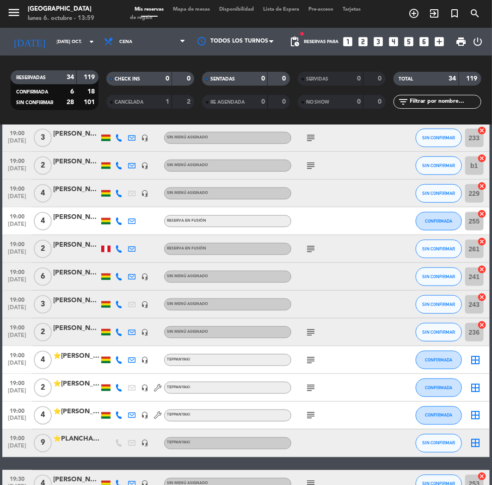
scroll to position [359, 0]
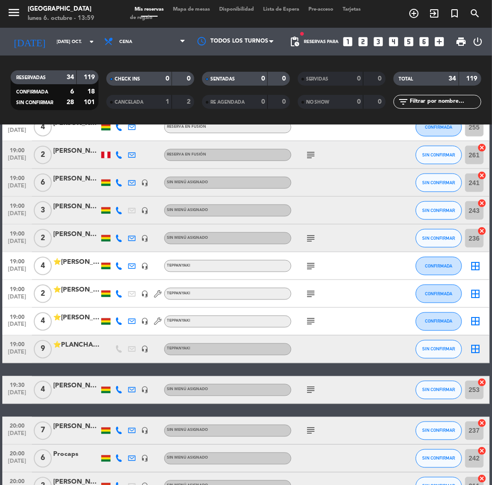
click at [80, 315] on div "⭐[PERSON_NAME]" at bounding box center [76, 317] width 46 height 11
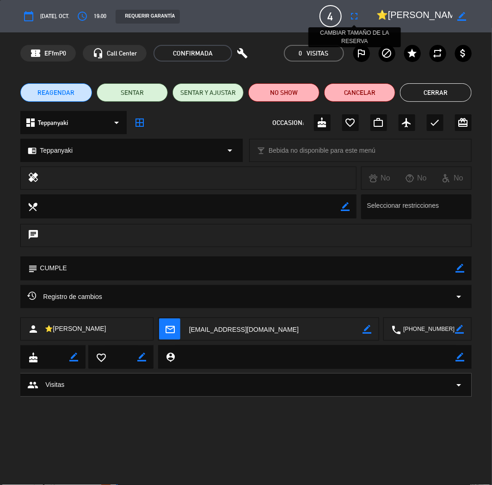
click at [355, 11] on icon "fullscreen" at bounding box center [354, 16] width 11 height 11
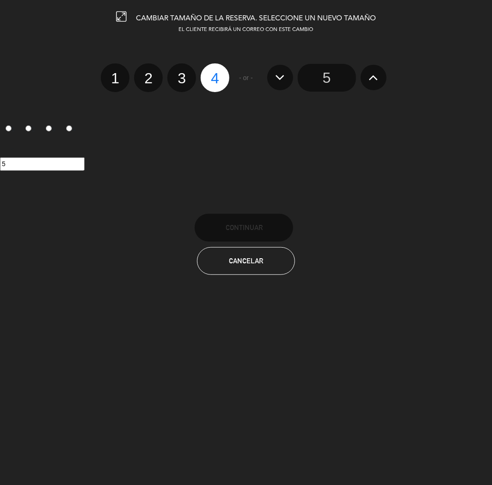
click at [174, 76] on label "3" at bounding box center [181, 77] width 29 height 29
click at [178, 73] on input "3" at bounding box center [181, 70] width 6 height 6
radio input "true"
radio input "false"
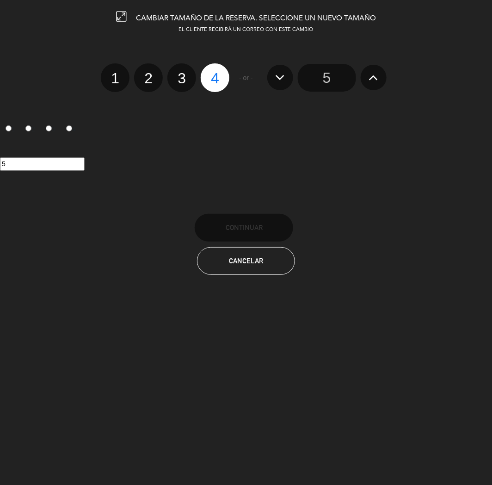
radio input "false"
radio input "true"
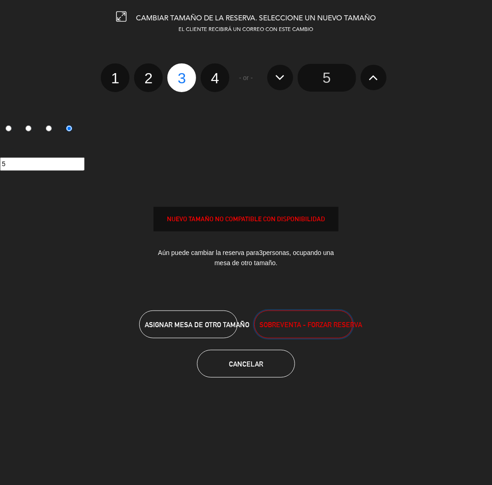
click at [290, 321] on span "SOBREVENTA - FORZAR RESERVA" at bounding box center [310, 324] width 103 height 11
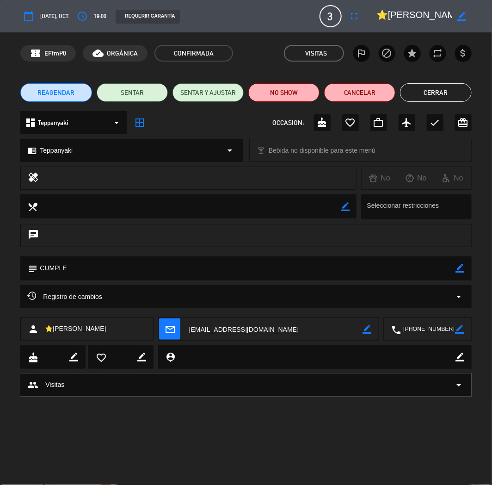
click at [414, 91] on button "Cerrar" at bounding box center [435, 92] width 71 height 19
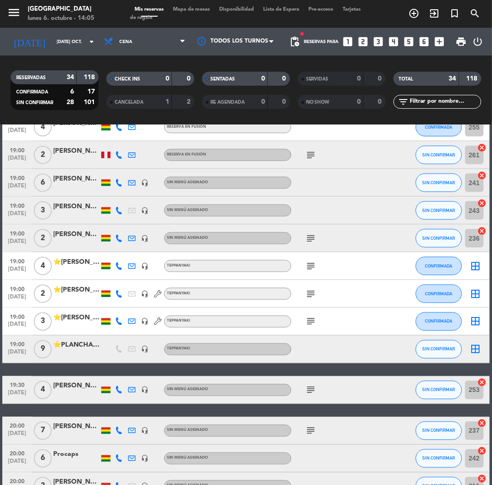
click at [390, 42] on icon "looks_4" at bounding box center [394, 42] width 12 height 12
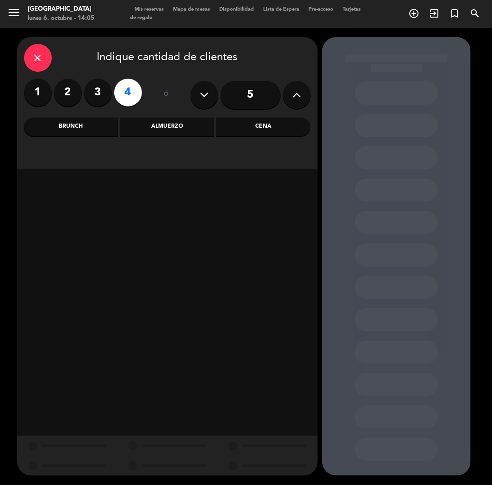
click at [237, 127] on div "Cena" at bounding box center [263, 126] width 94 height 19
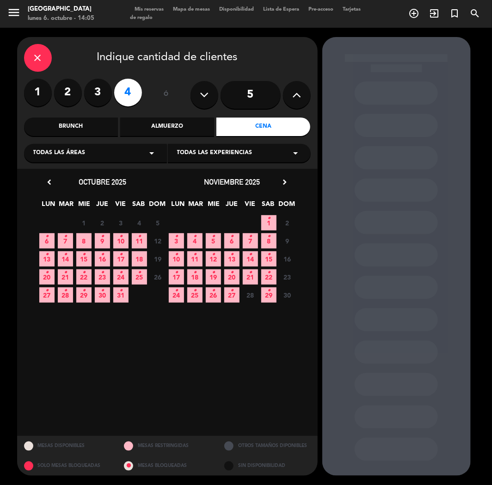
click at [105, 237] on span "9 •" at bounding box center [102, 240] width 15 height 15
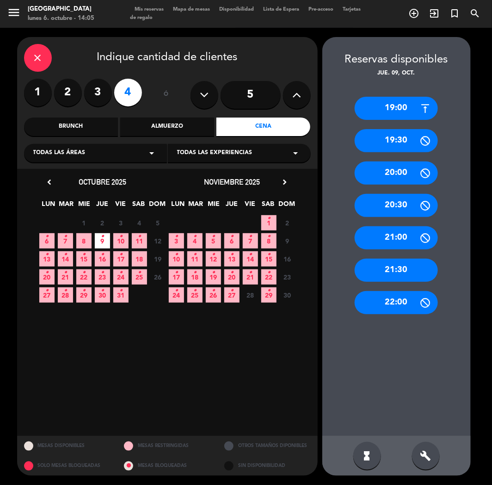
click at [383, 261] on div "21:30" at bounding box center [396, 270] width 83 height 23
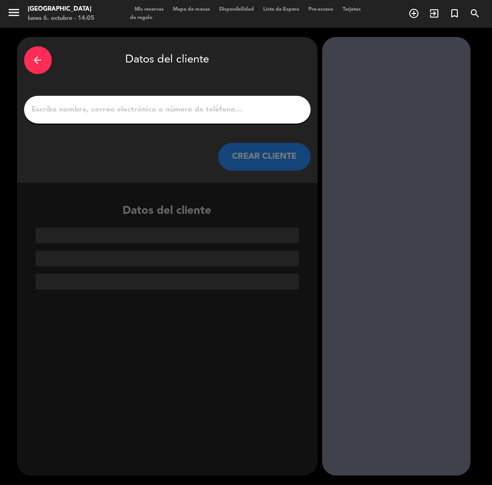
click at [146, 104] on div at bounding box center [167, 110] width 287 height 28
click at [144, 108] on input "1" at bounding box center [167, 109] width 273 height 13
paste input "[PERSON_NAME]"
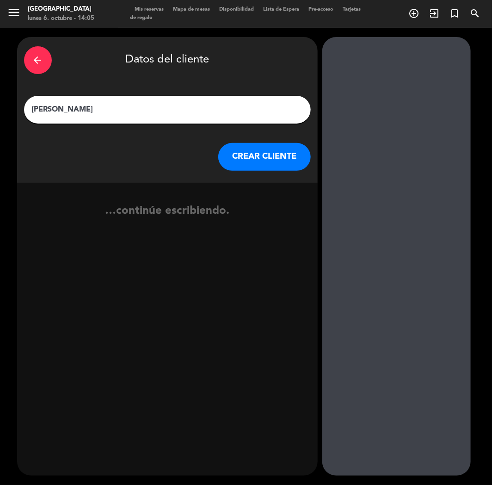
type input "[PERSON_NAME]"
click at [249, 156] on button "CREAR CLIENTE" at bounding box center [264, 157] width 93 height 28
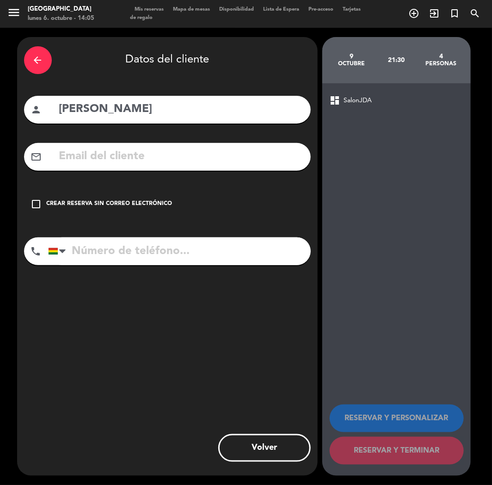
click at [95, 112] on input "[PERSON_NAME]" at bounding box center [181, 109] width 246 height 19
type input "[PERSON_NAME]"
click at [95, 249] on input "tel" at bounding box center [179, 251] width 263 height 28
paste input "[EMAIL_ADDRESS][DOMAIN_NAME]"
click at [64, 162] on input "text" at bounding box center [181, 156] width 246 height 19
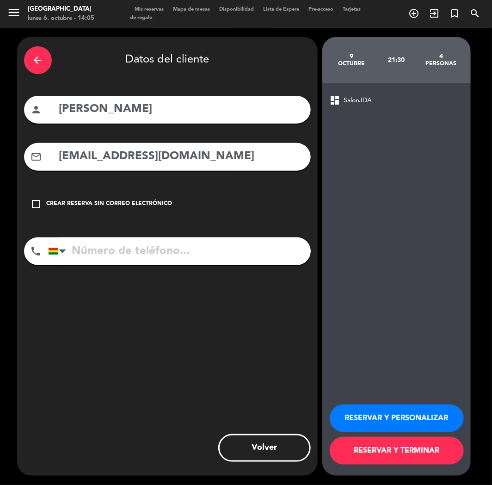
type input "[EMAIL_ADDRESS][DOMAIN_NAME]"
drag, startPoint x: 121, startPoint y: 238, endPoint x: 114, endPoint y: 242, distance: 8.0
click at [119, 239] on input "tel" at bounding box center [179, 251] width 263 height 28
paste input "[PHONE_NUMBER]"
click at [114, 257] on input "[PHONE_NUMBER]" at bounding box center [179, 251] width 263 height 28
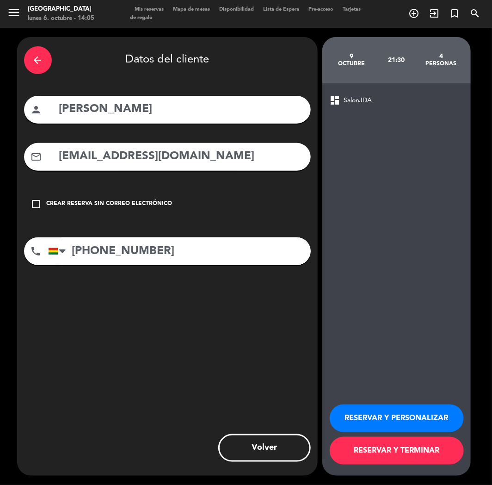
type input "[PHONE_NUMBER]"
click at [370, 421] on button "RESERVAR Y PERSONALIZAR" at bounding box center [397, 418] width 134 height 28
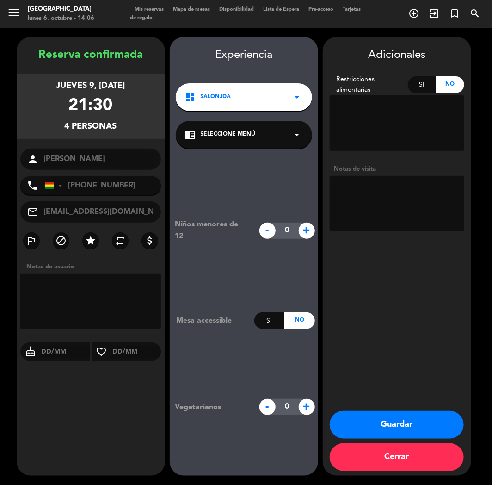
click at [367, 432] on button "Guardar" at bounding box center [397, 425] width 134 height 28
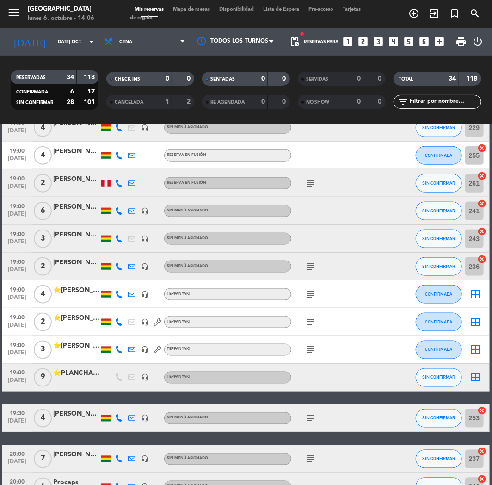
scroll to position [411, 0]
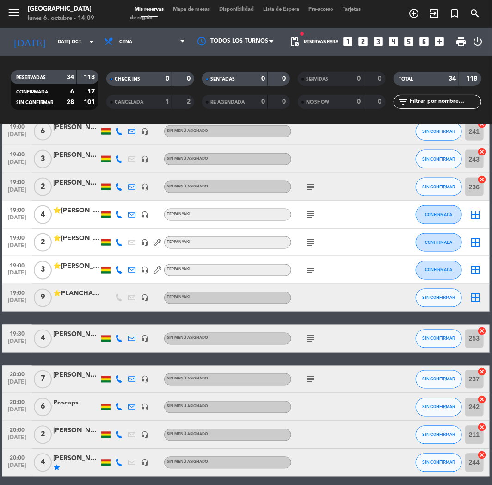
click at [376, 43] on icon "looks_3" at bounding box center [379, 42] width 12 height 12
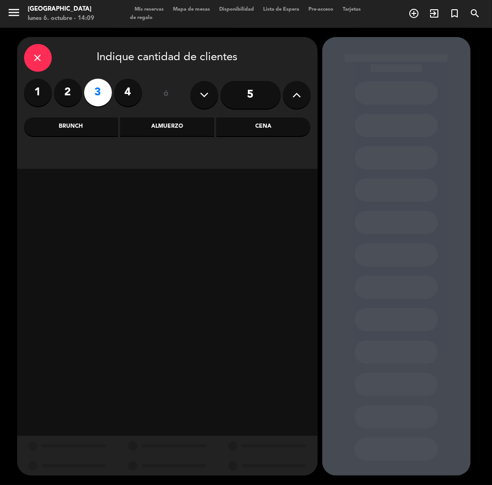
click at [254, 130] on div "Cena" at bounding box center [263, 126] width 94 height 19
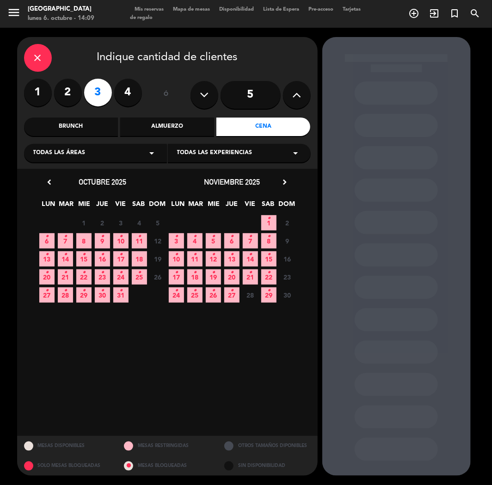
click at [44, 238] on span "6 •" at bounding box center [46, 240] width 15 height 15
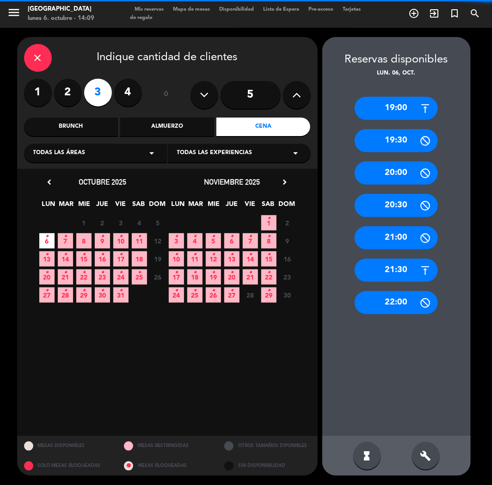
drag, startPoint x: 417, startPoint y: 284, endPoint x: 405, endPoint y: 259, distance: 28.3
click at [408, 265] on div "21:30" at bounding box center [396, 270] width 83 height 23
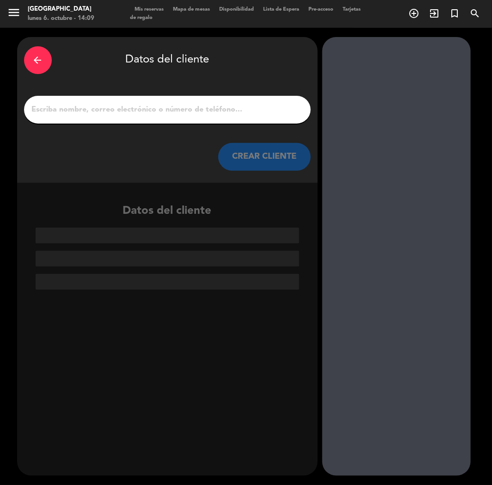
paste input "[PERSON_NAME]"
click at [170, 107] on input "[PERSON_NAME]" at bounding box center [167, 109] width 273 height 13
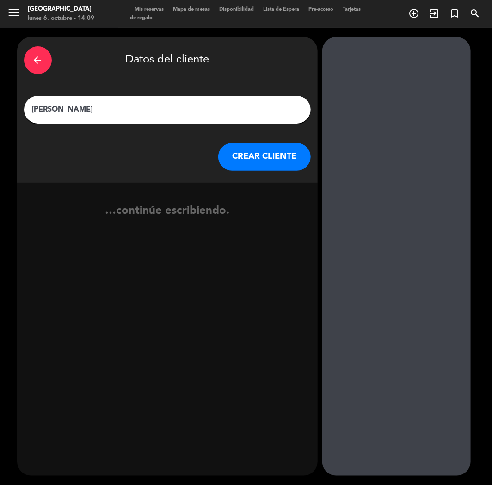
click at [83, 109] on input "[PERSON_NAME]" at bounding box center [167, 109] width 273 height 13
type input "[PERSON_NAME]"
click at [262, 155] on button "CREAR CLIENTE" at bounding box center [264, 157] width 93 height 28
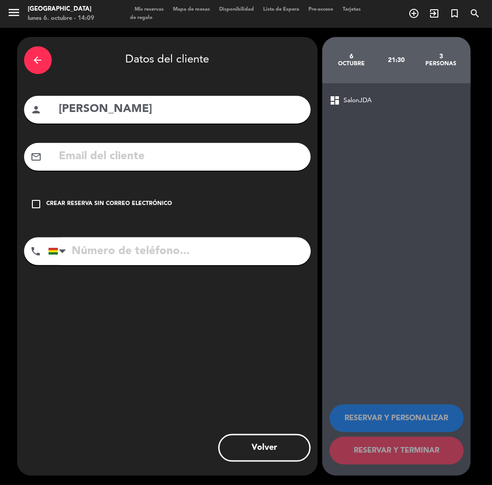
click at [152, 253] on input "tel" at bounding box center [179, 251] width 263 height 28
paste input "[PHONE_NUMBER]"
click at [152, 253] on input "[PHONE_NUMBER]" at bounding box center [179, 251] width 263 height 28
type input "[PHONE_NUMBER]"
click at [155, 197] on div "check_box_outline_blank Crear reserva sin correo electrónico" at bounding box center [167, 204] width 287 height 28
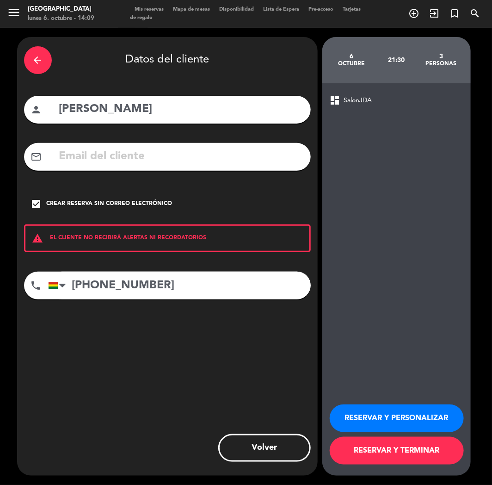
click at [353, 407] on button "RESERVAR Y PERSONALIZAR" at bounding box center [397, 418] width 134 height 28
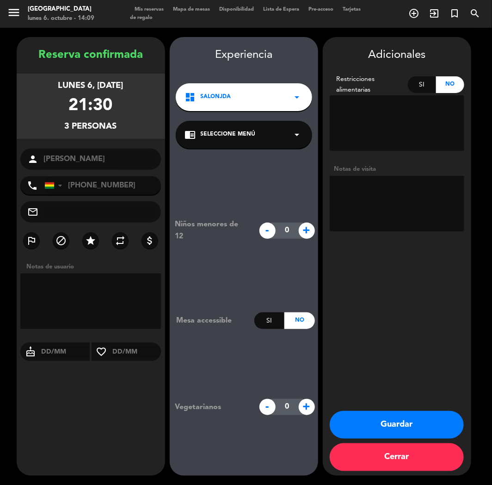
click at [411, 424] on button "Guardar" at bounding box center [397, 425] width 134 height 28
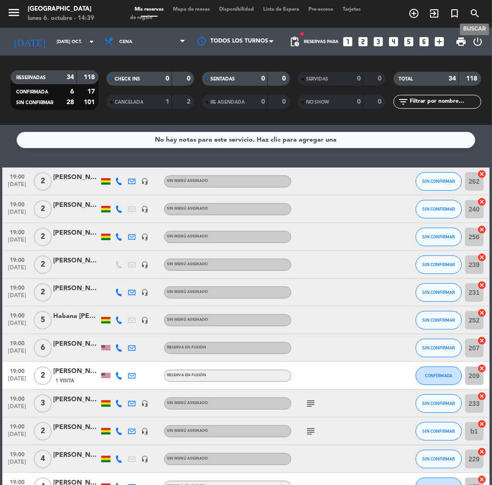
click at [479, 16] on icon "search" at bounding box center [474, 13] width 11 height 11
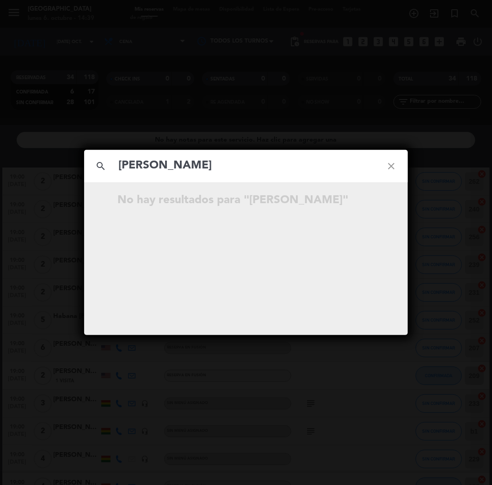
type input "[PERSON_NAME]"
click at [243, 168] on input "[PERSON_NAME]" at bounding box center [245, 165] width 257 height 19
drag, startPoint x: 243, startPoint y: 168, endPoint x: 89, endPoint y: 154, distance: 154.7
click at [89, 154] on div "search [PERSON_NAME] close" at bounding box center [246, 166] width 324 height 32
paste input "[PERSON_NAME]"
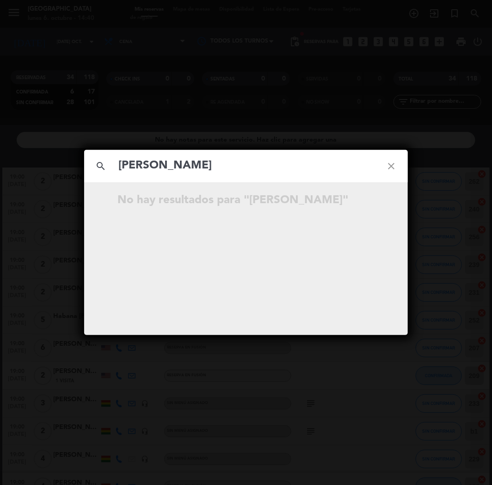
type input "[PERSON_NAME]"
click at [220, 382] on div "search [PERSON_NAME] close No hay resultados para "[PERSON_NAME]"" at bounding box center [246, 242] width 492 height 485
